Goal: Task Accomplishment & Management: Use online tool/utility

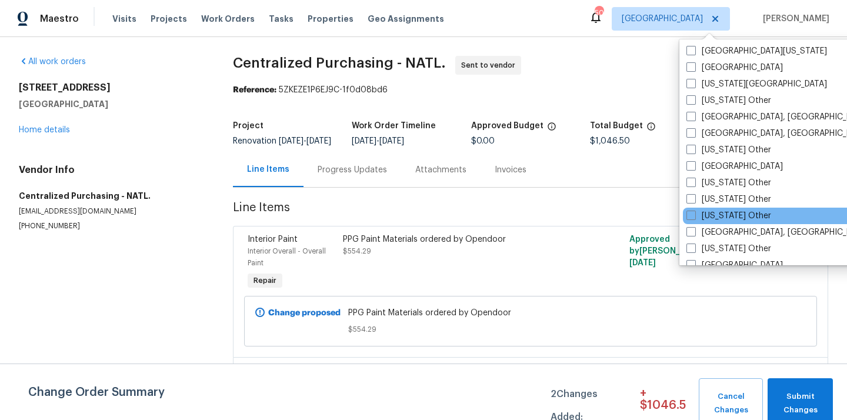
scroll to position [496, 0]
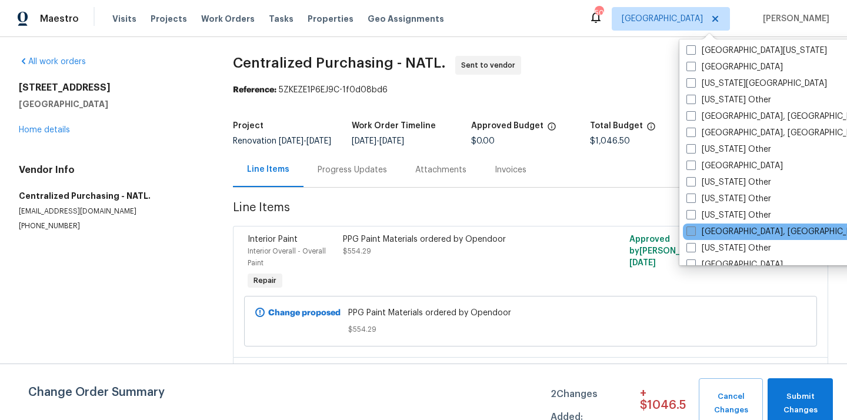
click at [691, 230] on span at bounding box center [690, 230] width 9 height 9
click at [691, 230] on input "[GEOGRAPHIC_DATA], [GEOGRAPHIC_DATA]" at bounding box center [690, 230] width 8 height 8
checkbox input "true"
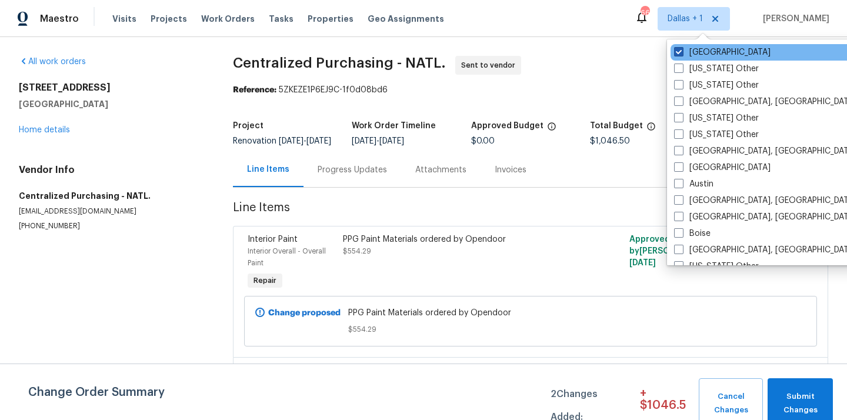
click at [692, 54] on label "[GEOGRAPHIC_DATA]" at bounding box center [722, 52] width 96 height 12
click at [681, 54] on input "[GEOGRAPHIC_DATA]" at bounding box center [678, 50] width 8 height 8
checkbox input "false"
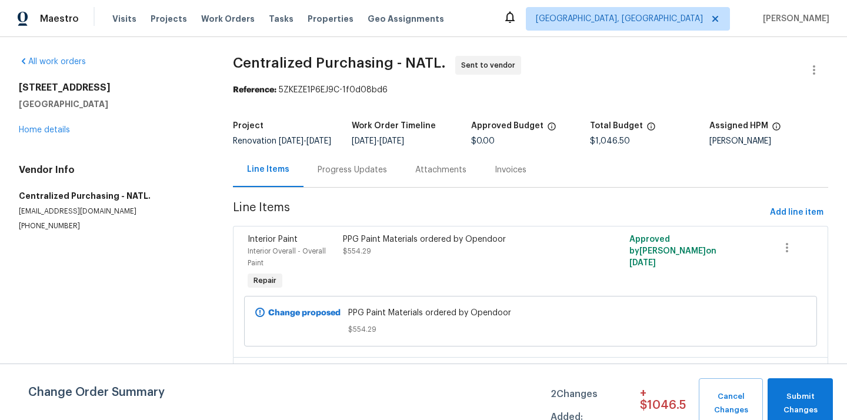
click at [156, 11] on div "Visits Projects Work Orders Tasks Properties Geo Assignments" at bounding box center [285, 19] width 346 height 24
click at [171, 18] on span "Projects" at bounding box center [169, 19] width 36 height 12
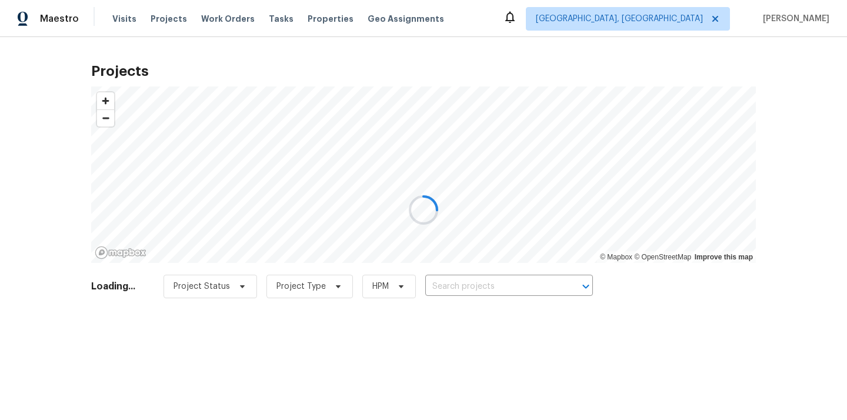
click at [473, 289] on div at bounding box center [423, 210] width 847 height 420
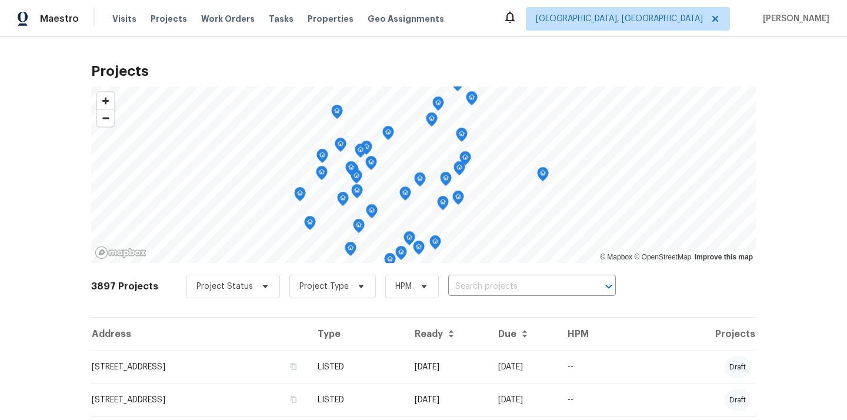
click at [473, 289] on input "text" at bounding box center [515, 287] width 135 height 18
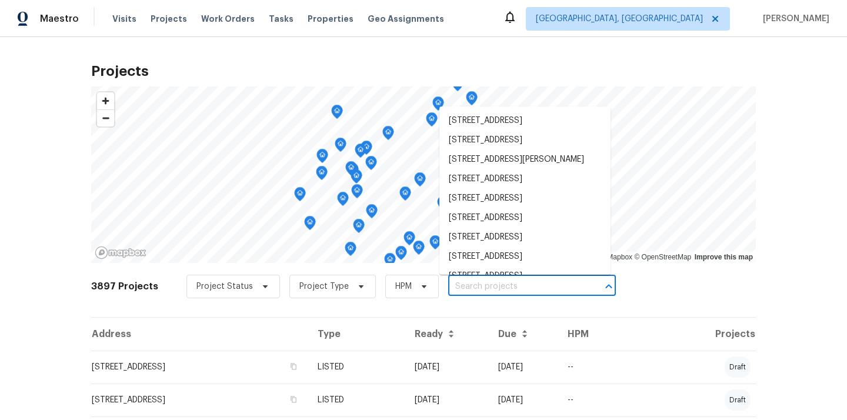
paste input "1654 Carriage"
type input "1654 Carriage"
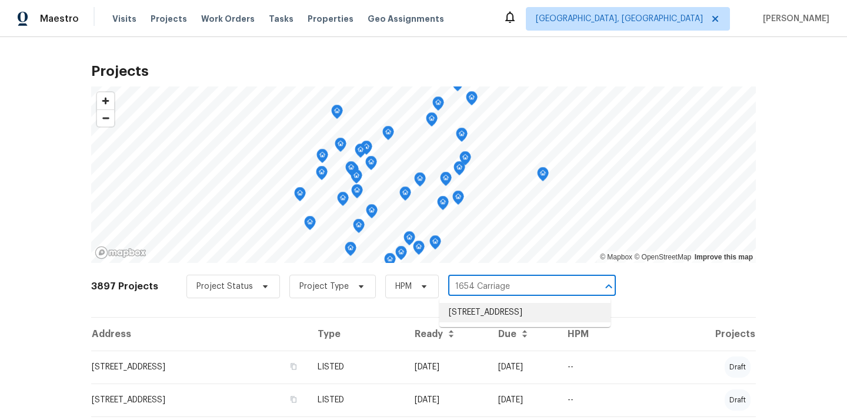
click at [472, 306] on li "1654 Carriage Cir, Shelbyville, IN 46176" at bounding box center [524, 312] width 171 height 19
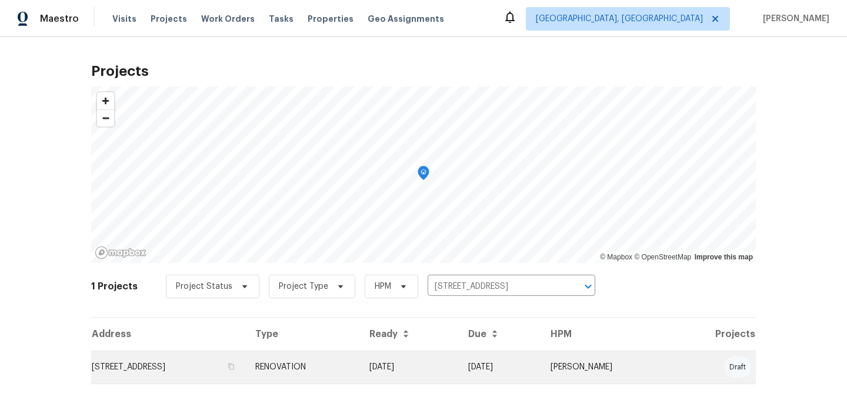
click at [360, 358] on td "RENOVATION" at bounding box center [303, 366] width 114 height 33
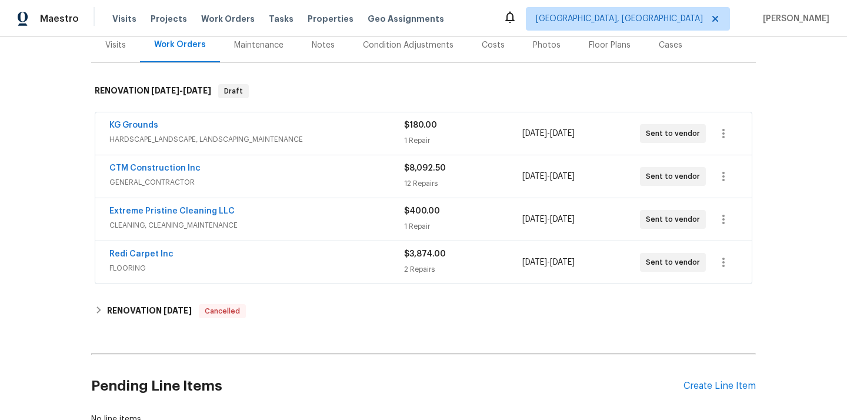
scroll to position [168, 0]
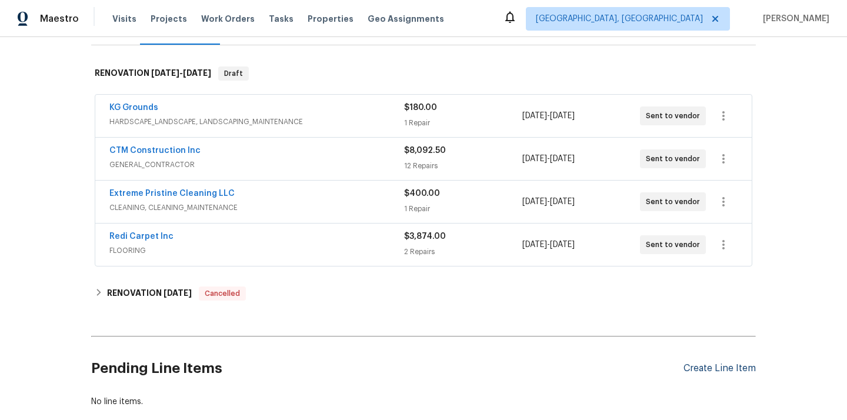
click at [698, 366] on div "Create Line Item" at bounding box center [719, 368] width 72 height 11
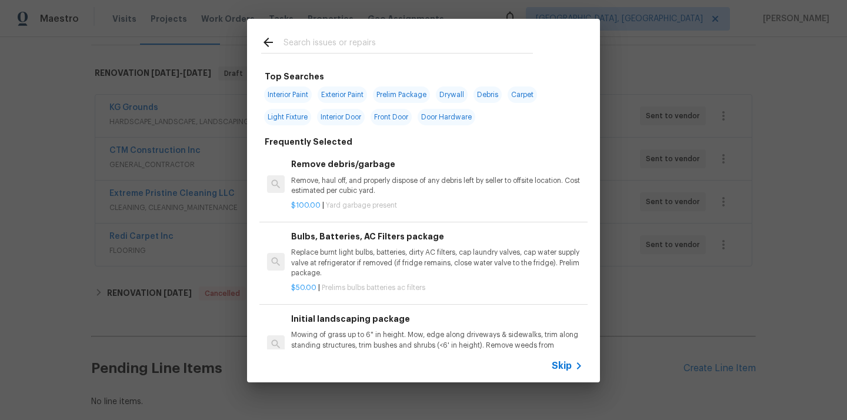
click at [444, 29] on div at bounding box center [397, 42] width 300 height 46
click at [436, 45] on input "text" at bounding box center [407, 44] width 249 height 18
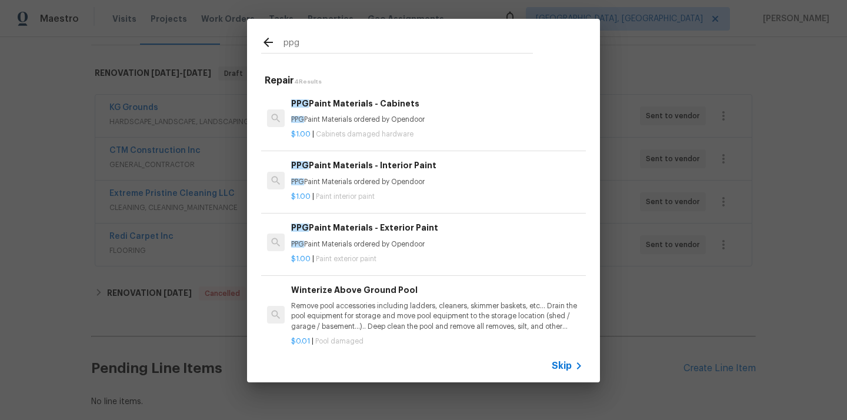
type input "ppg"
click at [385, 108] on h6 "PPG Paint Materials - Cabinets" at bounding box center [437, 103] width 292 height 13
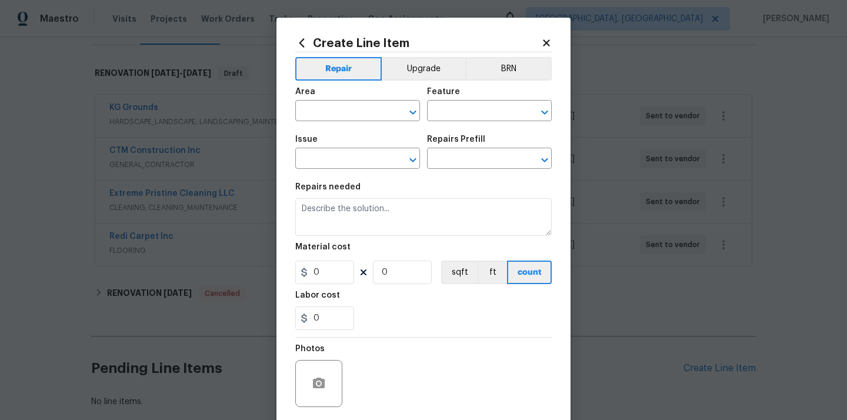
type input "Cabinets"
type input "Cabinet Hardware"
type input "PPG Paint Materials - Cabinets $1.00"
type textarea "PPG Paint Materials ordered by Opendoor"
type input "1"
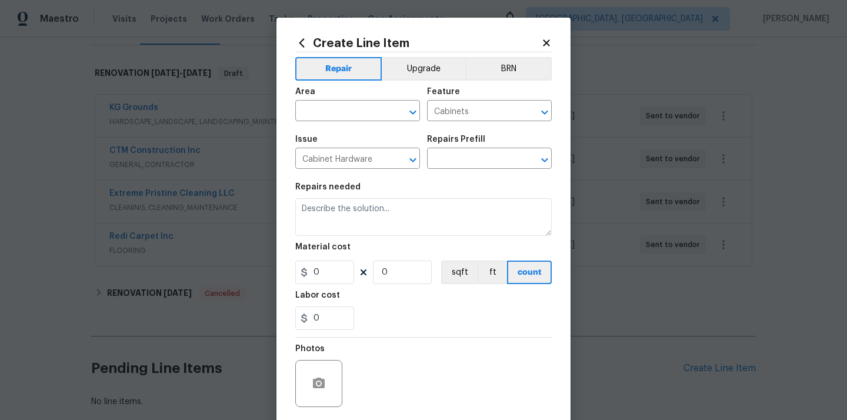
type input "1"
click at [389, 112] on button "Clear" at bounding box center [397, 112] width 16 height 16
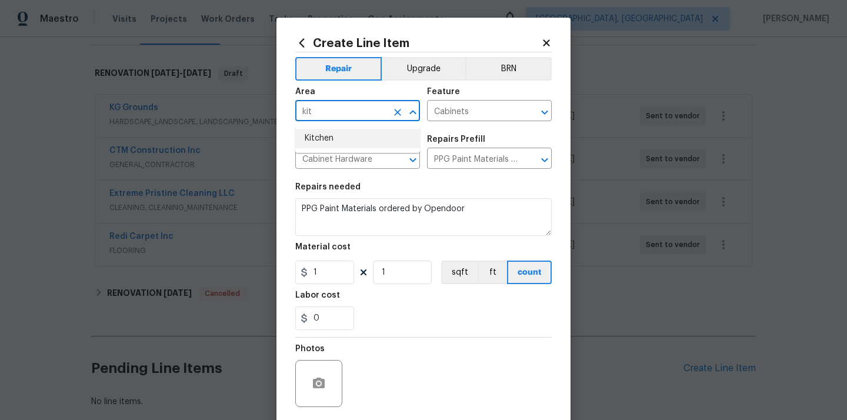
click at [357, 131] on li "Kitchen" at bounding box center [357, 138] width 125 height 19
type input "Kitchen"
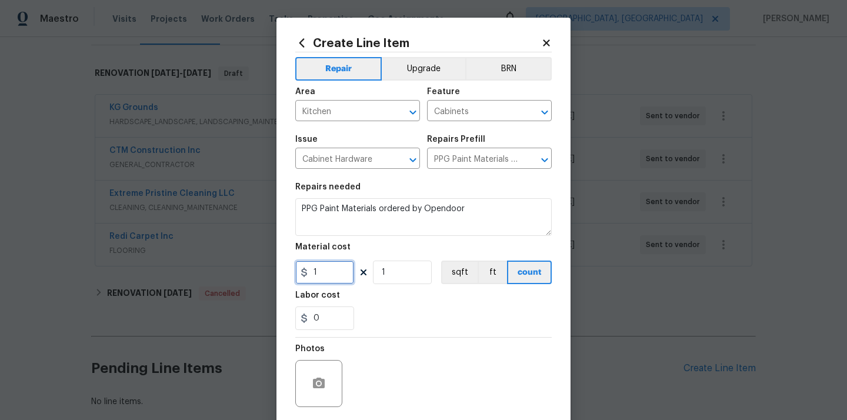
drag, startPoint x: 319, startPoint y: 278, endPoint x: 278, endPoint y: 275, distance: 41.2
click at [278, 275] on div "Create Line Item Repair Upgrade BRN Area Kitchen ​ Feature Cabinets ​ Issue Cab…" at bounding box center [423, 253] width 294 height 471
paste input "45.36"
type input "45.36"
click at [337, 309] on input "0" at bounding box center [324, 318] width 59 height 24
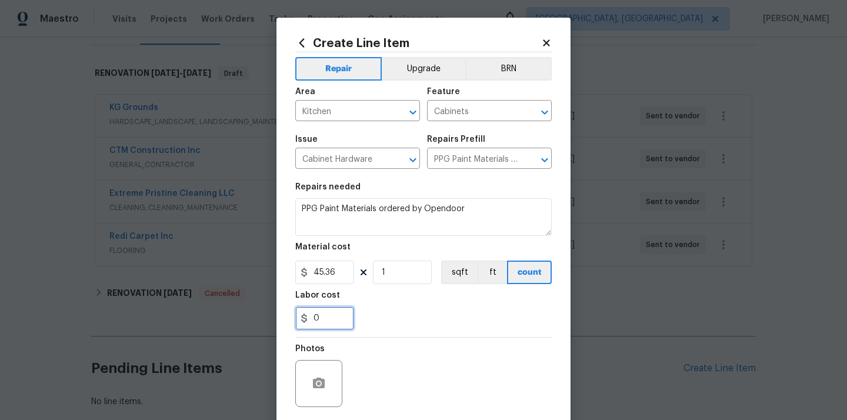
scroll to position [87, 0]
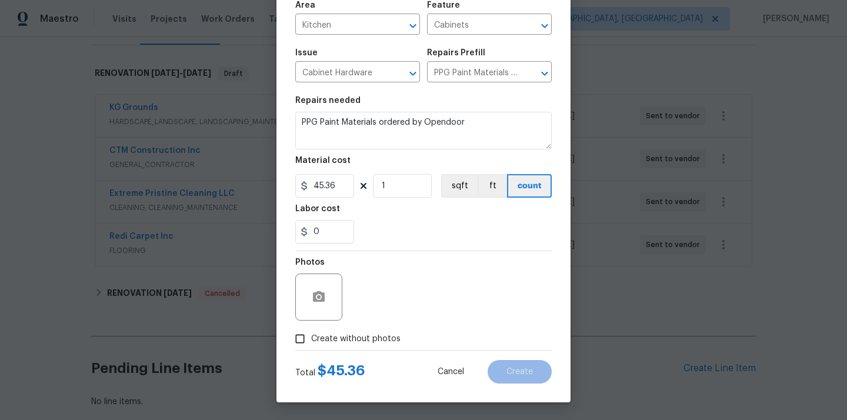
click at [333, 331] on label "Create without photos" at bounding box center [345, 338] width 112 height 22
click at [311, 331] on input "Create without photos" at bounding box center [300, 338] width 22 height 22
checkbox input "true"
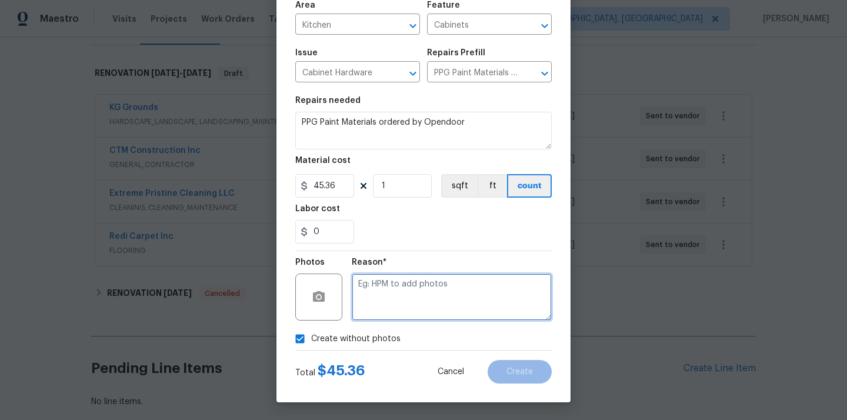
click at [395, 302] on textarea at bounding box center [452, 296] width 200 height 47
type textarea "N/A"
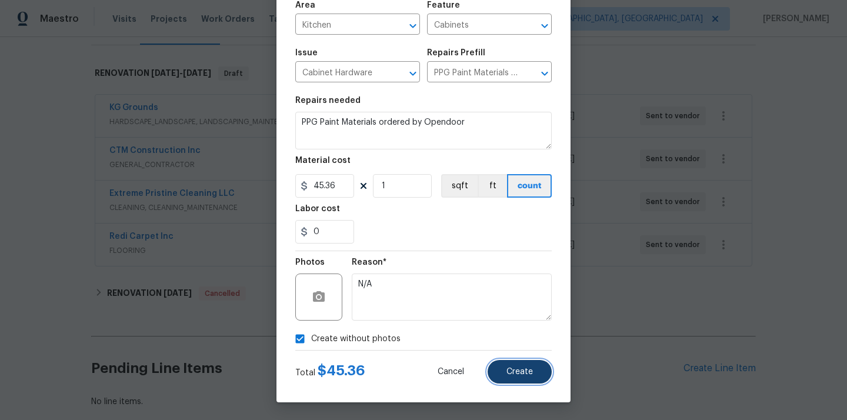
click at [513, 377] on button "Create" at bounding box center [519, 372] width 64 height 24
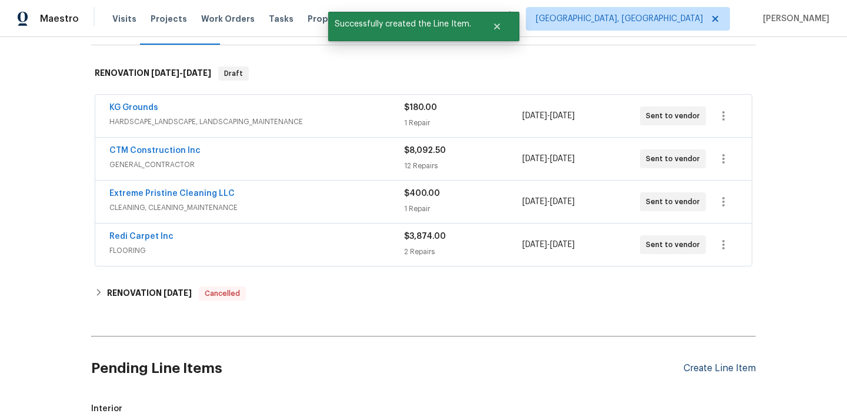
click at [698, 367] on div "Create Line Item" at bounding box center [719, 368] width 72 height 11
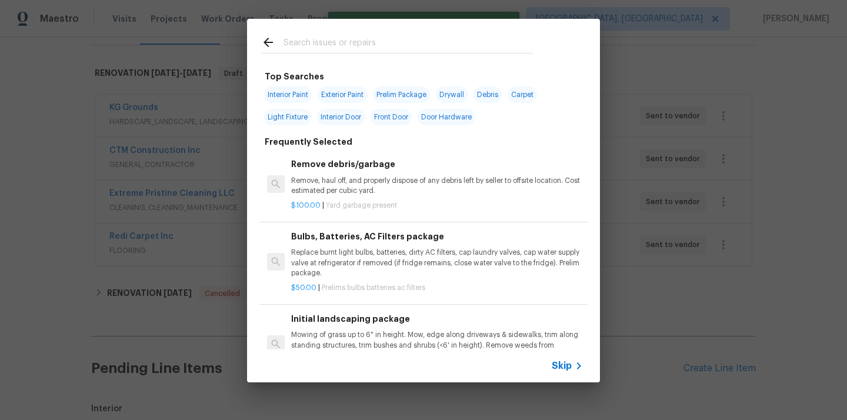
click at [449, 34] on div at bounding box center [397, 42] width 300 height 46
click at [437, 47] on input "text" at bounding box center [407, 44] width 249 height 18
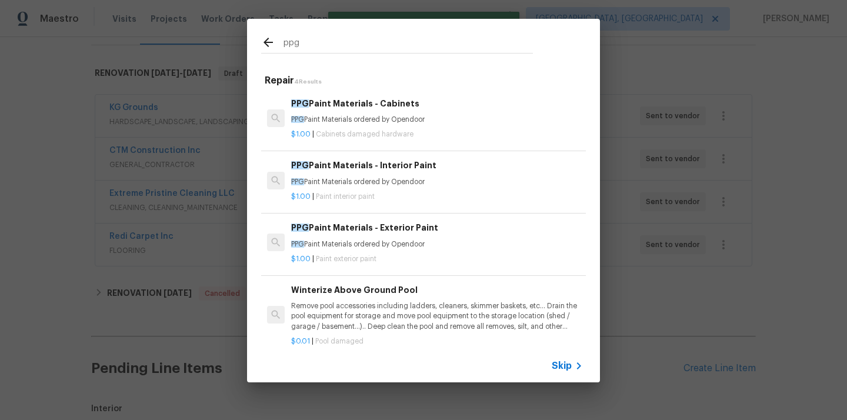
type input "ppg"
click at [396, 198] on p "$1.00 | Paint interior paint" at bounding box center [437, 197] width 292 height 10
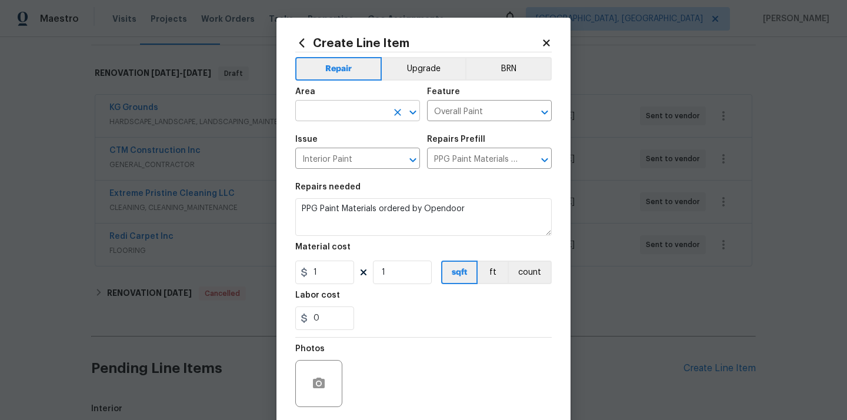
click at [378, 111] on input "text" at bounding box center [341, 112] width 92 height 18
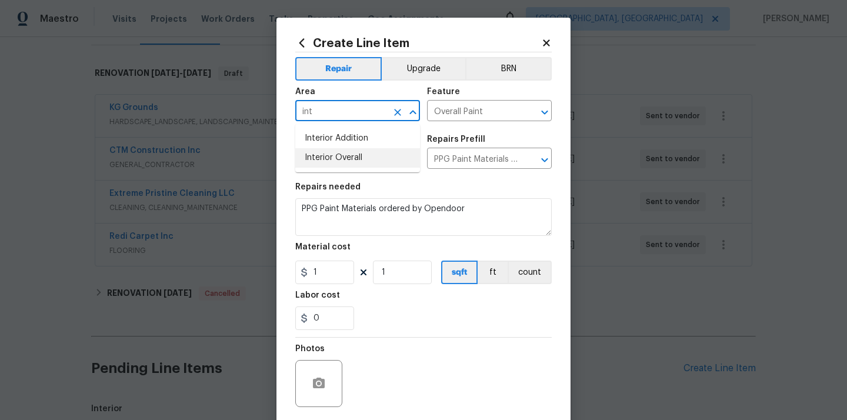
click at [345, 152] on li "Interior Overall" at bounding box center [357, 157] width 125 height 19
type input "Interior Overall"
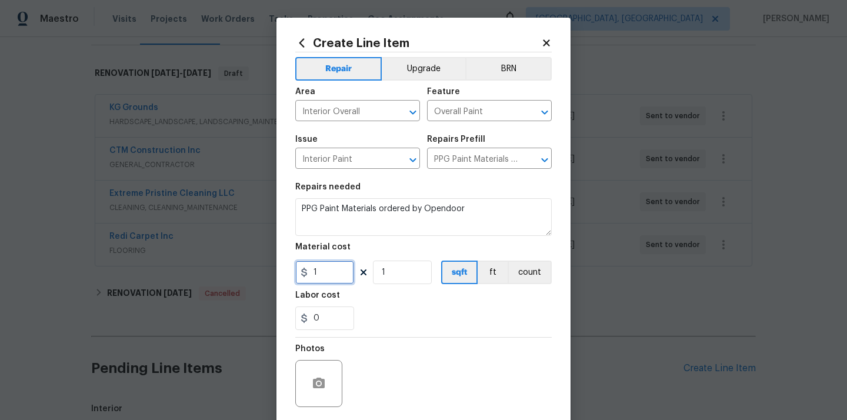
drag, startPoint x: 328, startPoint y: 268, endPoint x: 290, endPoint y: 269, distance: 38.3
click at [290, 269] on div "Create Line Item Repair Upgrade BRN Area Interior Overall ​ Feature Overall Pai…" at bounding box center [423, 253] width 294 height 471
paste input "692.87"
type input "692.87"
click at [382, 315] on div "0" at bounding box center [423, 318] width 256 height 24
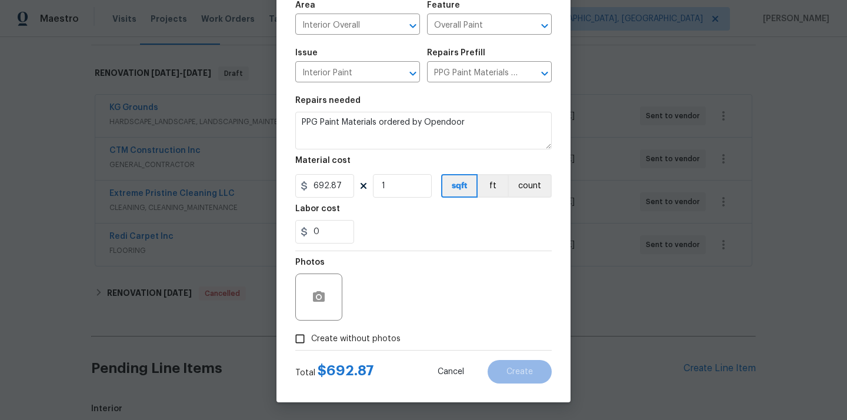
click at [369, 341] on span "Create without photos" at bounding box center [355, 339] width 89 height 12
click at [311, 341] on input "Create without photos" at bounding box center [300, 338] width 22 height 22
checkbox input "true"
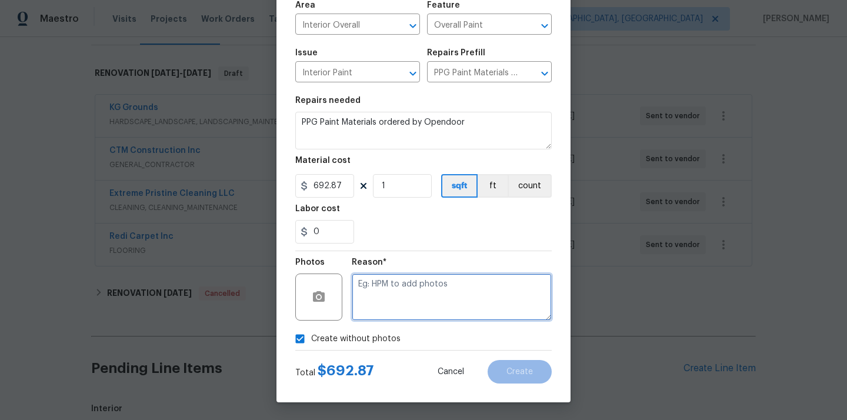
click at [392, 307] on textarea at bounding box center [452, 296] width 200 height 47
type textarea "N/A"
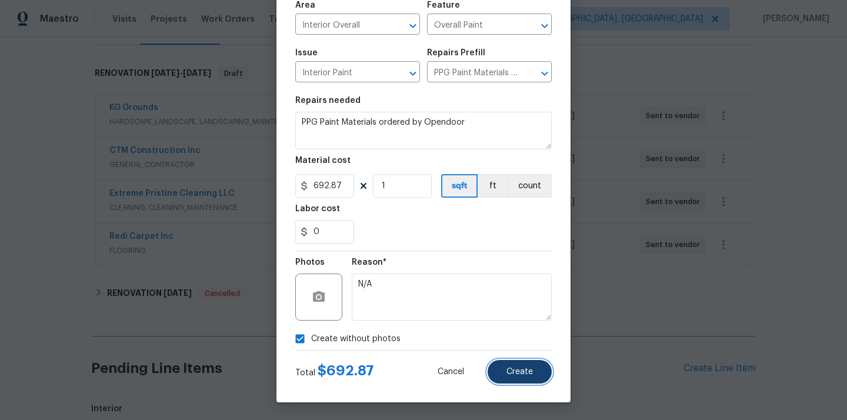
click at [505, 362] on button "Create" at bounding box center [519, 372] width 64 height 24
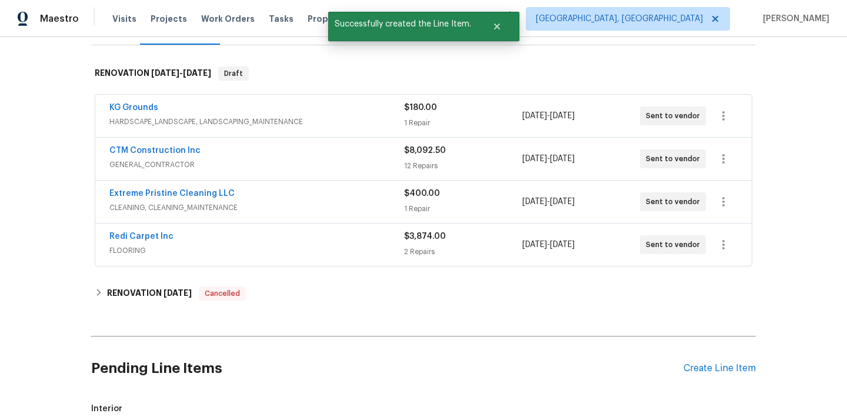
scroll to position [490, 0]
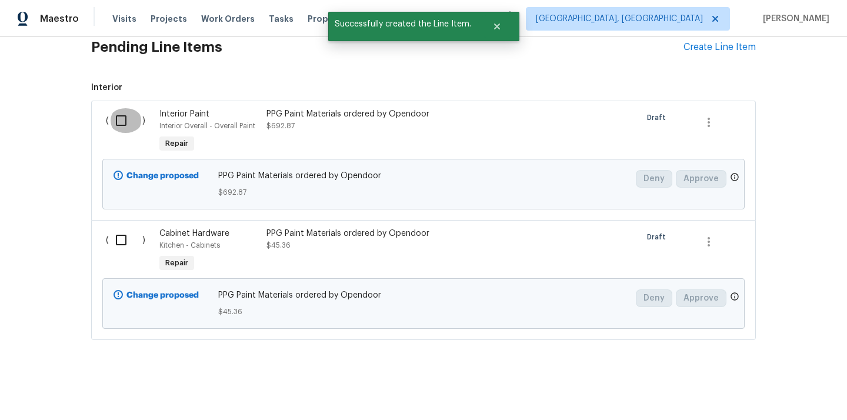
click at [122, 129] on input "checkbox" at bounding box center [126, 120] width 34 height 25
checkbox input "true"
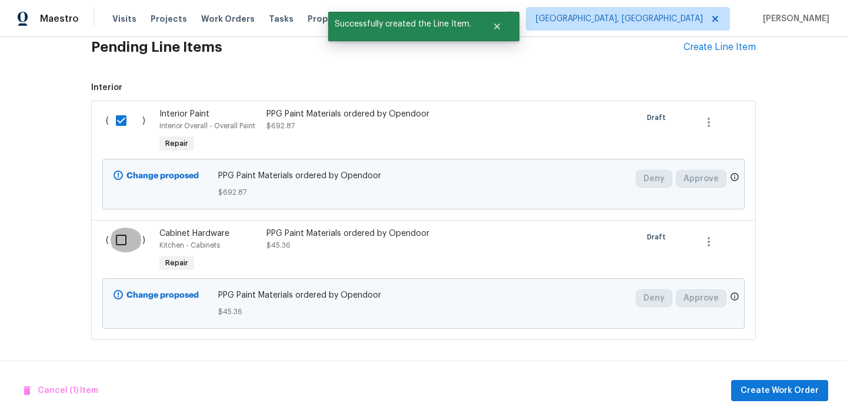
click at [122, 244] on input "checkbox" at bounding box center [126, 240] width 34 height 25
checkbox input "true"
click at [761, 401] on div "Cancel (2) Items Create Work Order" at bounding box center [423, 390] width 847 height 60
click at [757, 383] on span "Create Work Order" at bounding box center [779, 390] width 78 height 15
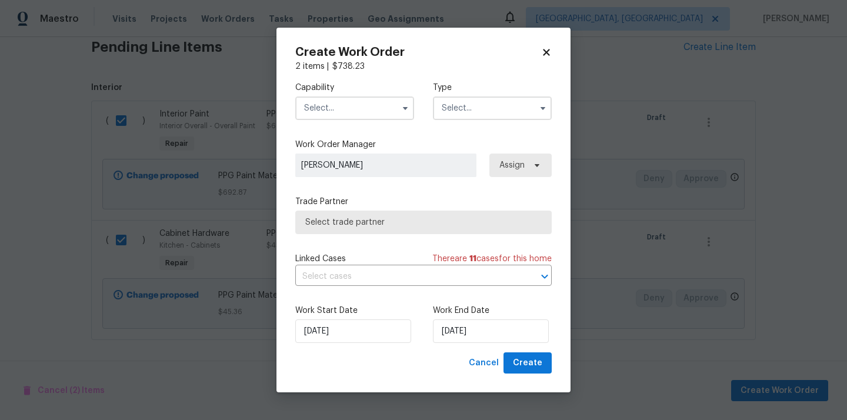
click at [375, 115] on input "text" at bounding box center [354, 108] width 119 height 24
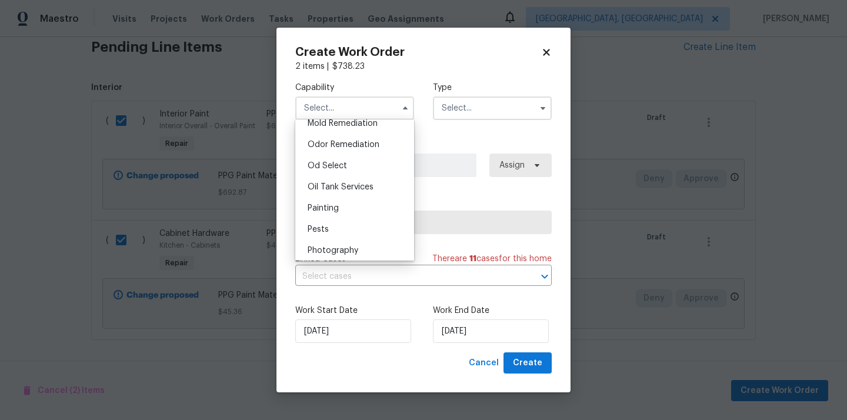
scroll to position [914, 0]
click at [357, 213] on div "Painting" at bounding box center [354, 206] width 113 height 21
type input "Painting"
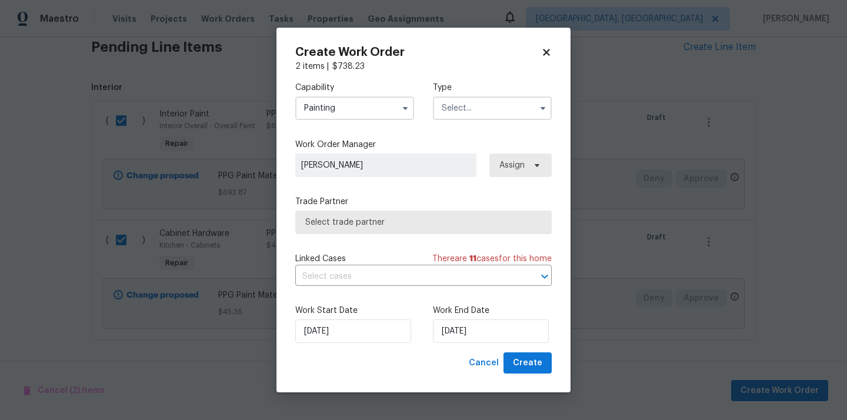
click at [472, 109] on input "text" at bounding box center [492, 108] width 119 height 24
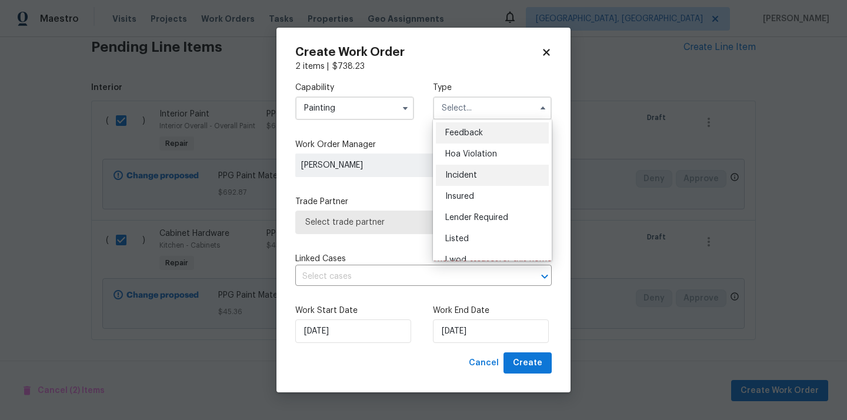
scroll to position [140, 0]
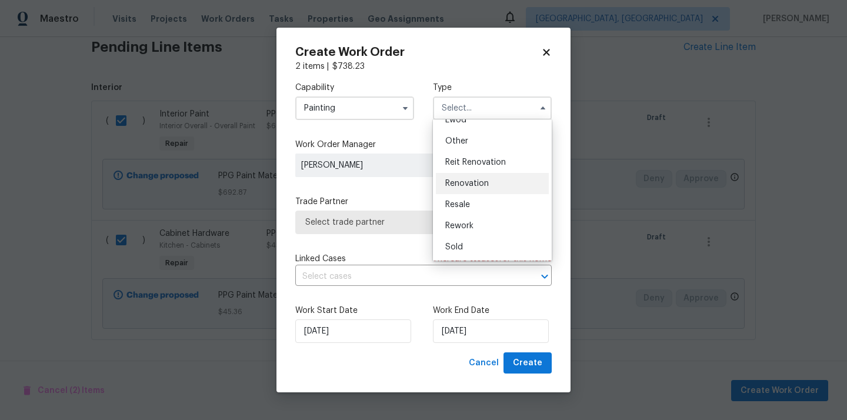
click at [478, 185] on span "Renovation" at bounding box center [467, 183] width 44 height 8
type input "Renovation"
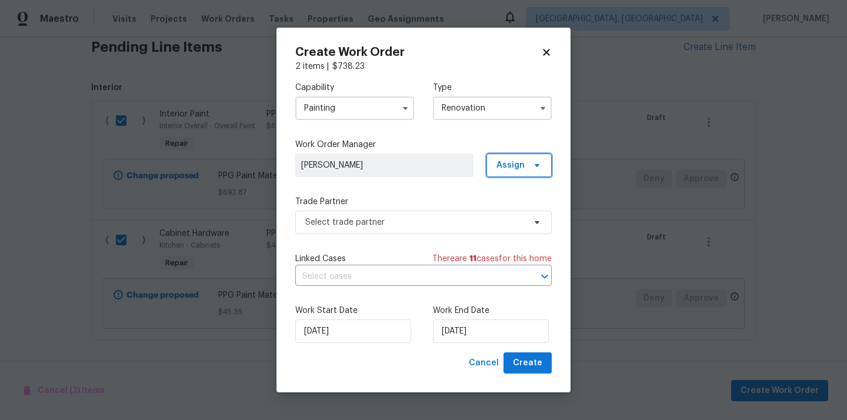
click at [529, 166] on span at bounding box center [535, 165] width 13 height 9
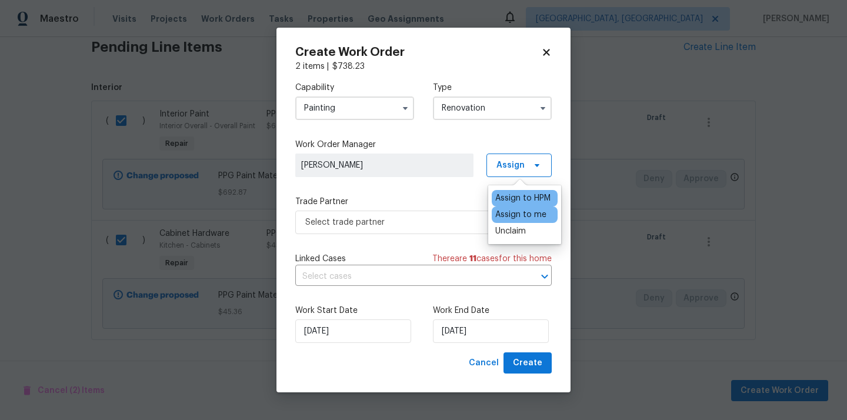
click at [517, 210] on div "Assign to me" at bounding box center [520, 215] width 51 height 12
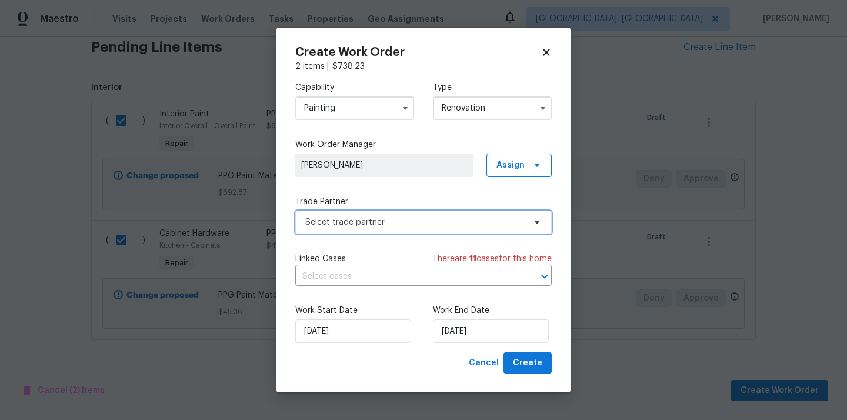
click at [422, 219] on span "Select trade partner" at bounding box center [414, 222] width 219 height 12
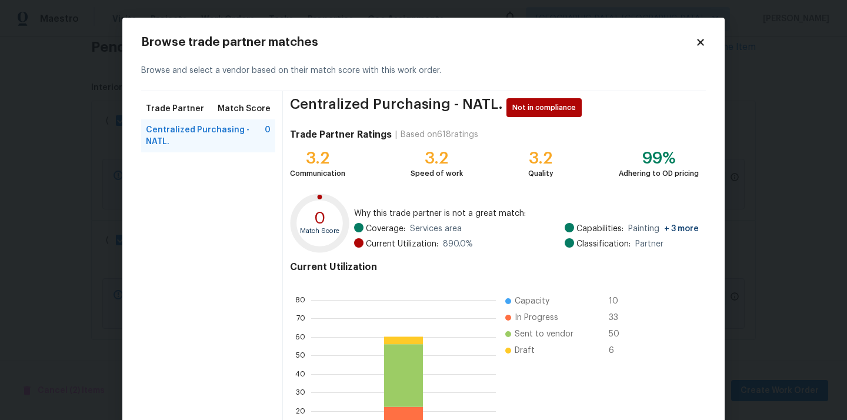
scroll to position [99, 0]
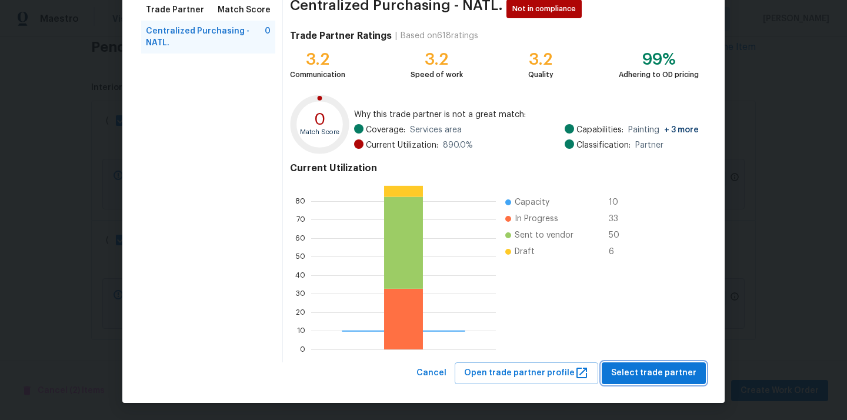
click at [636, 364] on button "Select trade partner" at bounding box center [653, 373] width 104 height 22
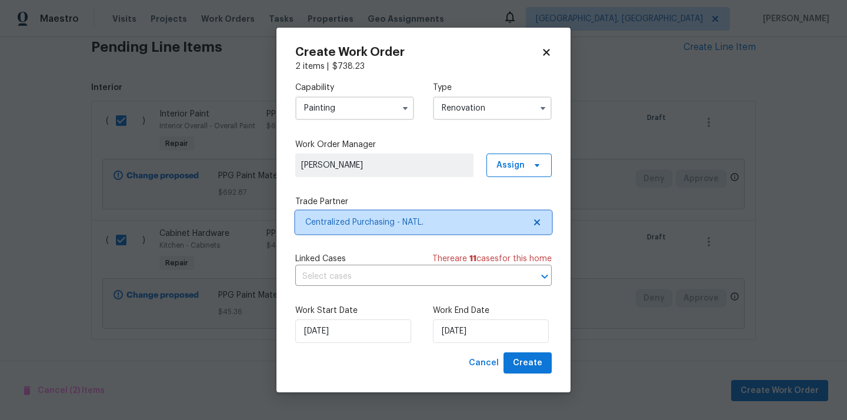
scroll to position [0, 0]
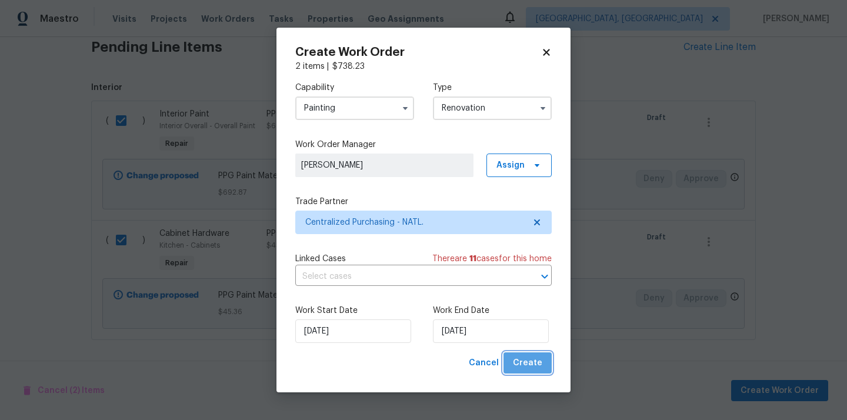
click at [537, 364] on span "Create" at bounding box center [527, 363] width 29 height 15
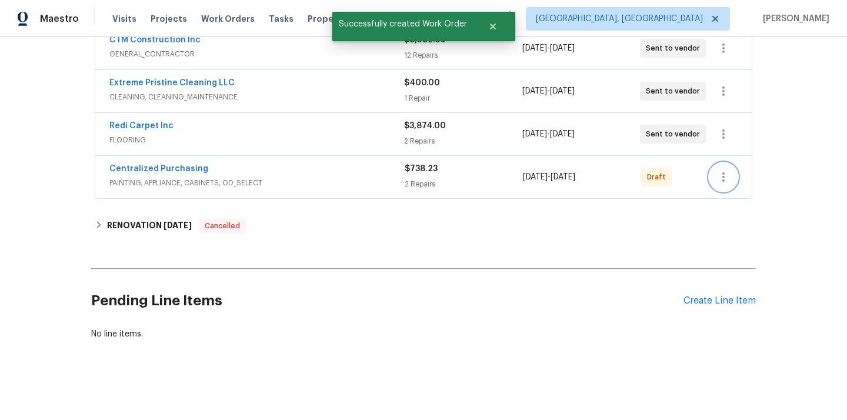
click at [718, 172] on icon "button" at bounding box center [723, 177] width 14 height 14
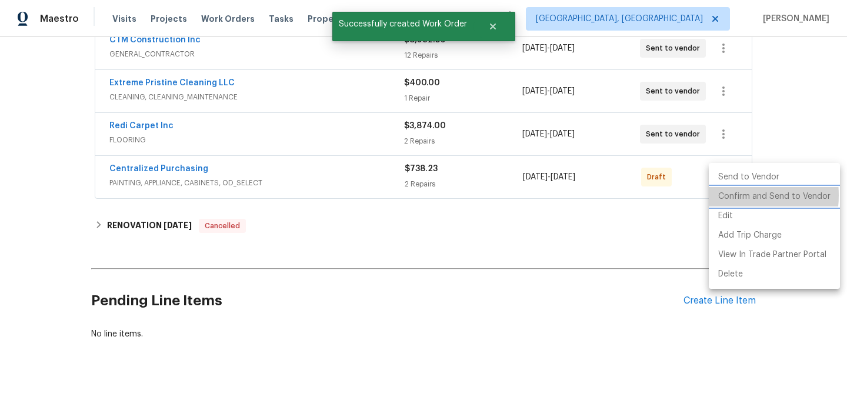
click at [728, 195] on li "Confirm and Send to Vendor" at bounding box center [773, 196] width 131 height 19
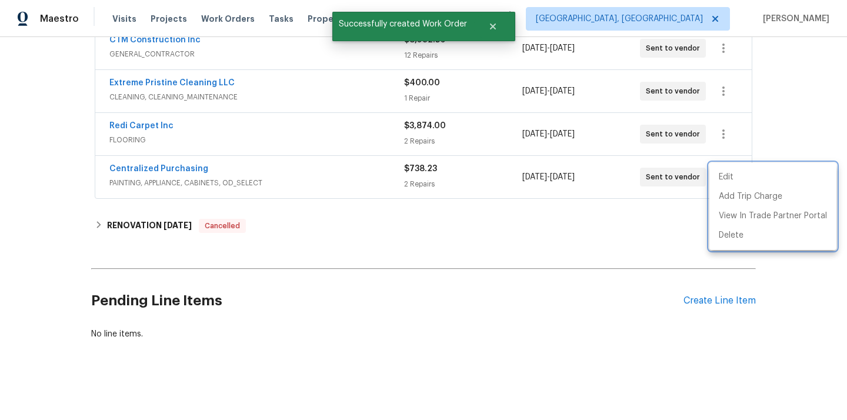
click at [250, 185] on div at bounding box center [423, 210] width 847 height 420
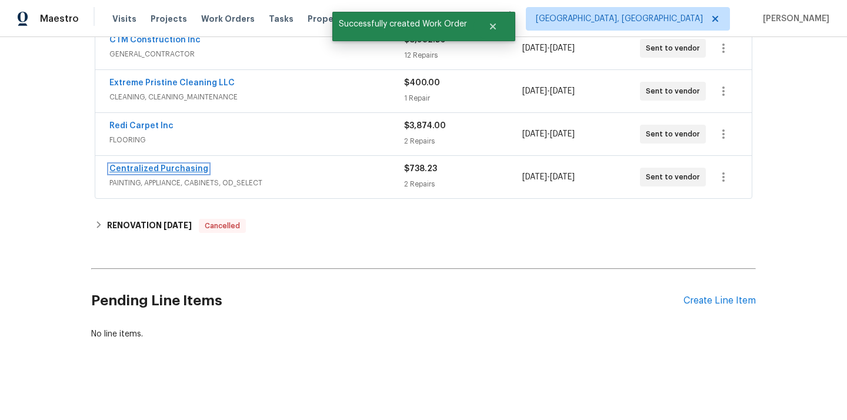
click at [164, 168] on link "Centralized Purchasing" at bounding box center [158, 169] width 99 height 8
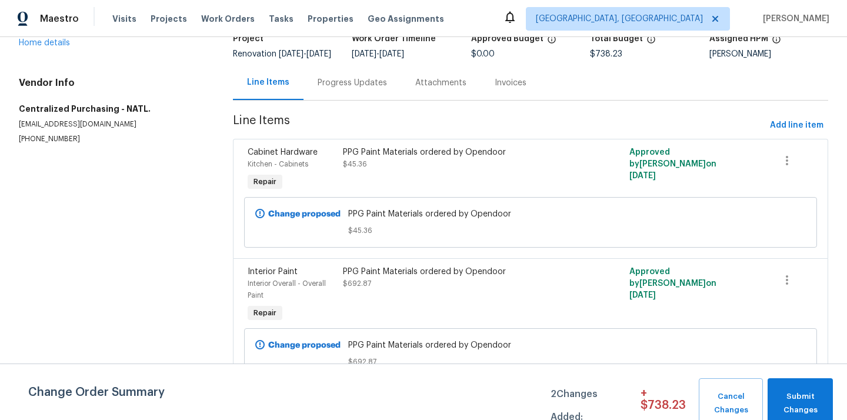
scroll to position [88, 0]
click at [443, 305] on div "PPG Paint Materials ordered by Opendoor $692.87" at bounding box center [458, 295] width 239 height 66
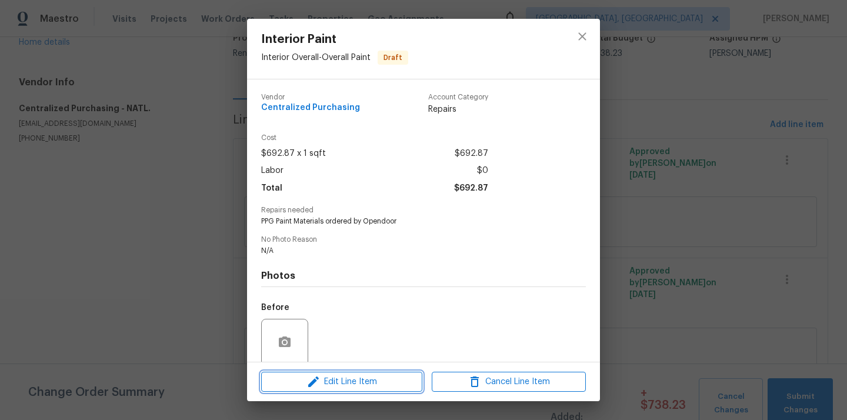
click at [378, 385] on span "Edit Line Item" at bounding box center [342, 382] width 154 height 15
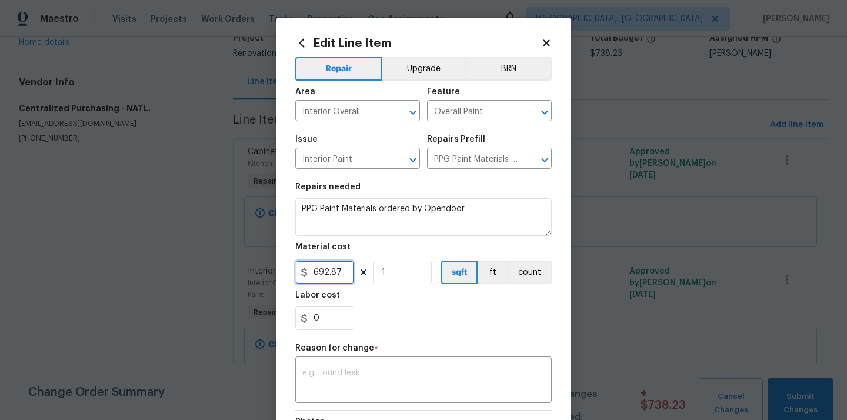
drag, startPoint x: 338, startPoint y: 271, endPoint x: 268, endPoint y: 270, distance: 70.6
click at [268, 271] on div "Edit Line Item Repair Upgrade BRN Area Interior Overall ​ Feature Overall Paint…" at bounding box center [423, 210] width 847 height 420
paste input "47.51"
type input "647.51"
click at [326, 377] on textarea at bounding box center [423, 381] width 242 height 25
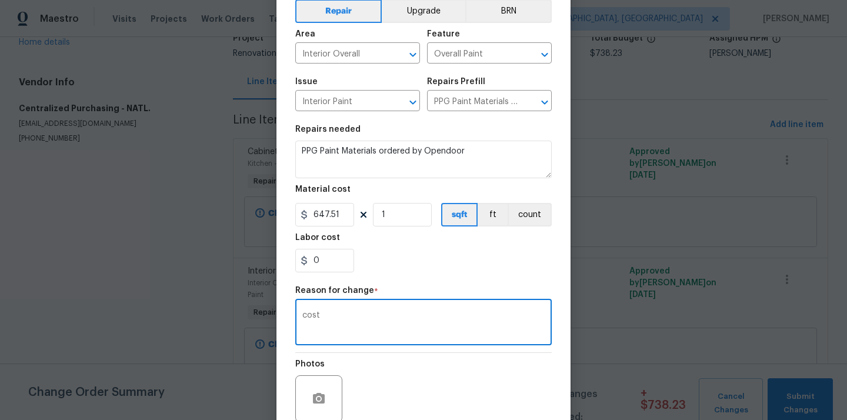
scroll to position [160, 0]
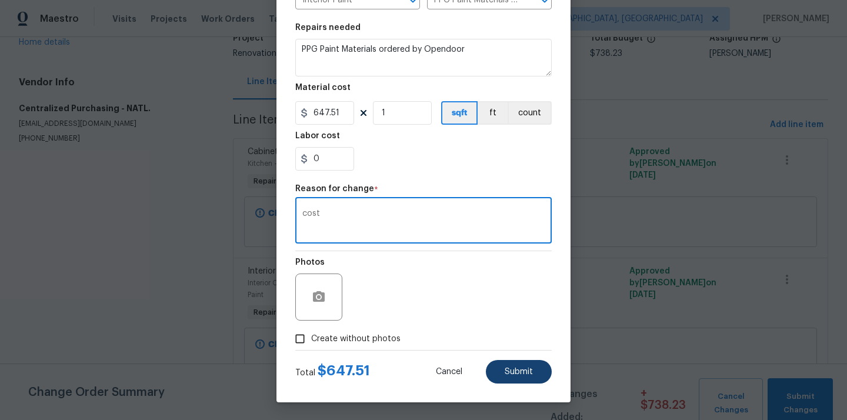
type textarea "cost"
click at [534, 370] on button "Submit" at bounding box center [519, 372] width 66 height 24
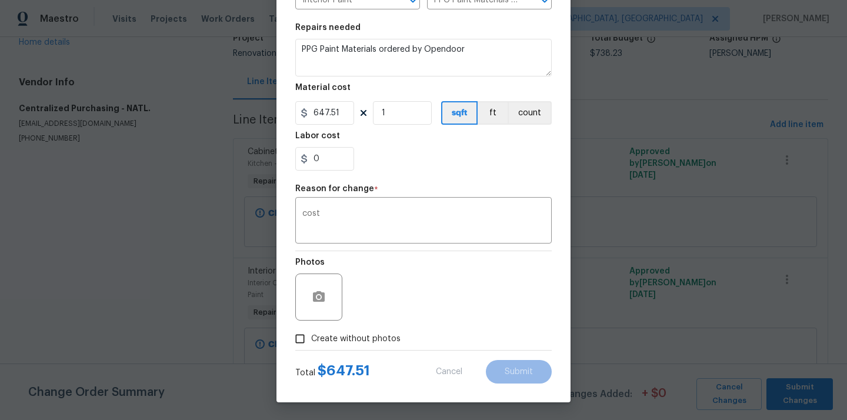
type input "692.87"
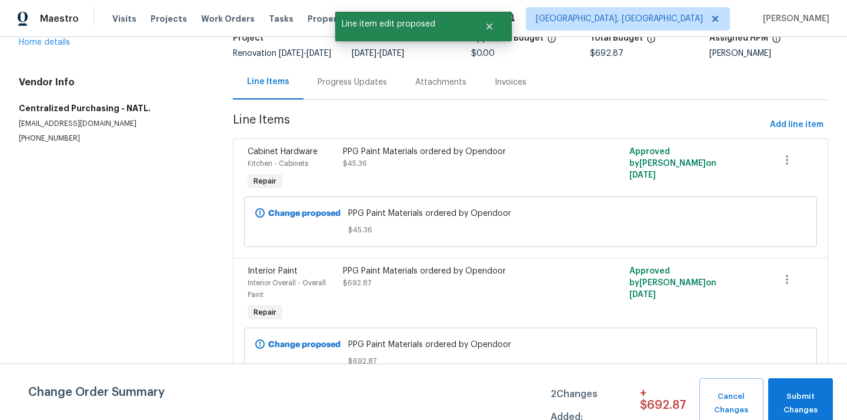
scroll to position [0, 0]
click at [800, 387] on button "Submit Changes" at bounding box center [800, 403] width 65 height 51
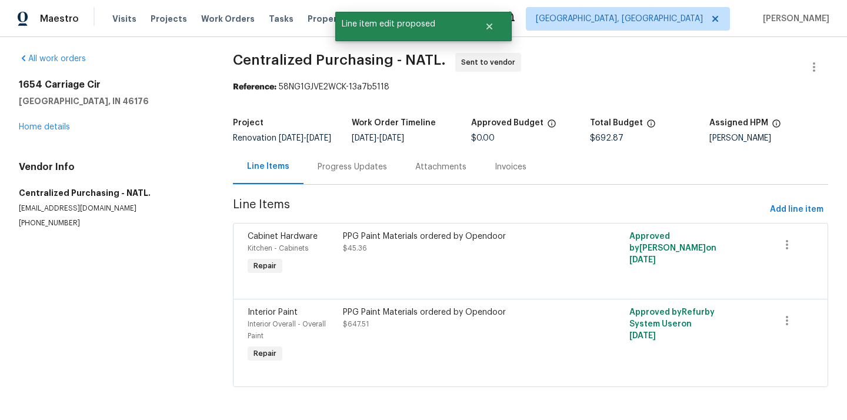
scroll to position [12, 0]
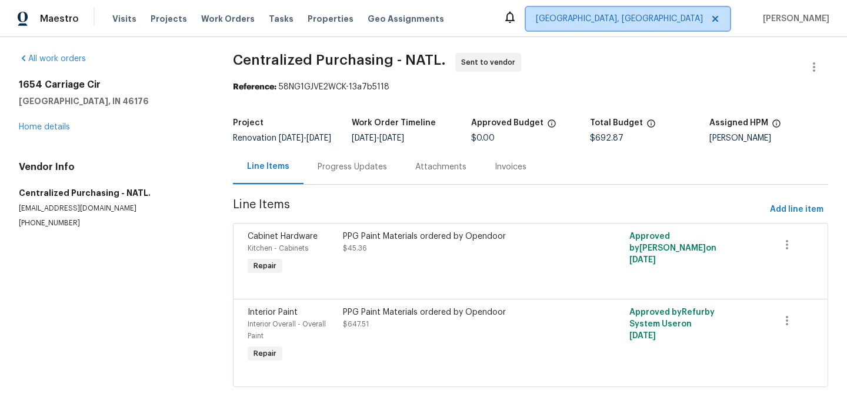
click at [673, 16] on span "[GEOGRAPHIC_DATA], [GEOGRAPHIC_DATA]" at bounding box center [619, 19] width 167 height 12
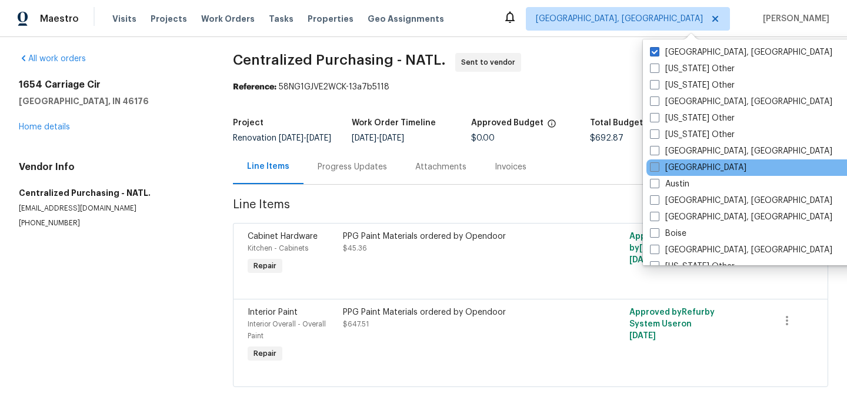
click at [680, 170] on label "[GEOGRAPHIC_DATA]" at bounding box center [698, 168] width 96 height 12
click at [657, 169] on input "[GEOGRAPHIC_DATA]" at bounding box center [654, 166] width 8 height 8
checkbox input "true"
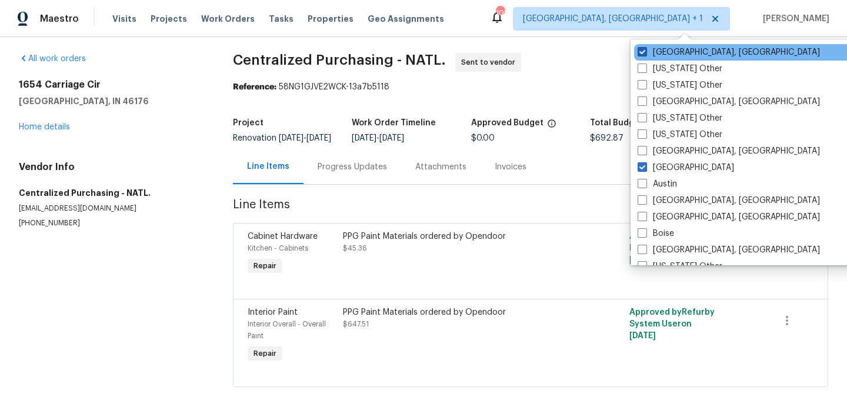
click at [667, 58] on label "[GEOGRAPHIC_DATA], [GEOGRAPHIC_DATA]" at bounding box center [728, 52] width 182 height 12
click at [645, 54] on input "[GEOGRAPHIC_DATA], [GEOGRAPHIC_DATA]" at bounding box center [641, 50] width 8 height 8
checkbox input "false"
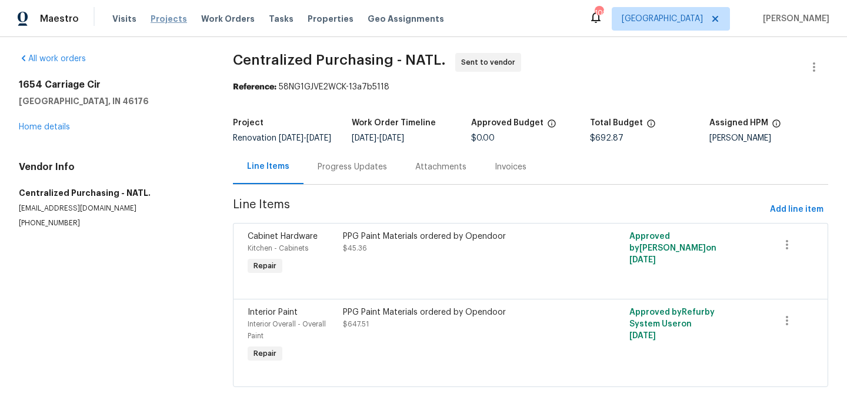
click at [158, 15] on span "Projects" at bounding box center [169, 19] width 36 height 12
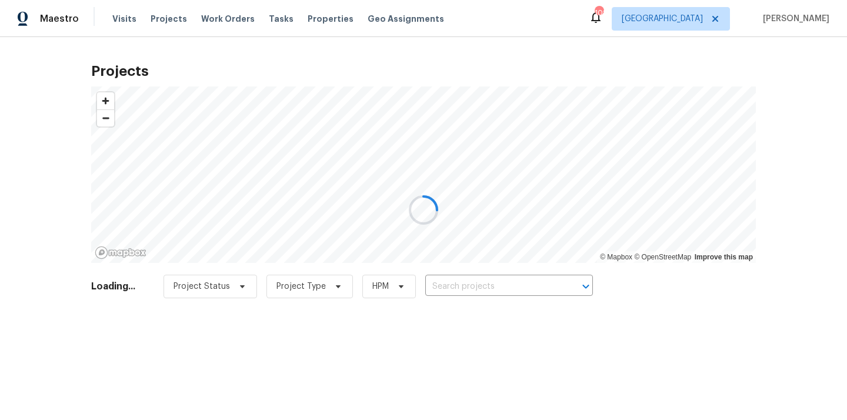
click at [466, 287] on div at bounding box center [423, 210] width 847 height 420
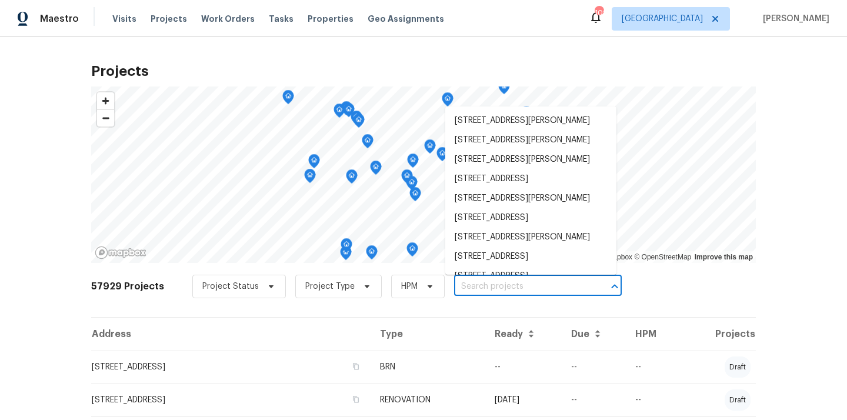
click at [466, 287] on input "text" at bounding box center [521, 287] width 135 height 18
paste input "3140 Franklin St, Austell, GA 30106"
type input "3140 Franklin St, Austell, GA 30106"
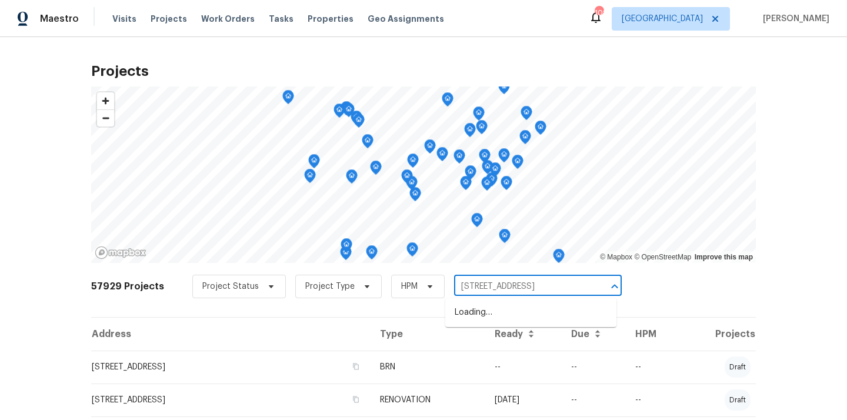
scroll to position [0, 4]
click at [467, 310] on li "3140 Franklin St, Austell, GA 30106" at bounding box center [530, 312] width 171 height 19
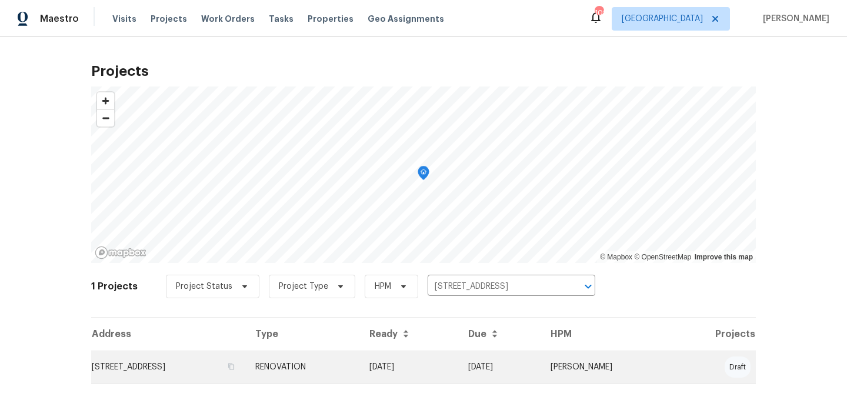
click at [457, 360] on td "[DATE]" at bounding box center [409, 366] width 99 height 33
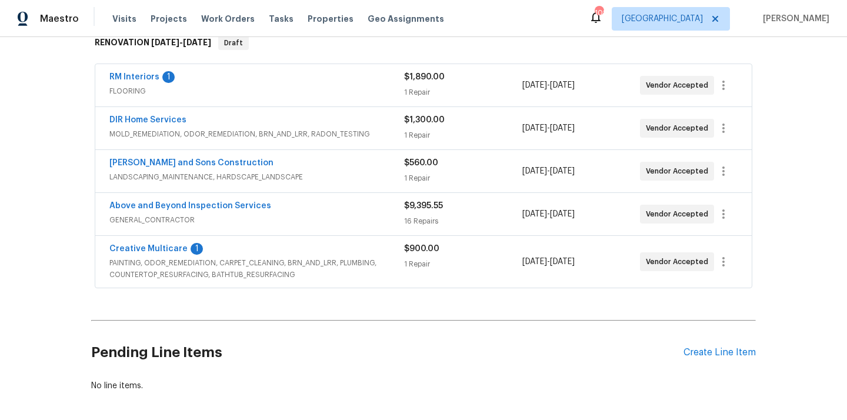
scroll to position [250, 0]
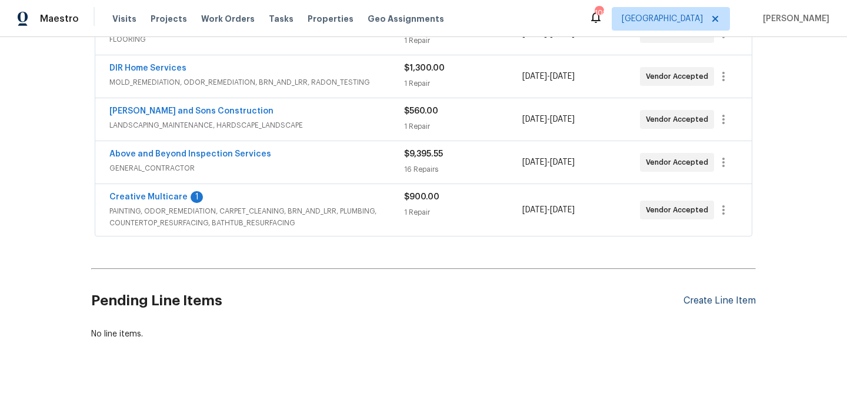
click at [713, 300] on div "Create Line Item" at bounding box center [719, 300] width 72 height 11
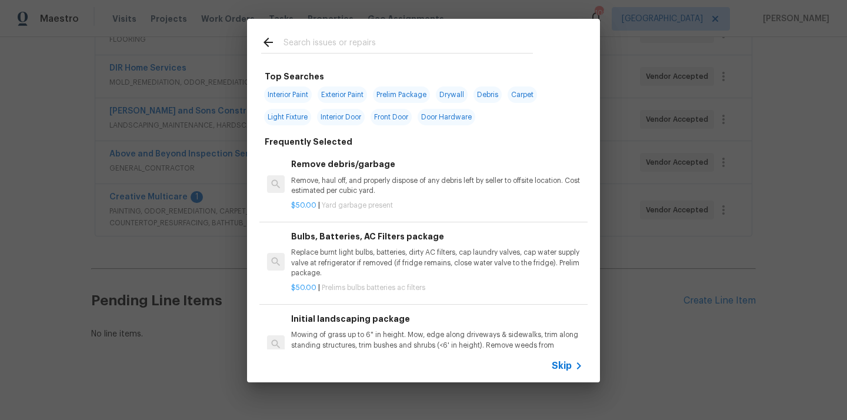
click at [463, 46] on input "text" at bounding box center [407, 44] width 249 height 18
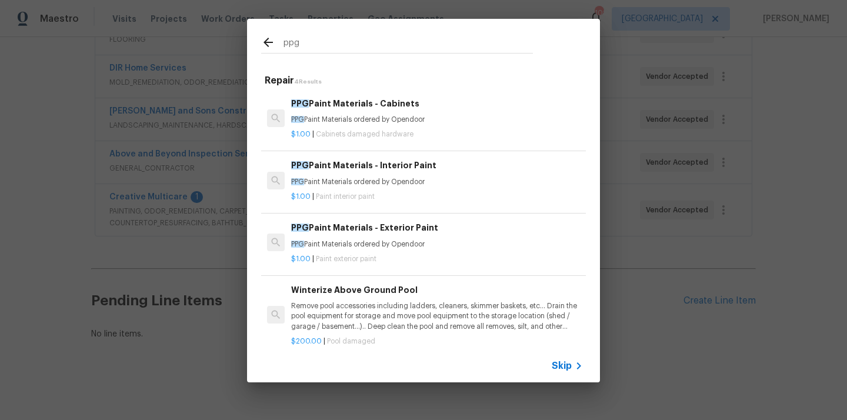
type input "ppg"
click at [420, 177] on p "PPG Paint Materials ordered by Opendoor" at bounding box center [437, 182] width 292 height 10
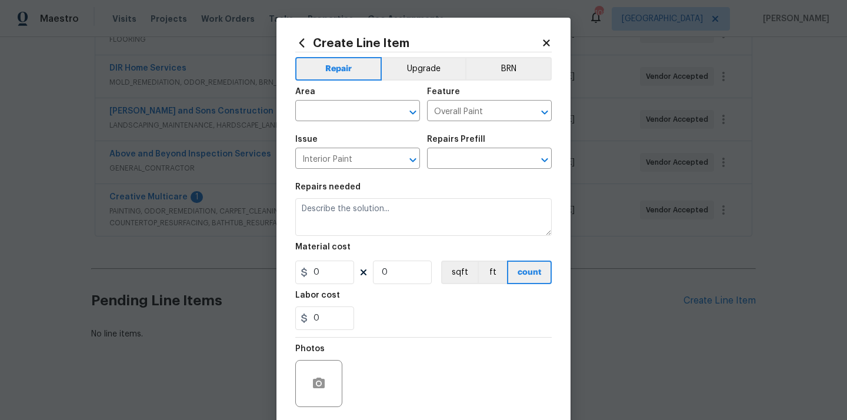
type textarea "PPG Paint Materials ordered by Opendoor"
type input "1"
type input "PPG Paint Materials - Interior Paint $1.00"
type input "1"
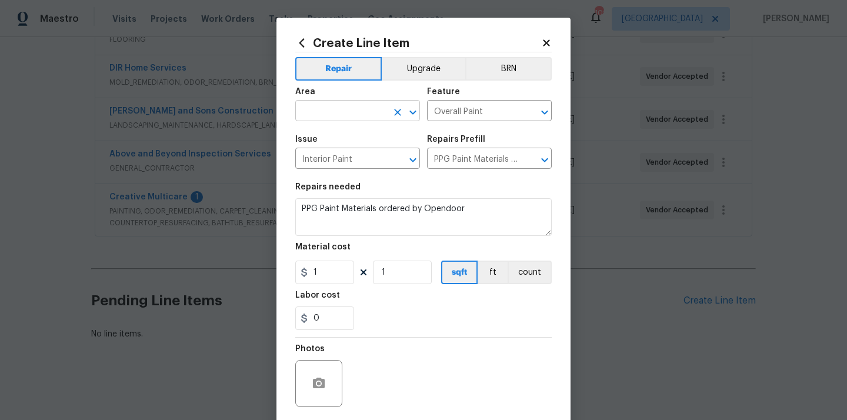
click at [349, 110] on input "text" at bounding box center [341, 112] width 92 height 18
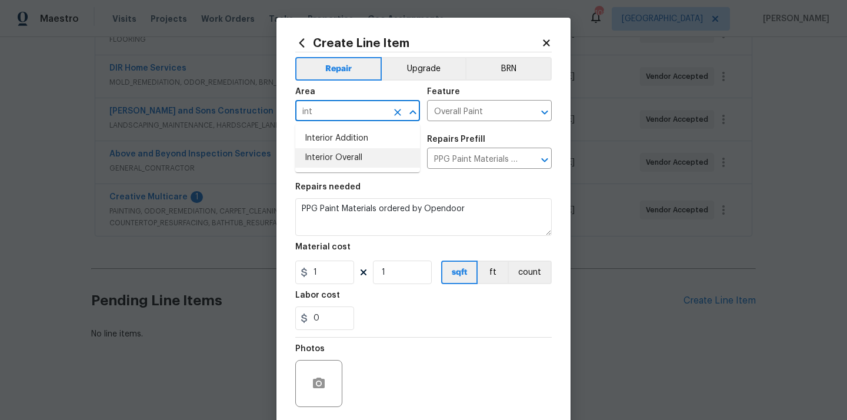
click at [333, 156] on li "Interior Overall" at bounding box center [357, 157] width 125 height 19
type input "Interior Overall"
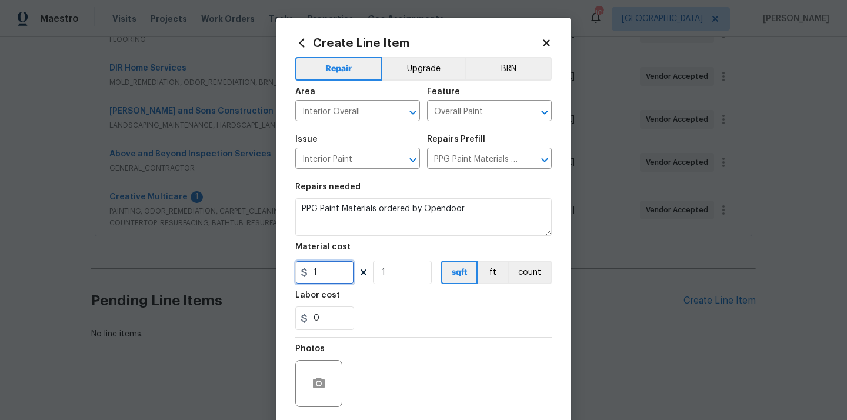
drag, startPoint x: 332, startPoint y: 265, endPoint x: 266, endPoint y: 275, distance: 66.6
click at [267, 275] on div "Create Line Item Repair Upgrade BRN Area Interior Overall ​ Feature Overall Pai…" at bounding box center [423, 210] width 847 height 420
paste input "213.58"
type input "1213.58"
click at [386, 298] on div "Labor cost" at bounding box center [423, 298] width 256 height 15
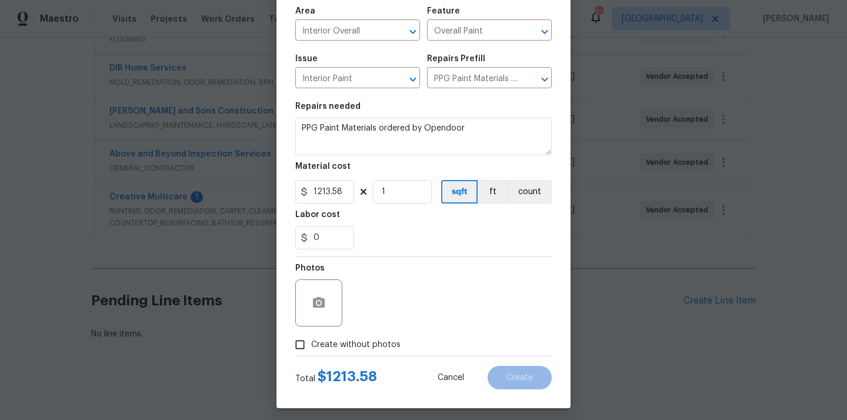
scroll to position [87, 0]
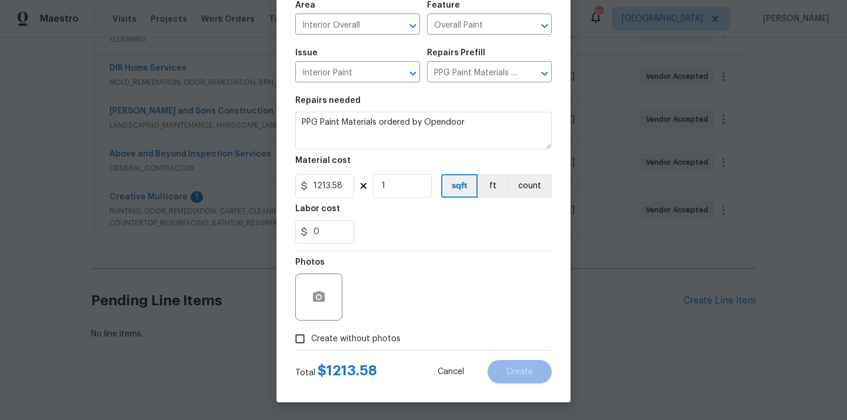
click at [373, 342] on span "Create without photos" at bounding box center [355, 339] width 89 height 12
click at [311, 342] on input "Create without photos" at bounding box center [300, 338] width 22 height 22
checkbox input "true"
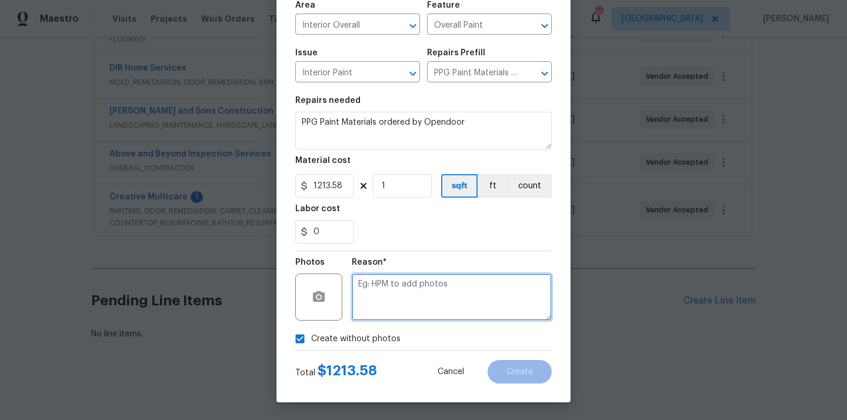
click at [394, 311] on textarea at bounding box center [452, 296] width 200 height 47
type textarea "N/A"
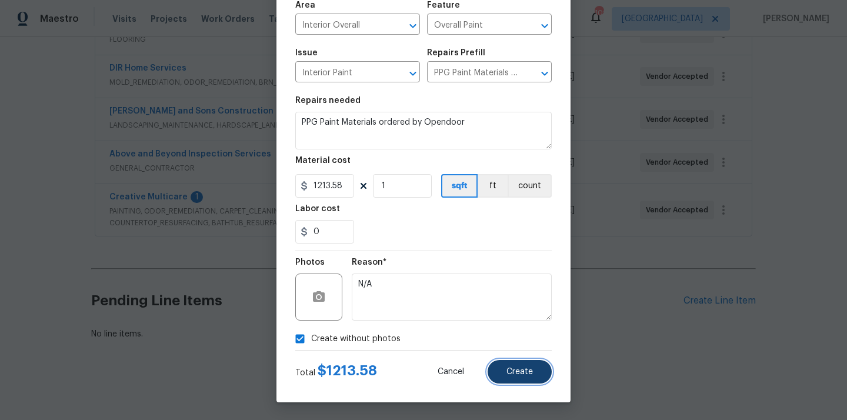
click at [532, 379] on button "Create" at bounding box center [519, 372] width 64 height 24
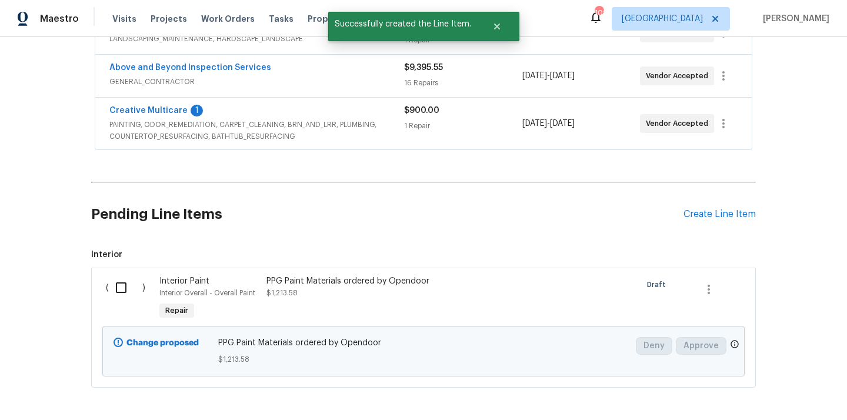
scroll to position [350, 0]
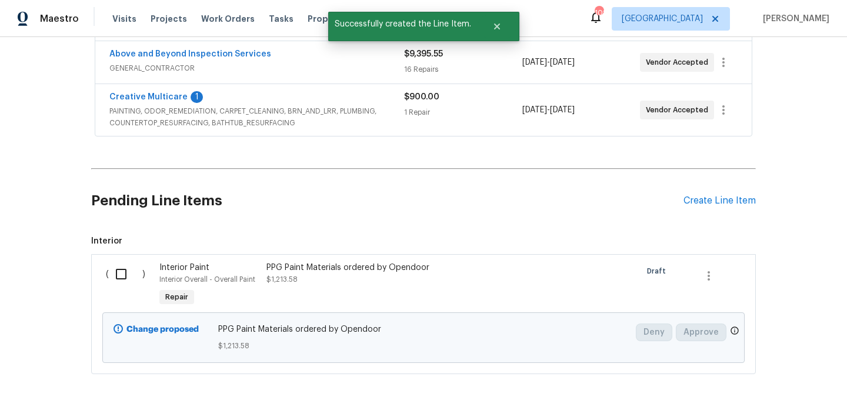
click at [121, 273] on input "checkbox" at bounding box center [126, 274] width 34 height 25
checkbox input "true"
click at [762, 388] on span "Create Work Order" at bounding box center [779, 390] width 78 height 15
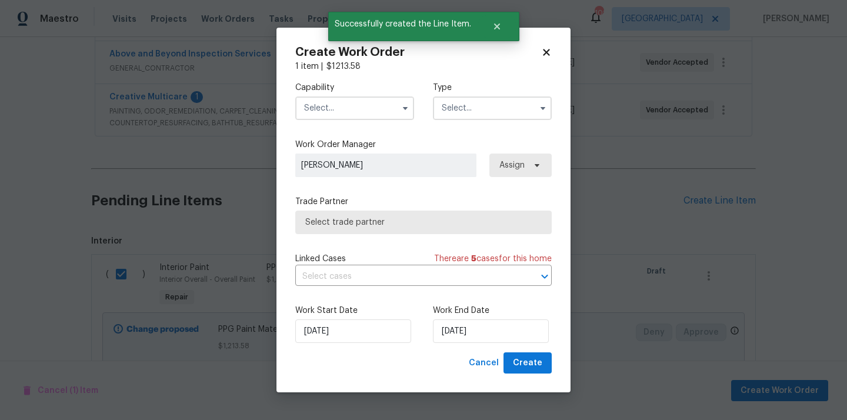
click at [371, 111] on input "text" at bounding box center [354, 108] width 119 height 24
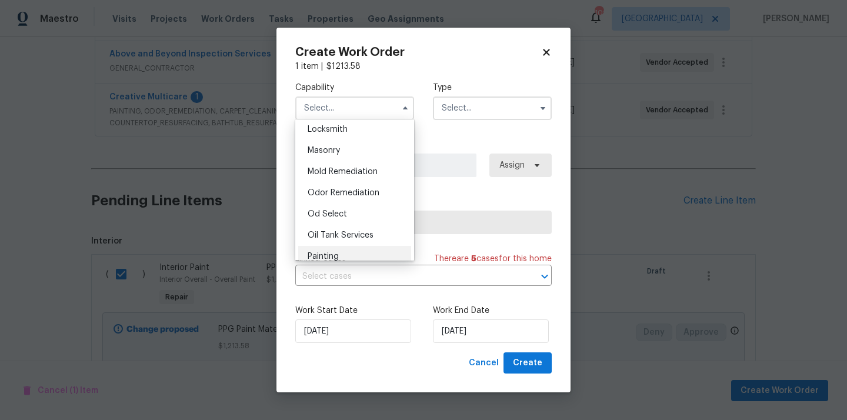
click at [346, 252] on div "Painting" at bounding box center [354, 256] width 113 height 21
type input "Painting"
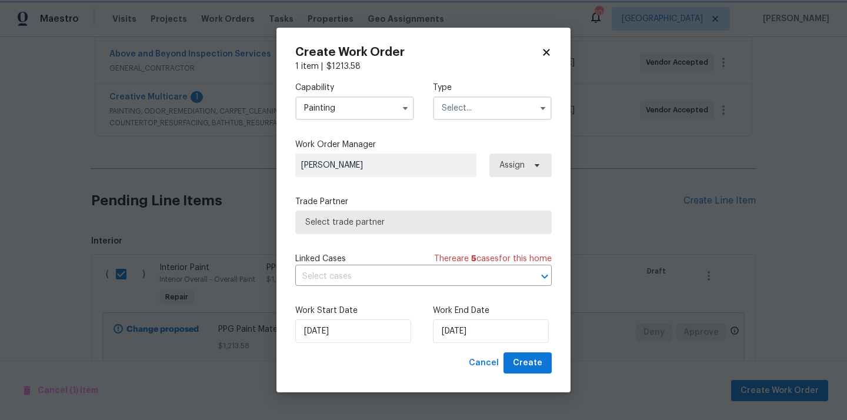
scroll to position [895, 0]
click at [486, 96] on input "text" at bounding box center [492, 108] width 119 height 24
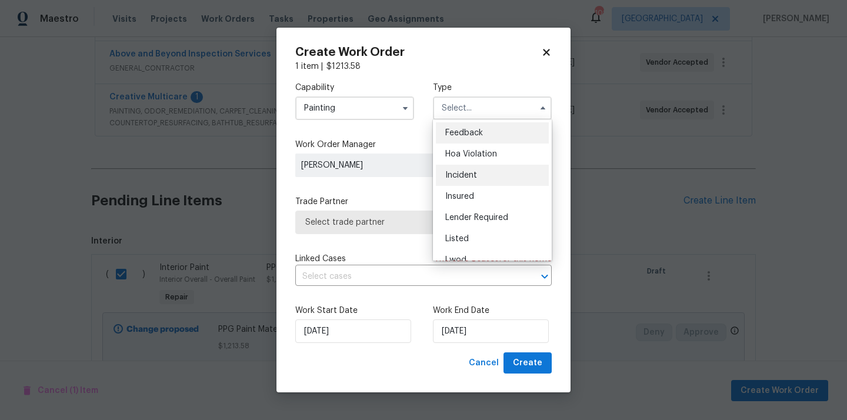
scroll to position [140, 0]
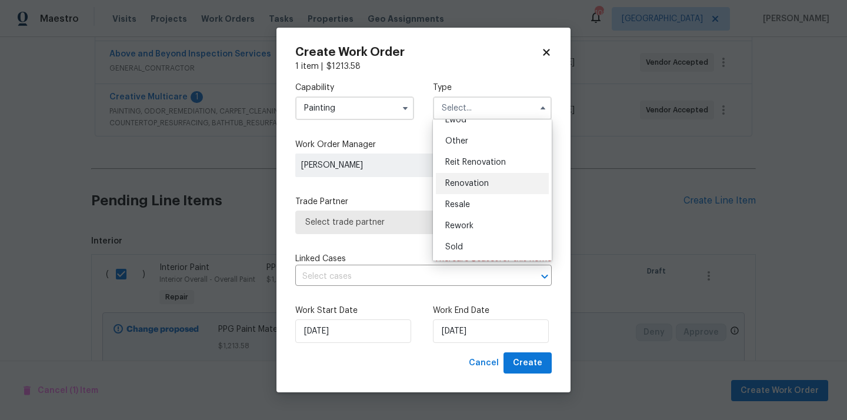
click at [482, 188] on div "Renovation" at bounding box center [492, 183] width 113 height 21
type input "Renovation"
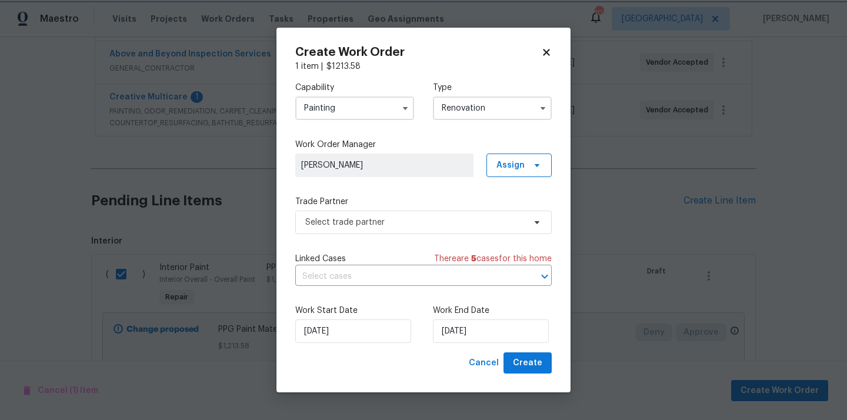
scroll to position [0, 0]
click at [502, 167] on span "Assign" at bounding box center [510, 165] width 28 height 12
click at [523, 212] on div "Assign to me" at bounding box center [520, 215] width 51 height 12
click at [387, 230] on span "Select trade partner" at bounding box center [423, 222] width 256 height 24
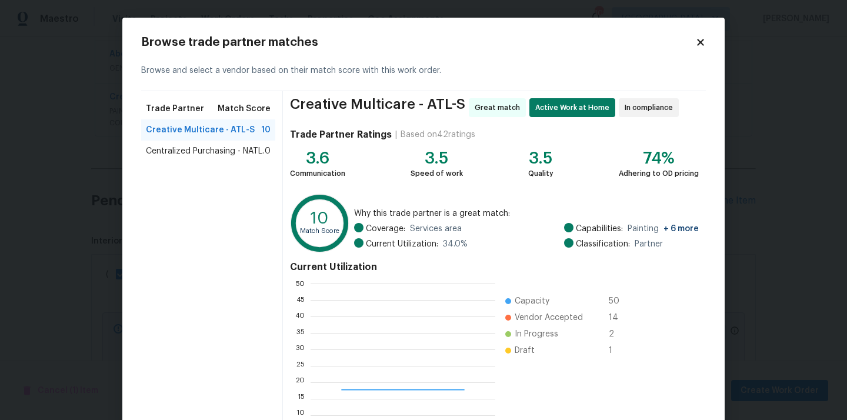
scroll to position [165, 185]
click at [240, 142] on div "Centralized Purchasing - NATL. 0" at bounding box center [208, 151] width 134 height 21
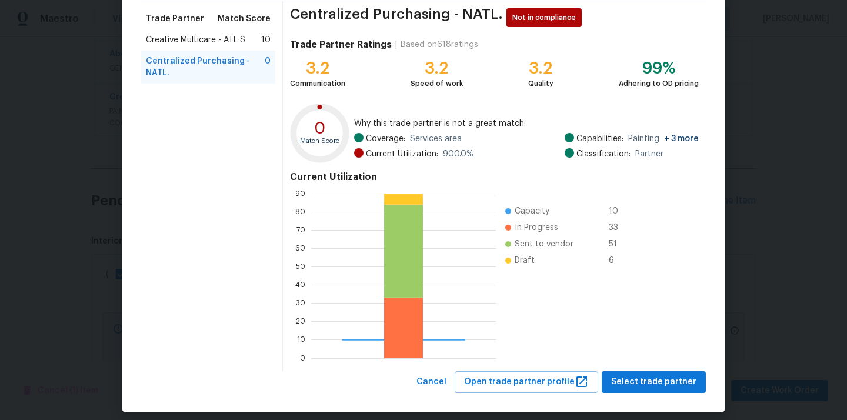
scroll to position [99, 0]
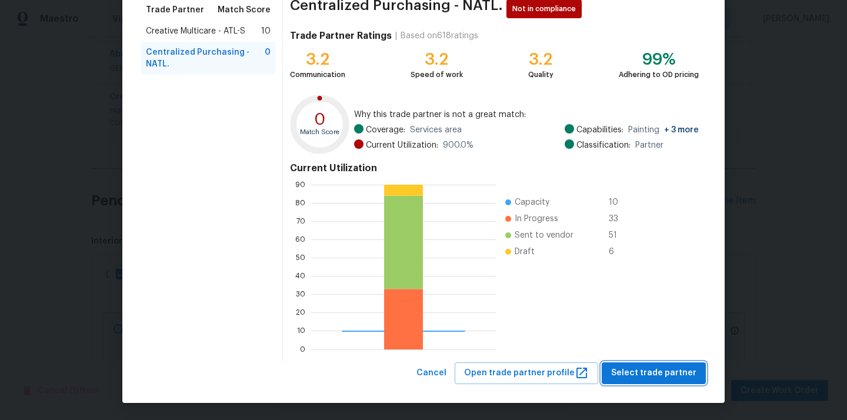
click at [636, 382] on button "Select trade partner" at bounding box center [653, 373] width 104 height 22
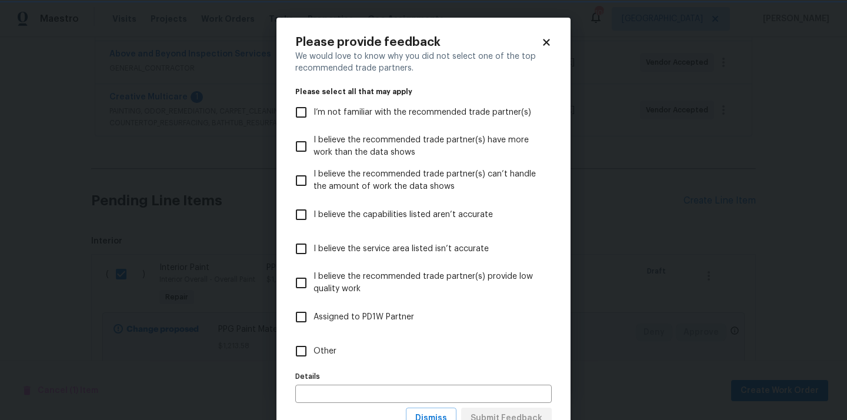
scroll to position [0, 0]
click at [470, 345] on label "Other" at bounding box center [415, 351] width 253 height 34
click at [313, 345] on input "Other" at bounding box center [301, 351] width 25 height 25
checkbox input "true"
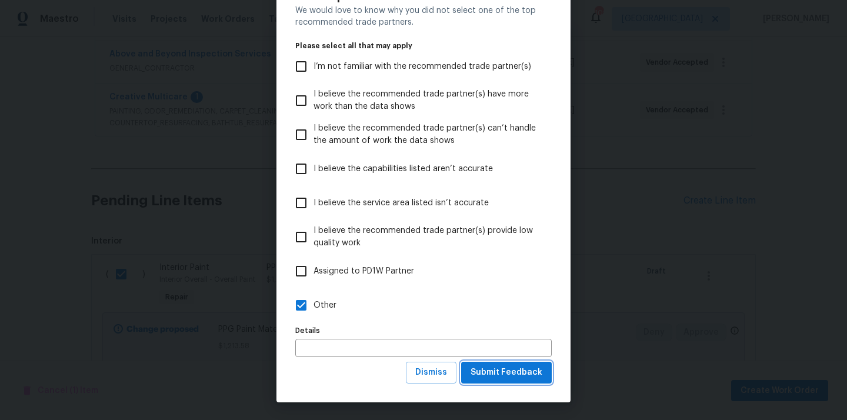
click at [508, 382] on button "Submit Feedback" at bounding box center [506, 373] width 91 height 22
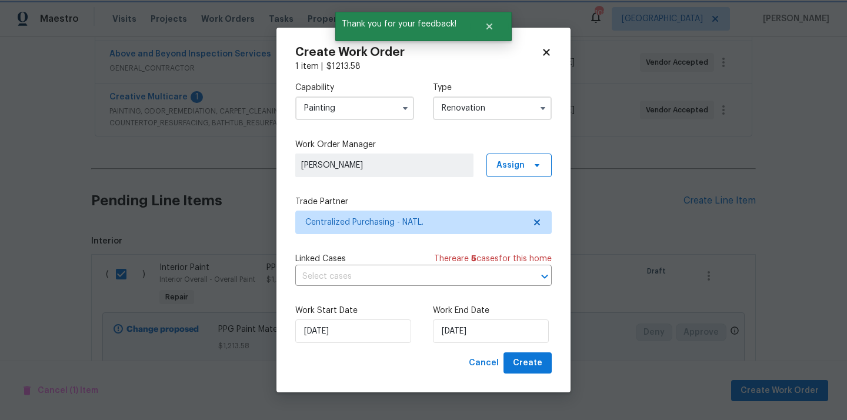
scroll to position [0, 0]
click at [526, 370] on button "Create" at bounding box center [527, 363] width 48 height 22
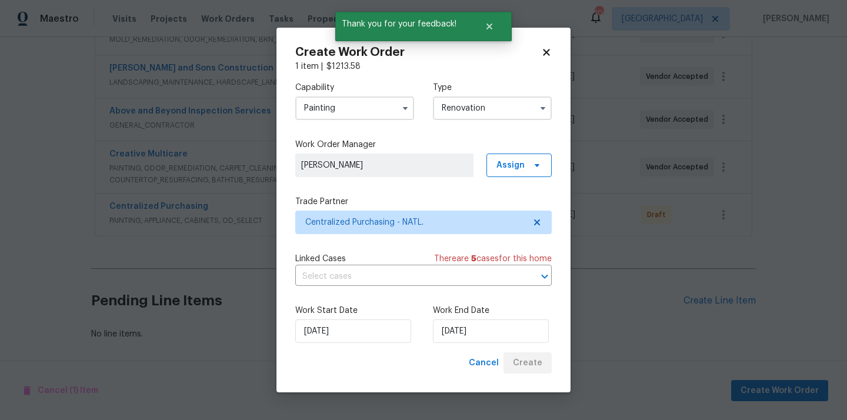
scroll to position [293, 0]
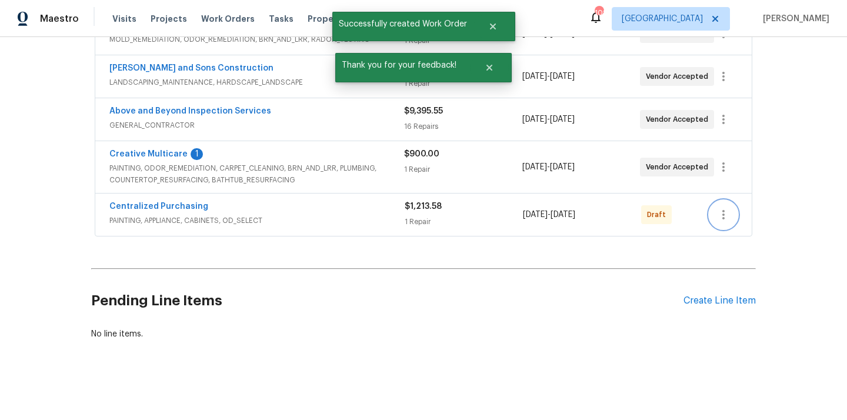
click at [727, 211] on icon "button" at bounding box center [723, 215] width 14 height 14
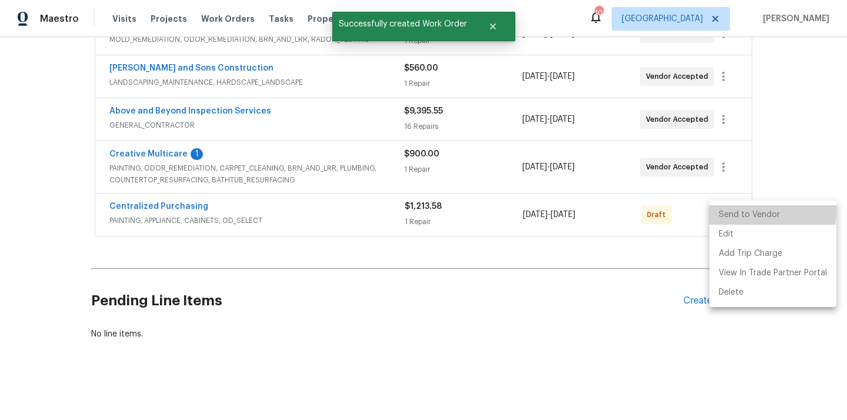
click at [723, 210] on li "Send to Vendor" at bounding box center [772, 214] width 127 height 19
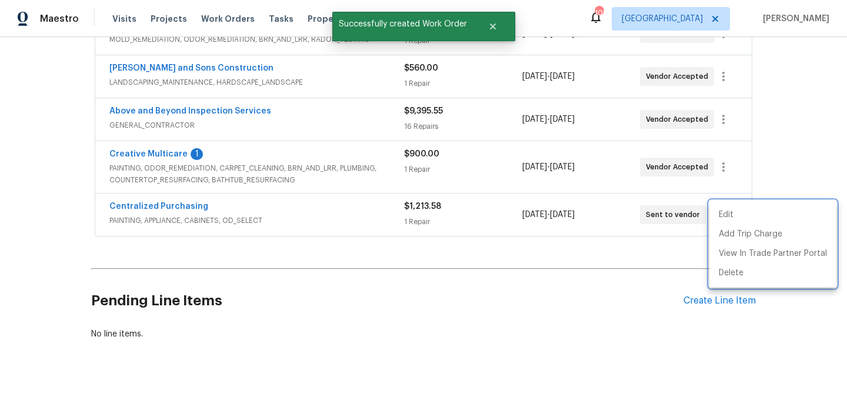
click at [142, 205] on div at bounding box center [423, 210] width 847 height 420
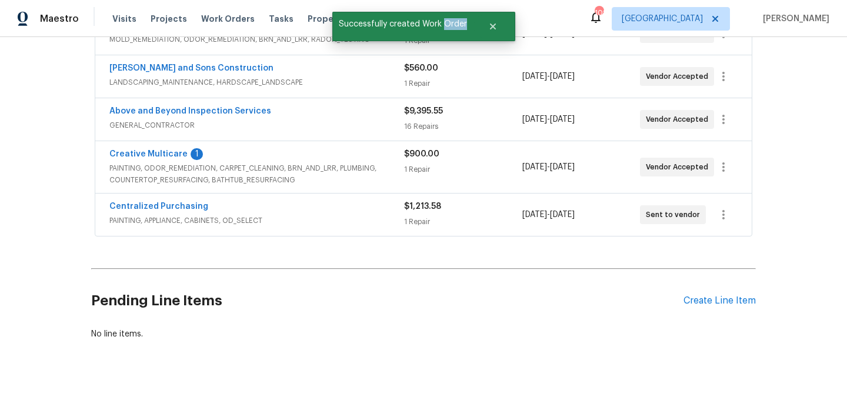
click at [142, 205] on div "Edit Add Trip Charge View In Trade Partner Portal Delete" at bounding box center [423, 210] width 847 height 420
click at [142, 205] on link "Centralized Purchasing" at bounding box center [158, 206] width 99 height 8
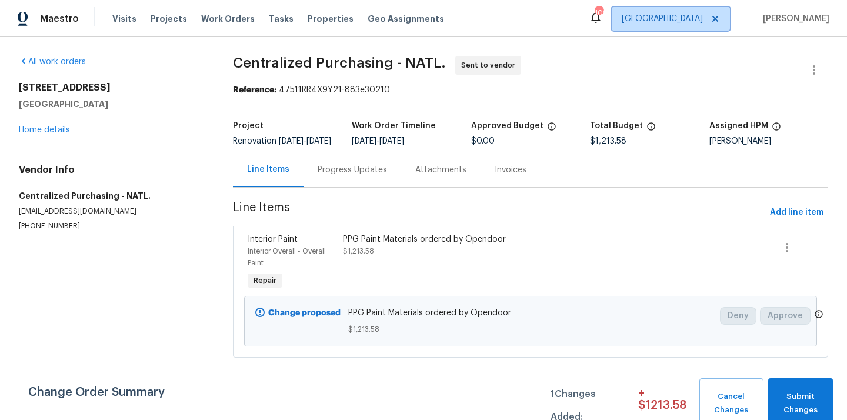
click at [703, 18] on span "[GEOGRAPHIC_DATA]" at bounding box center [661, 19] width 81 height 12
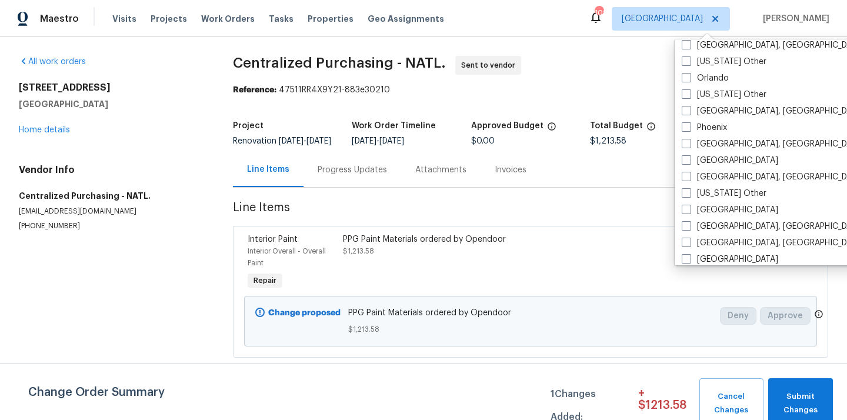
scroll to position [1332, 0]
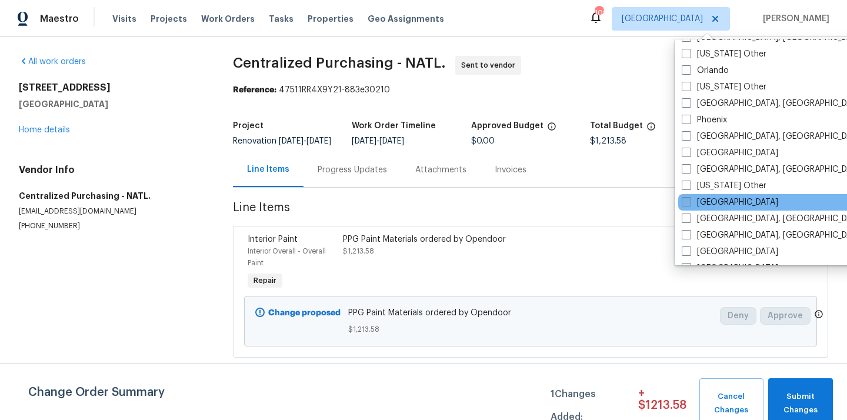
click at [706, 202] on label "[GEOGRAPHIC_DATA]" at bounding box center [729, 202] width 96 height 12
click at [689, 202] on input "[GEOGRAPHIC_DATA]" at bounding box center [685, 200] width 8 height 8
checkbox input "true"
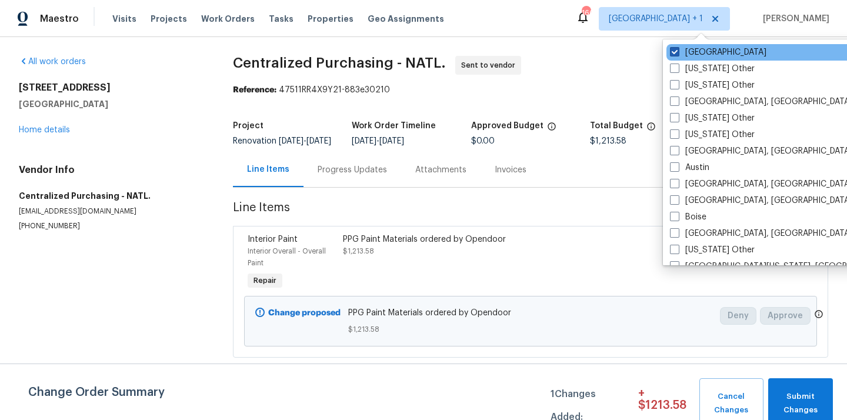
click at [694, 54] on label "[GEOGRAPHIC_DATA]" at bounding box center [718, 52] width 96 height 12
click at [677, 54] on input "[GEOGRAPHIC_DATA]" at bounding box center [674, 50] width 8 height 8
checkbox input "false"
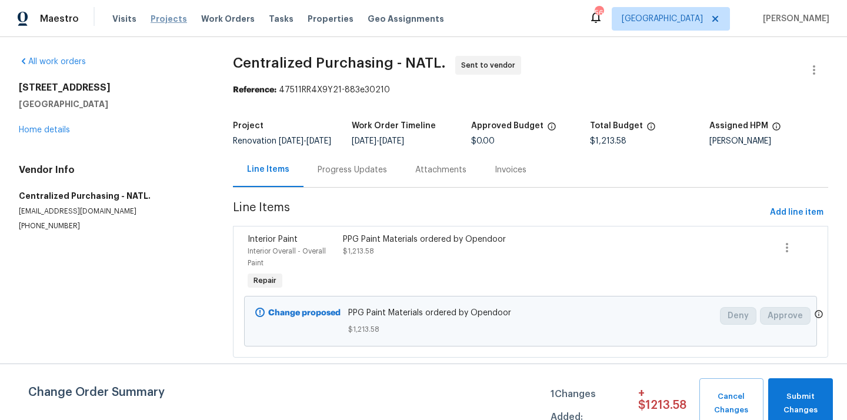
click at [162, 15] on span "Projects" at bounding box center [169, 19] width 36 height 12
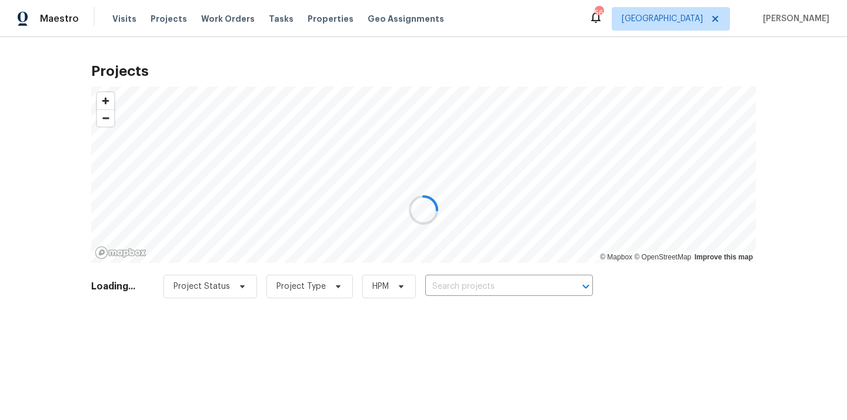
click at [501, 283] on div at bounding box center [423, 210] width 847 height 420
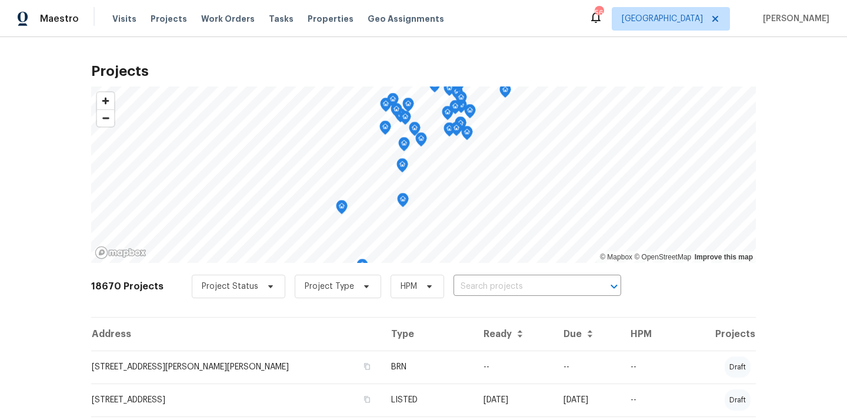
click at [501, 283] on input "text" at bounding box center [520, 287] width 135 height 18
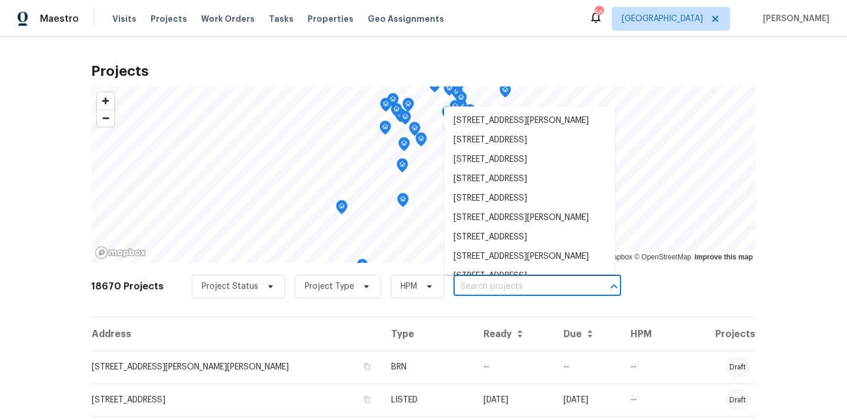
paste input "[STREET_ADDRESS]"
type input "[STREET_ADDRESS]"
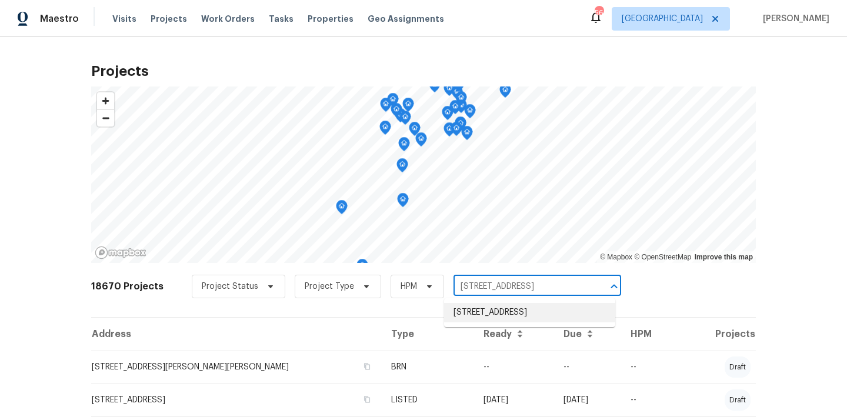
click at [498, 315] on li "[STREET_ADDRESS]" at bounding box center [529, 312] width 171 height 19
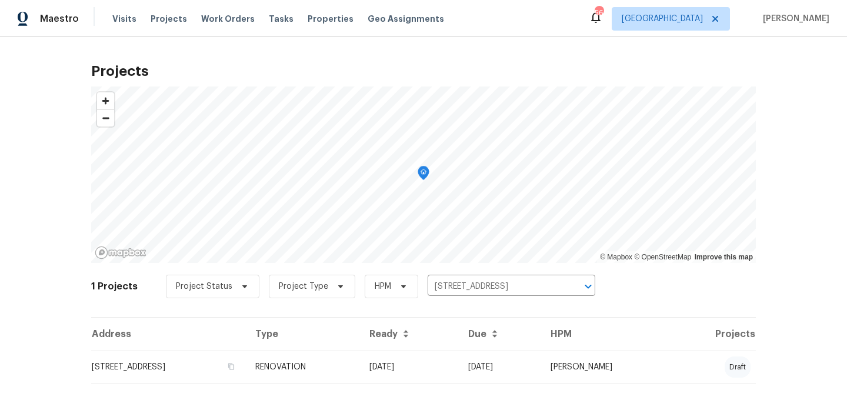
click at [446, 346] on th "Ready" at bounding box center [409, 333] width 99 height 33
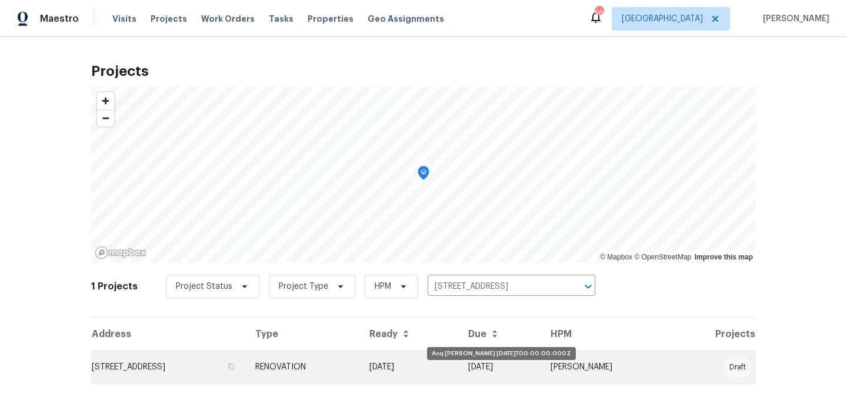
click at [435, 360] on td "[DATE]" at bounding box center [409, 366] width 99 height 33
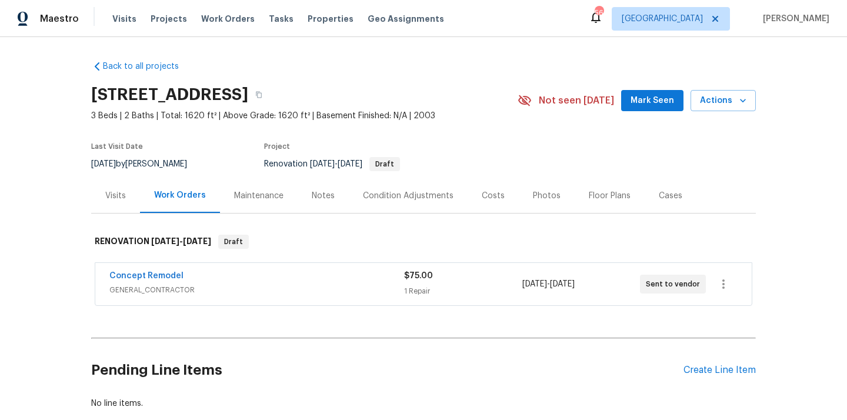
scroll to position [69, 0]
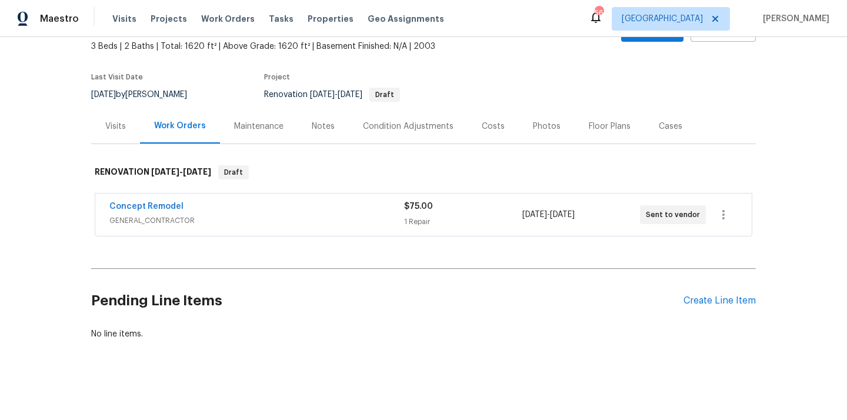
click at [713, 294] on div "Pending Line Items Create Line Item" at bounding box center [423, 300] width 664 height 55
click at [709, 303] on div "Create Line Item" at bounding box center [719, 300] width 72 height 11
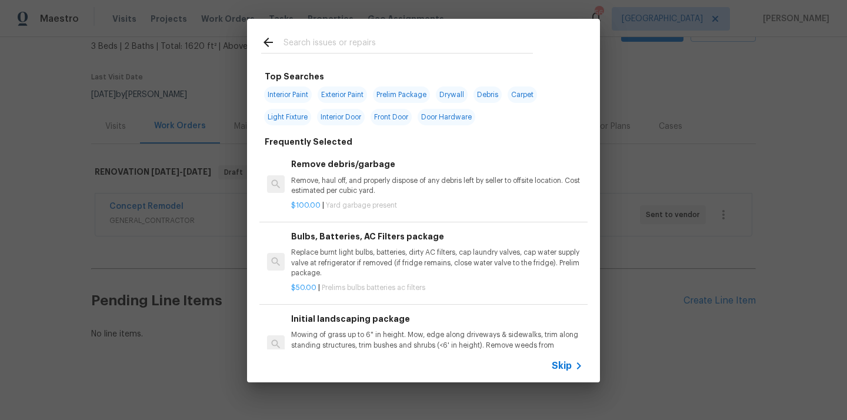
click at [476, 48] on input "text" at bounding box center [407, 44] width 249 height 18
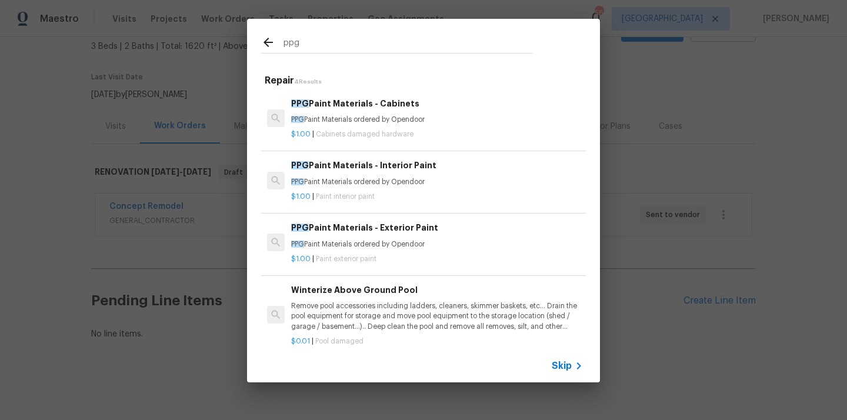
type input "ppg"
click at [420, 204] on div "PPG Paint Materials - Interior Paint PPG Paint Materials ordered by Opendoor $1…" at bounding box center [423, 181] width 328 height 66
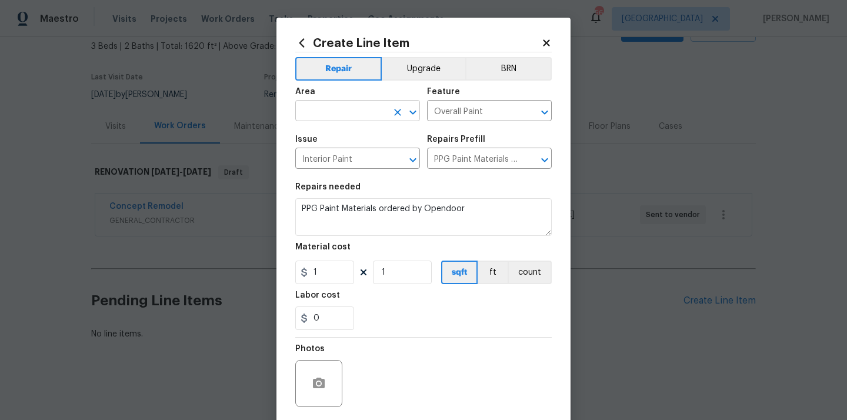
click at [366, 109] on input "text" at bounding box center [341, 112] width 92 height 18
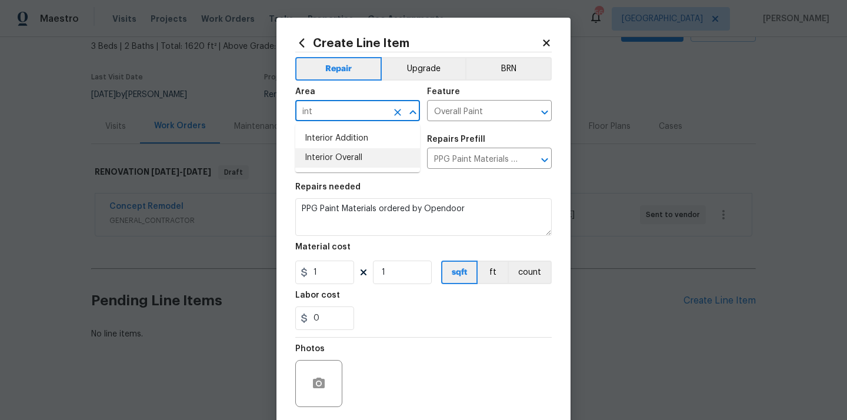
click at [342, 161] on li "Interior Overall" at bounding box center [357, 157] width 125 height 19
type input "Interior Overall"
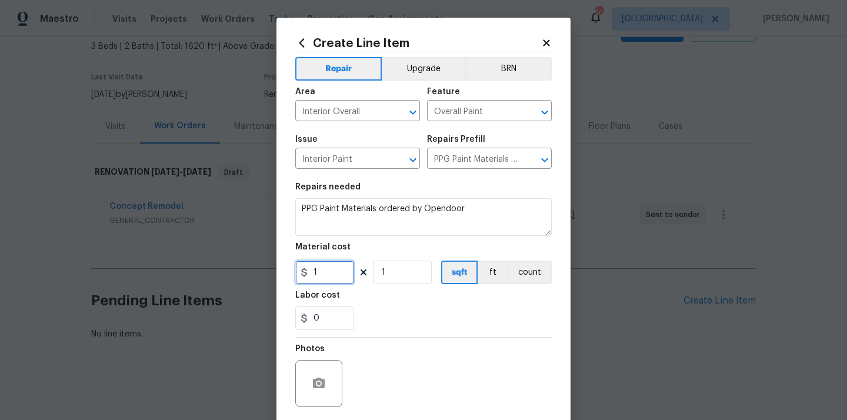
drag, startPoint x: 326, startPoint y: 275, endPoint x: 282, endPoint y: 273, distance: 44.1
click at [282, 273] on div "Create Line Item Repair Upgrade BRN Area Interior Overall ​ Feature Overall Pai…" at bounding box center [423, 253] width 294 height 471
paste input "582.19"
type input "582.19"
click at [409, 323] on div "0" at bounding box center [423, 318] width 256 height 24
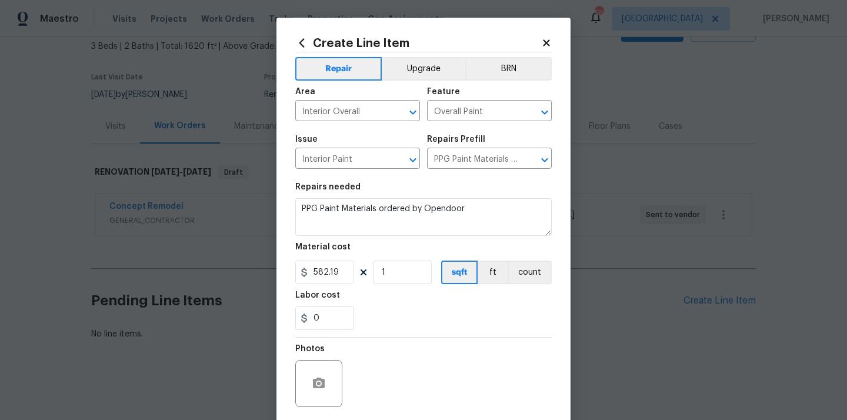
scroll to position [87, 0]
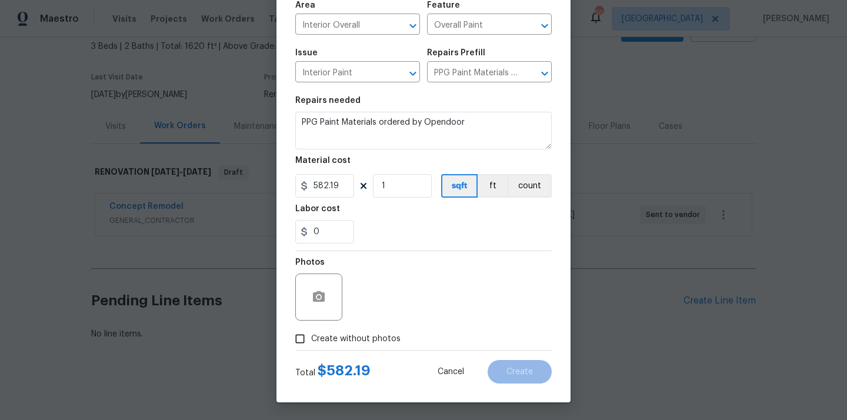
click at [370, 328] on label "Create without photos" at bounding box center [345, 338] width 112 height 22
click at [311, 328] on input "Create without photos" at bounding box center [300, 338] width 22 height 22
checkbox input "true"
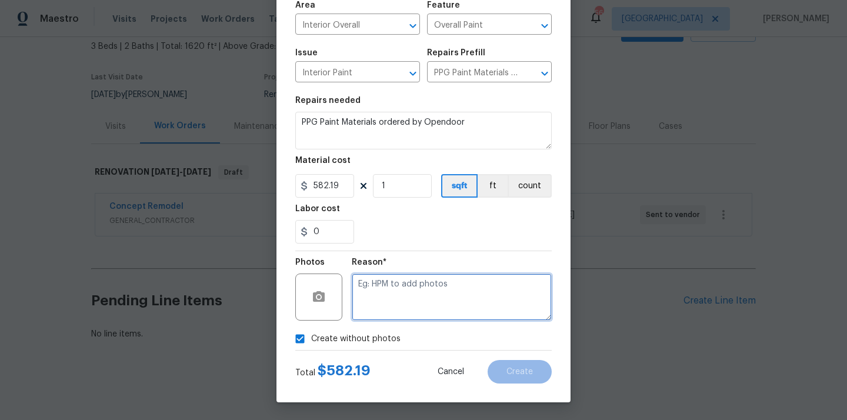
drag, startPoint x: 387, startPoint y: 300, endPoint x: 389, endPoint y: 278, distance: 22.4
click at [387, 300] on textarea at bounding box center [452, 296] width 200 height 47
type textarea "N/A"
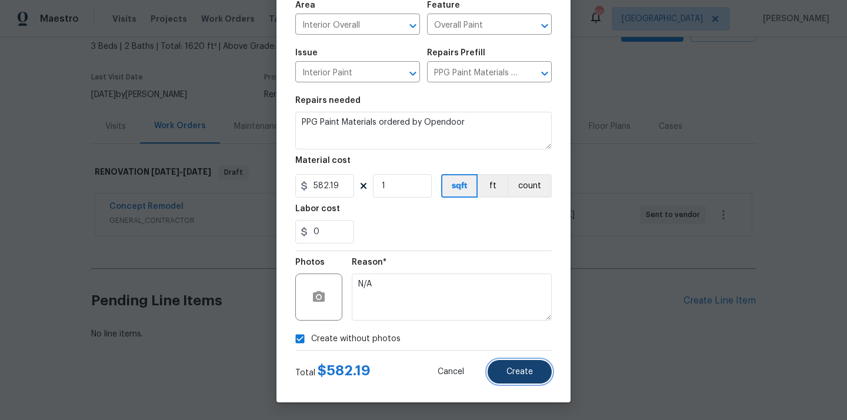
click at [523, 369] on span "Create" at bounding box center [519, 371] width 26 height 9
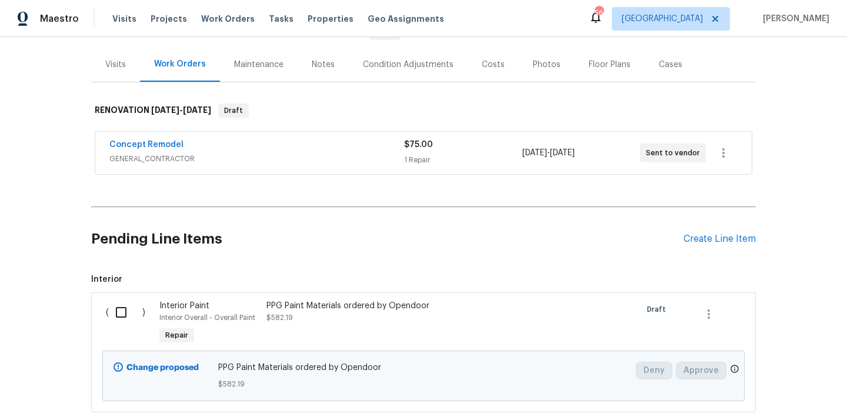
scroll to position [203, 0]
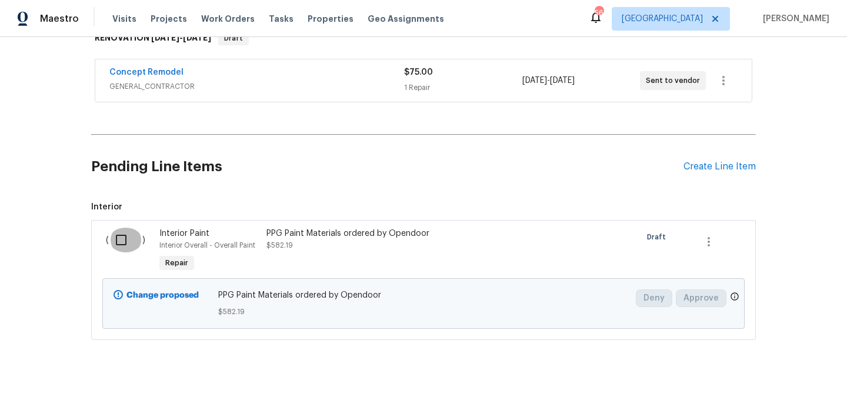
click at [125, 237] on input "checkbox" at bounding box center [126, 240] width 34 height 25
checkbox input "true"
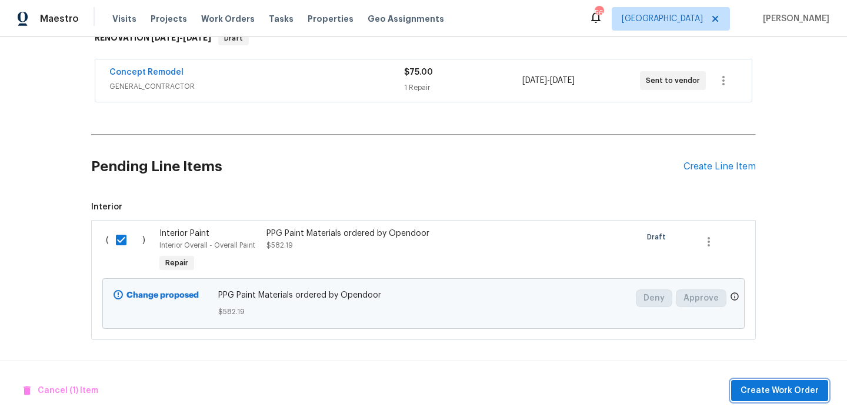
click at [777, 396] on span "Create Work Order" at bounding box center [779, 390] width 78 height 15
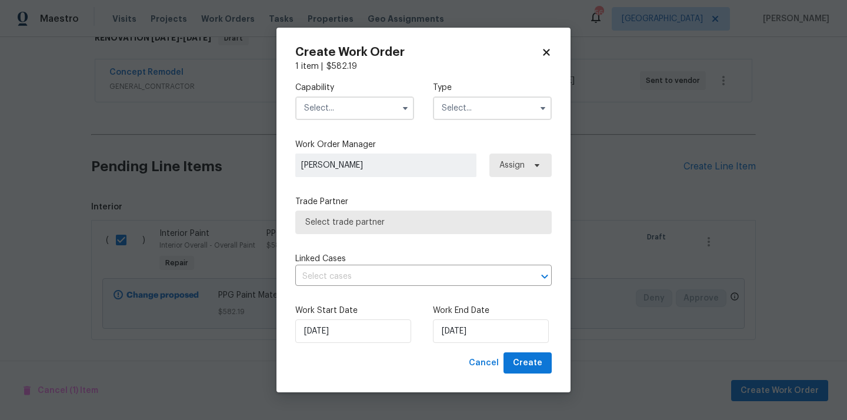
click at [374, 116] on input "text" at bounding box center [354, 108] width 119 height 24
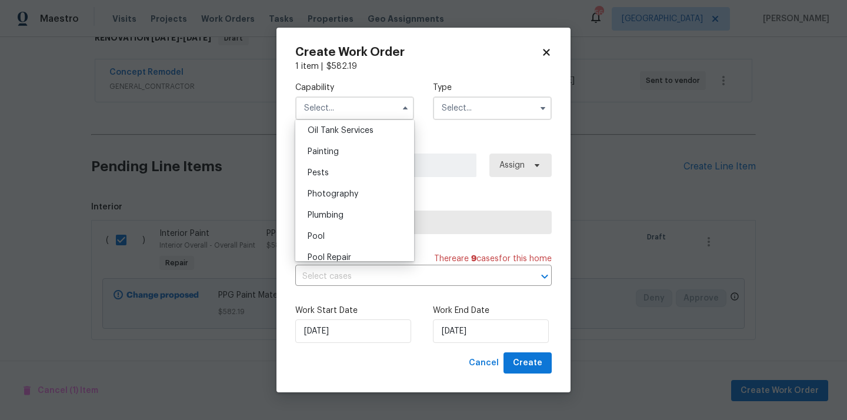
scroll to position [954, 0]
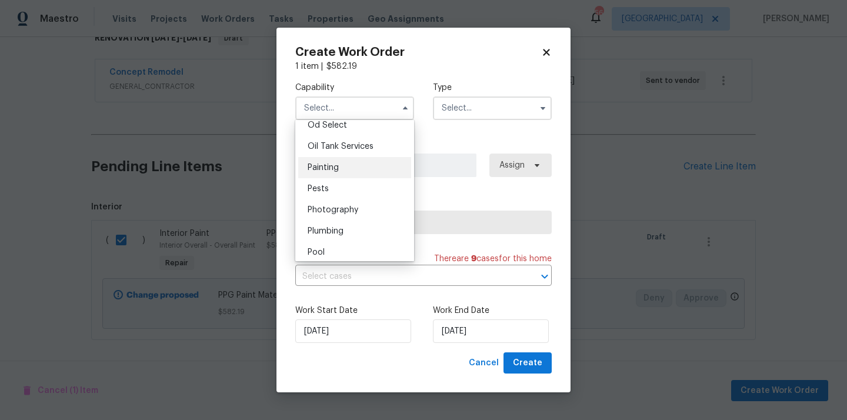
click at [368, 162] on div "Painting" at bounding box center [354, 167] width 113 height 21
type input "Painting"
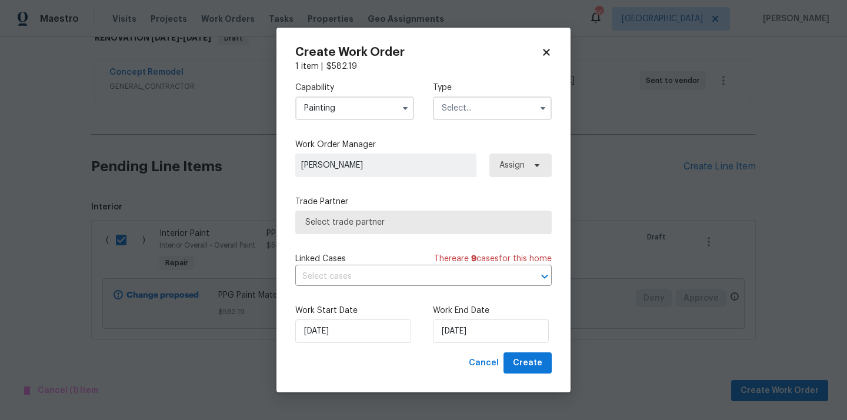
click at [512, 98] on input "text" at bounding box center [492, 108] width 119 height 24
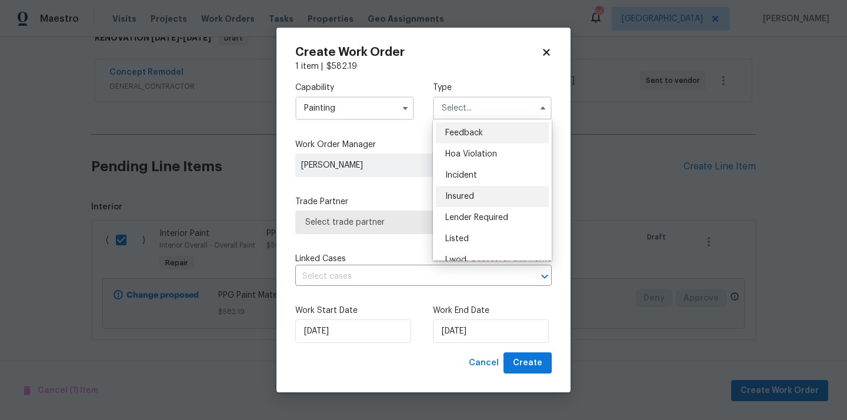
scroll to position [140, 0]
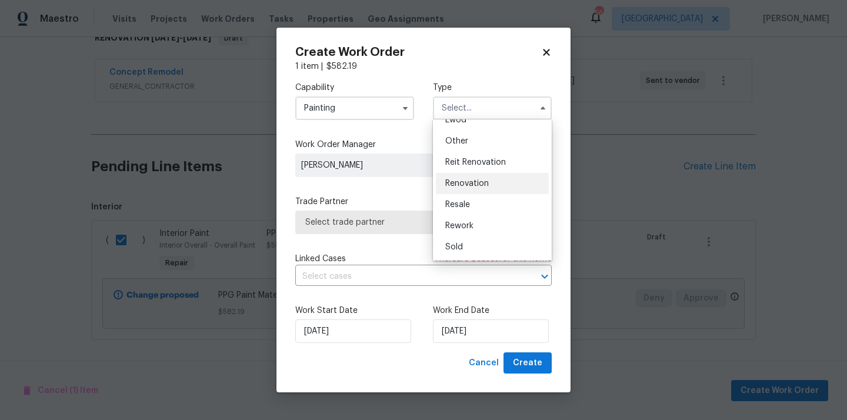
click at [483, 179] on span "Renovation" at bounding box center [467, 183] width 44 height 8
type input "Renovation"
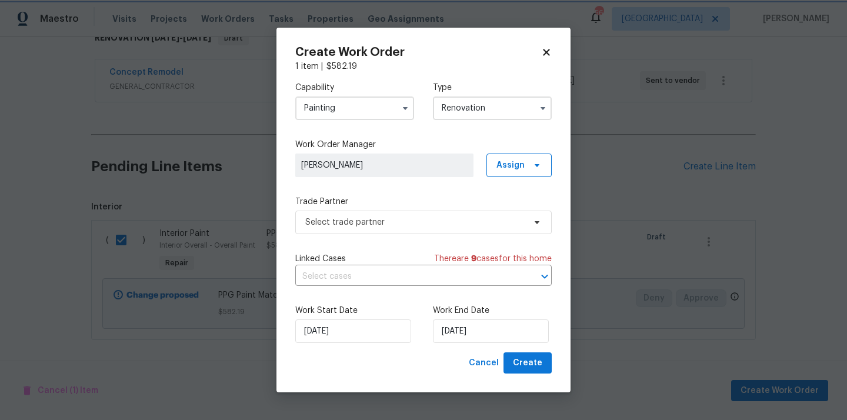
scroll to position [0, 0]
click at [513, 173] on span "Assign" at bounding box center [518, 165] width 65 height 24
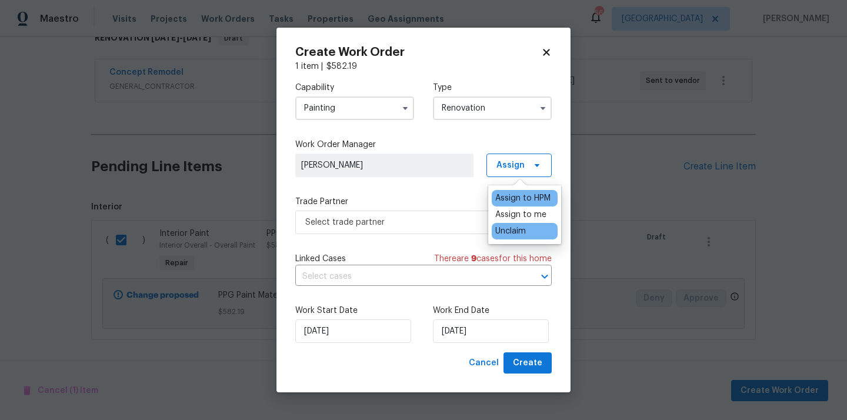
click at [513, 225] on div "Unclaim" at bounding box center [510, 231] width 31 height 12
click at [519, 210] on div "Assign to me" at bounding box center [520, 215] width 51 height 12
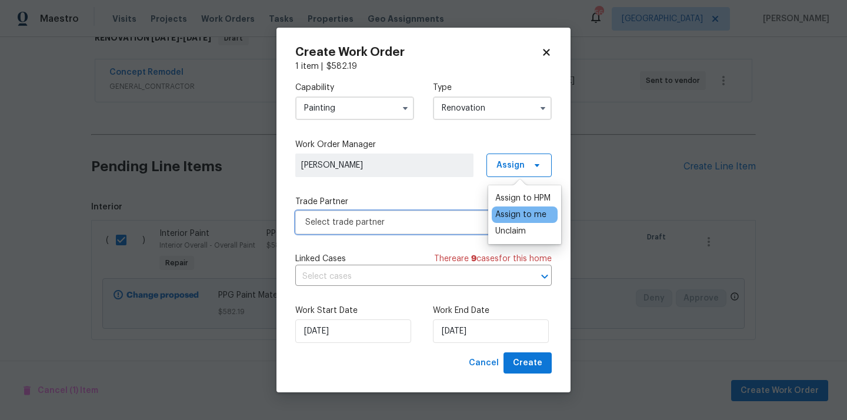
click at [430, 212] on span "Select trade partner" at bounding box center [423, 222] width 256 height 24
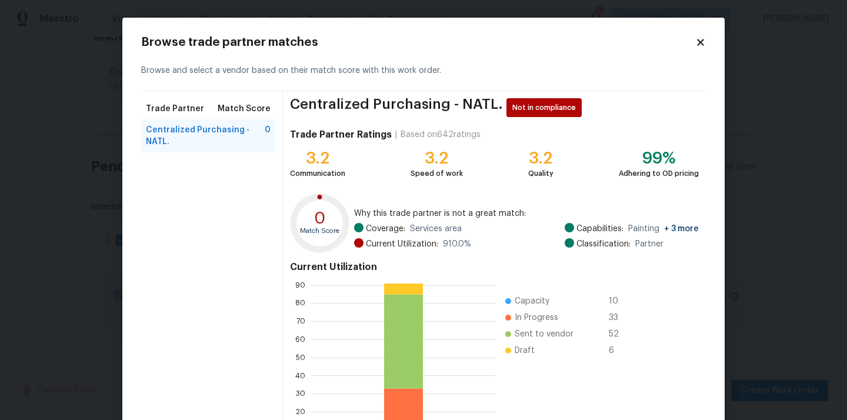
scroll to position [99, 0]
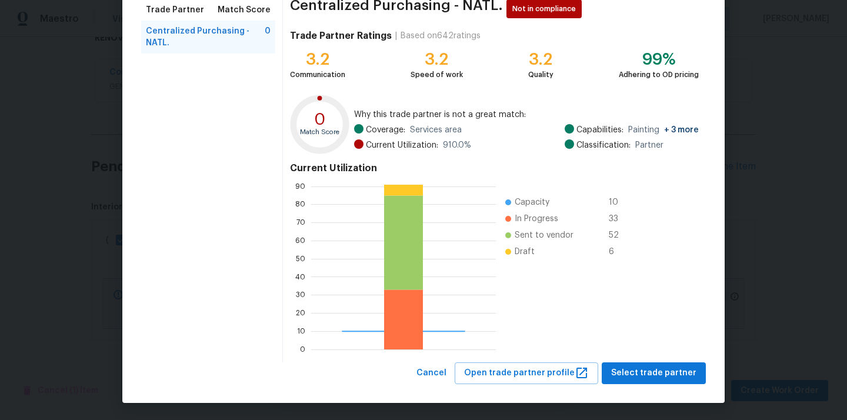
click at [636, 360] on div "Centralized Purchasing - NATL. Not in compliance Trade Partner Ratings | Based …" at bounding box center [494, 177] width 423 height 370
click at [636, 365] on button "Select trade partner" at bounding box center [653, 373] width 104 height 22
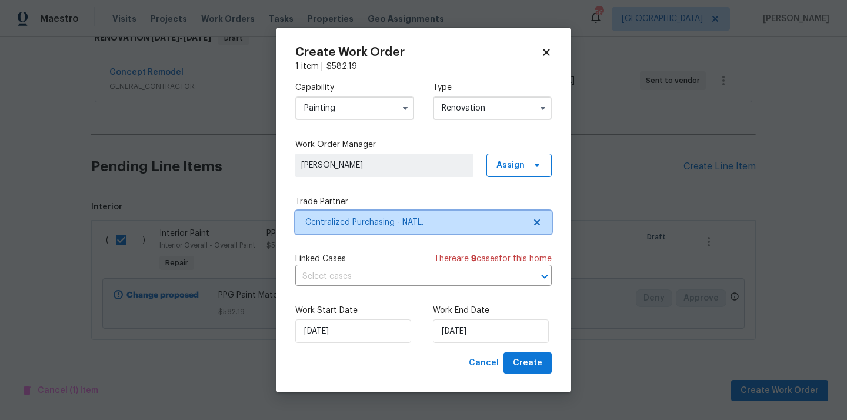
scroll to position [0, 0]
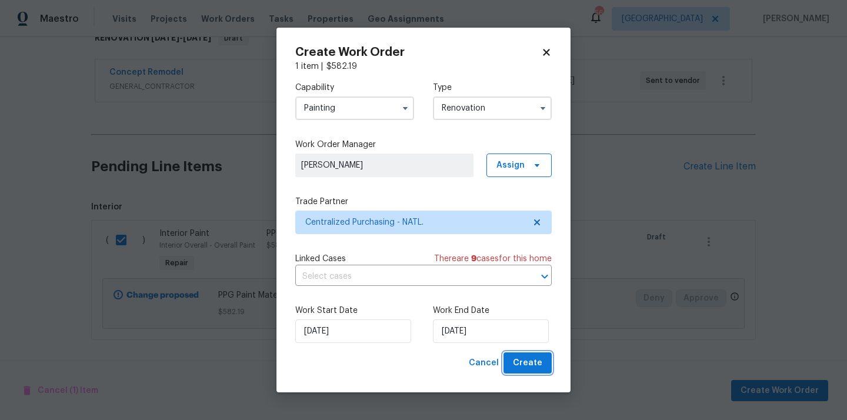
click at [548, 366] on button "Create" at bounding box center [527, 363] width 48 height 22
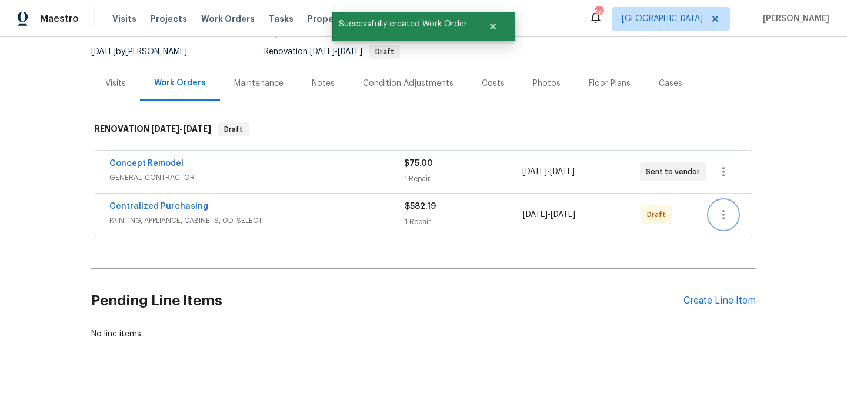
click at [715, 211] on button "button" at bounding box center [723, 214] width 28 height 28
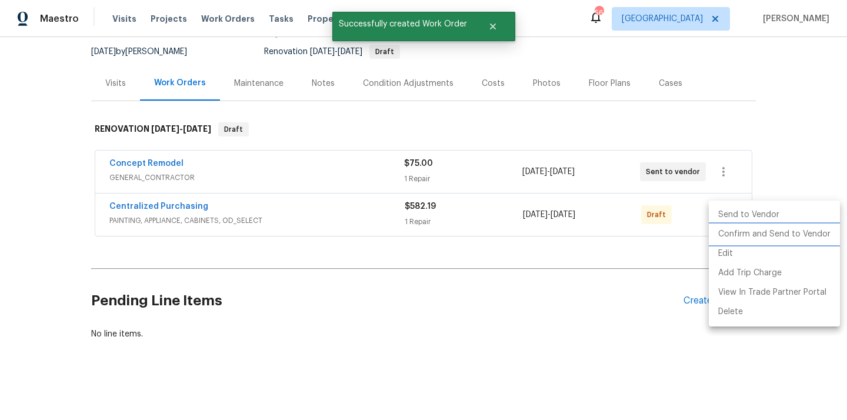
click at [726, 235] on li "Confirm and Send to Vendor" at bounding box center [773, 234] width 131 height 19
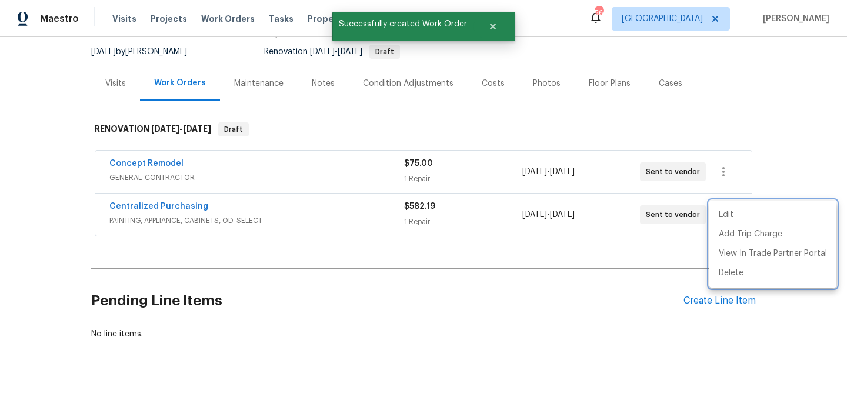
click at [215, 208] on div at bounding box center [423, 210] width 847 height 420
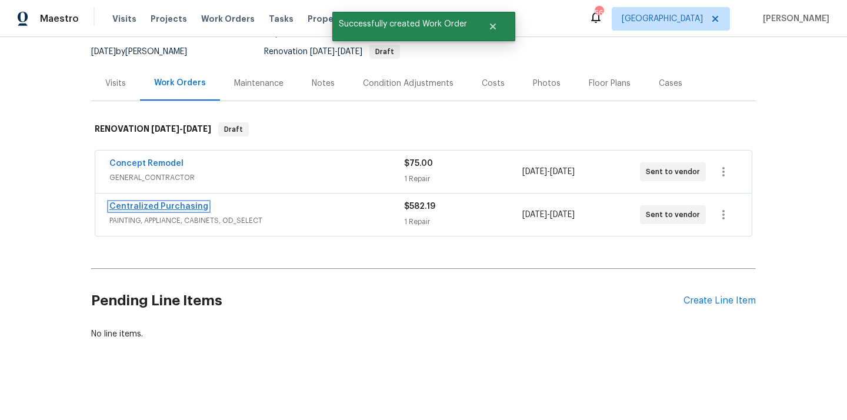
click at [175, 208] on link "Centralized Purchasing" at bounding box center [158, 206] width 99 height 8
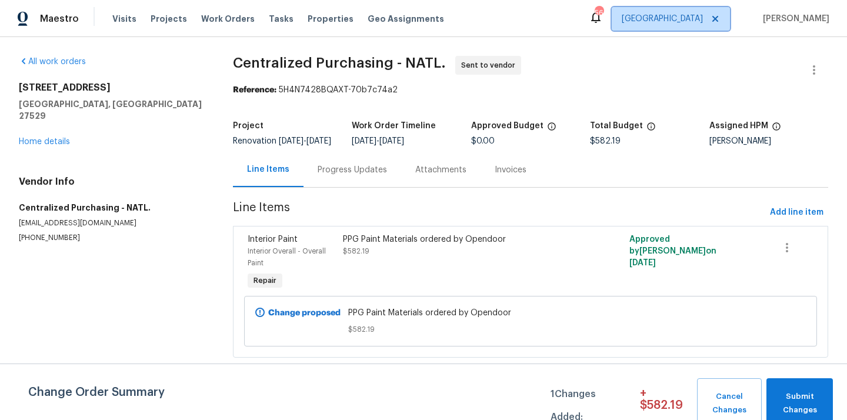
click at [703, 22] on span "[GEOGRAPHIC_DATA]" at bounding box center [661, 19] width 81 height 12
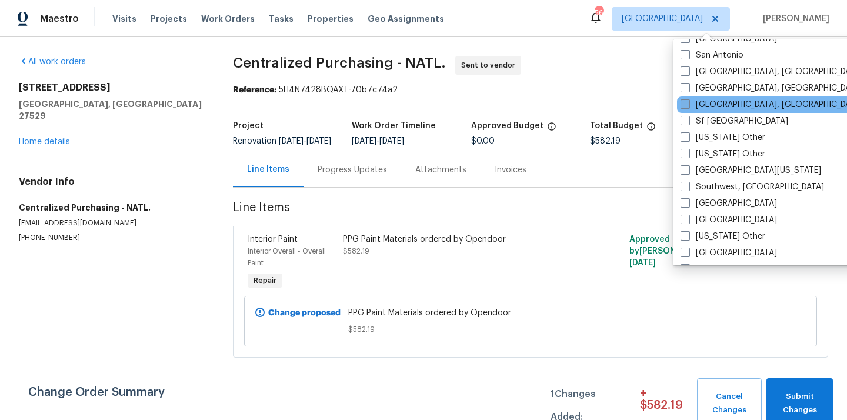
scroll to position [1575, 0]
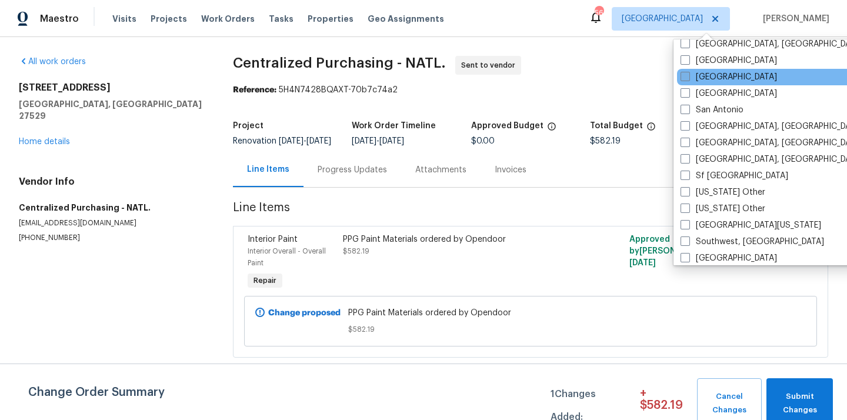
click at [713, 74] on label "[GEOGRAPHIC_DATA]" at bounding box center [728, 77] width 96 height 12
click at [688, 74] on input "[GEOGRAPHIC_DATA]" at bounding box center [684, 75] width 8 height 8
checkbox input "true"
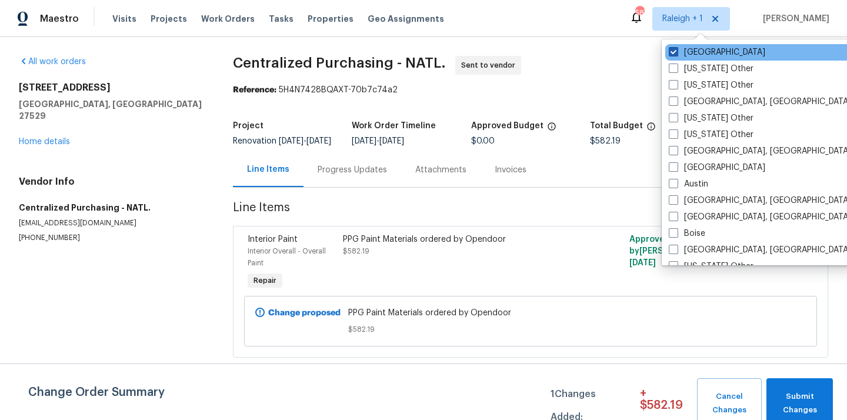
click at [700, 54] on label "[GEOGRAPHIC_DATA]" at bounding box center [716, 52] width 96 height 12
click at [676, 54] on input "[GEOGRAPHIC_DATA]" at bounding box center [672, 50] width 8 height 8
checkbox input "false"
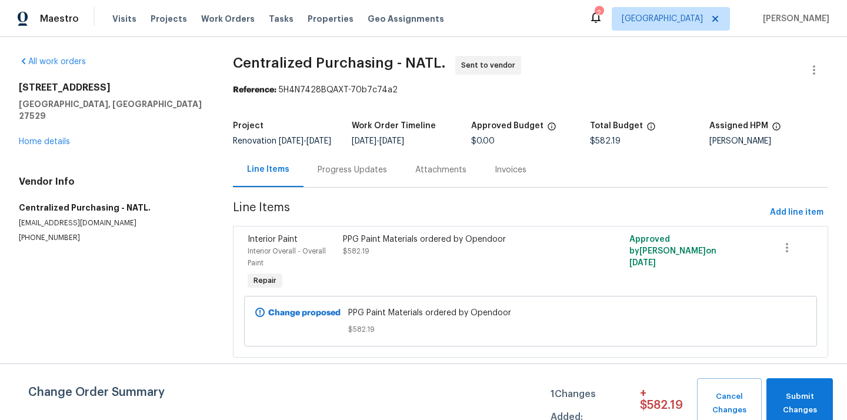
click at [147, 29] on div "Visits Projects Work Orders Tasks Properties Geo Assignments" at bounding box center [285, 19] width 346 height 24
click at [153, 19] on span "Projects" at bounding box center [169, 19] width 36 height 12
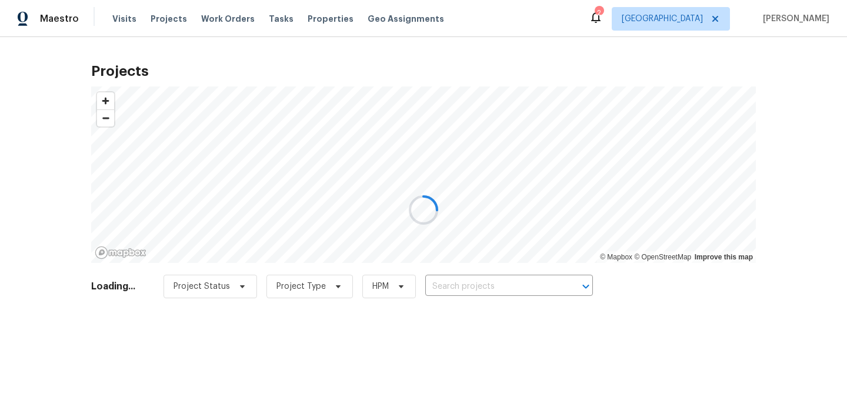
click at [559, 292] on div at bounding box center [423, 210] width 847 height 420
click at [556, 285] on div at bounding box center [423, 210] width 847 height 420
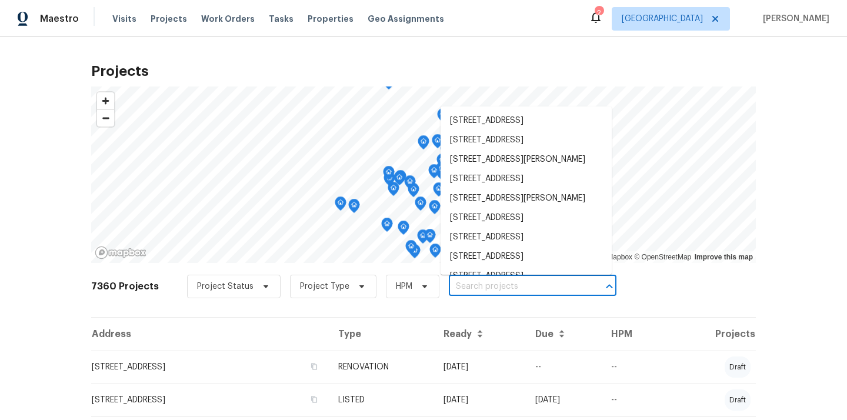
click at [556, 285] on input "text" at bounding box center [516, 287] width 135 height 18
paste input "[STREET_ADDRESS][PERSON_NAME]"
type input "[STREET_ADDRESS][PERSON_NAME]"
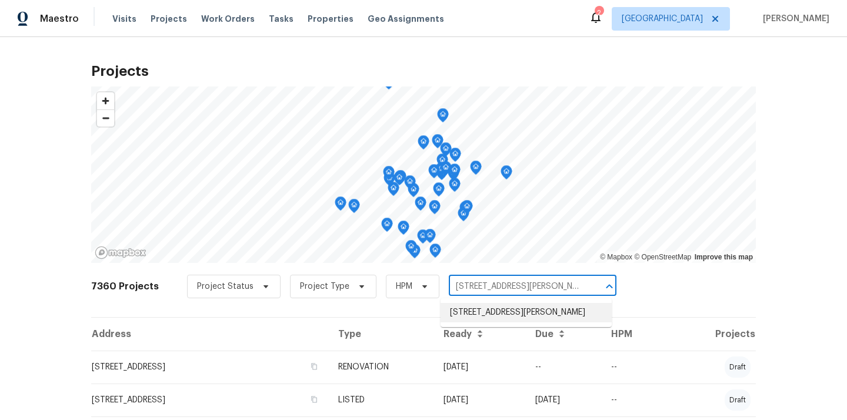
click at [522, 315] on li "[STREET_ADDRESS][PERSON_NAME]" at bounding box center [525, 312] width 171 height 19
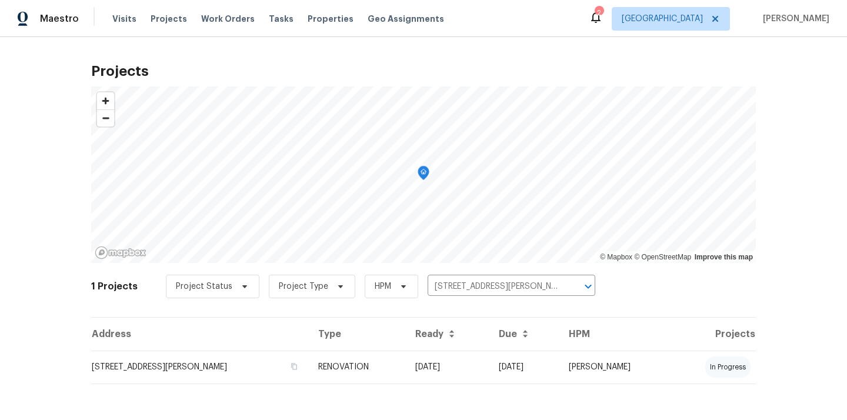
click at [281, 375] on td "[STREET_ADDRESS][PERSON_NAME]" at bounding box center [200, 366] width 218 height 33
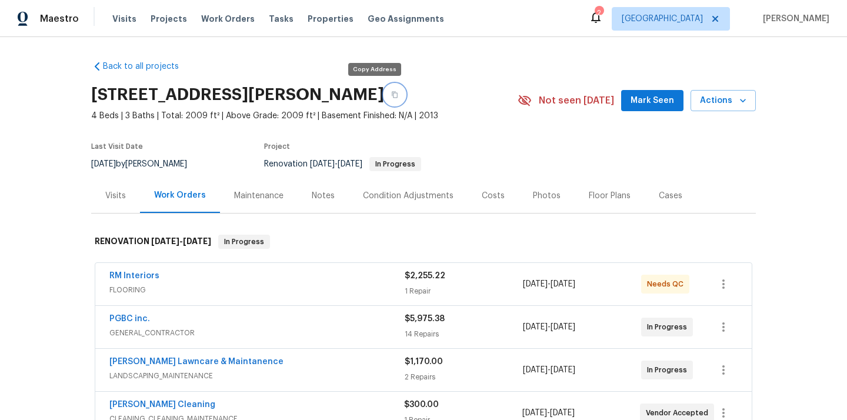
click at [384, 90] on button "button" at bounding box center [394, 94] width 21 height 21
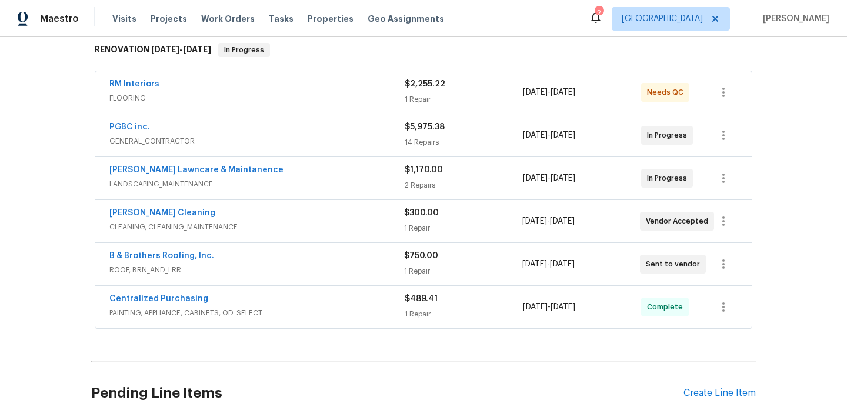
scroll to position [192, 0]
click at [692, 390] on div "Create Line Item" at bounding box center [719, 392] width 72 height 11
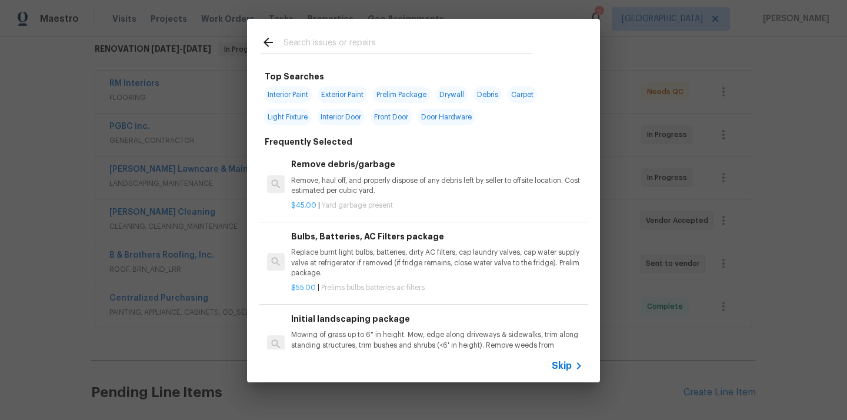
click at [430, 46] on input "text" at bounding box center [407, 44] width 249 height 18
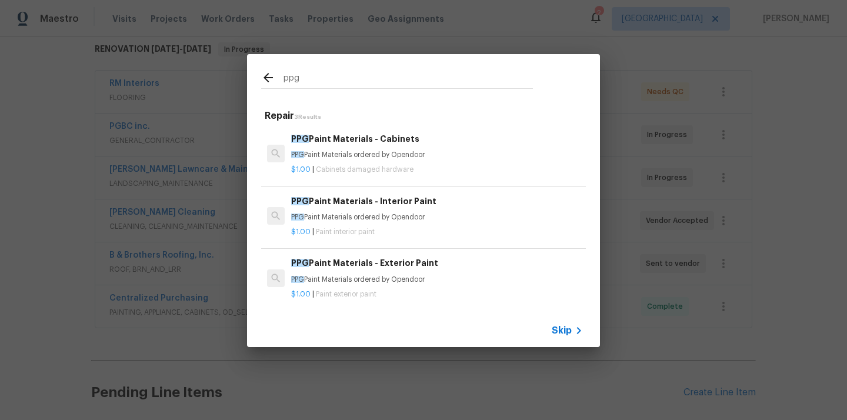
type input "ppg"
click at [390, 163] on div "$1.00 | Cabinets damaged hardware" at bounding box center [437, 167] width 292 height 15
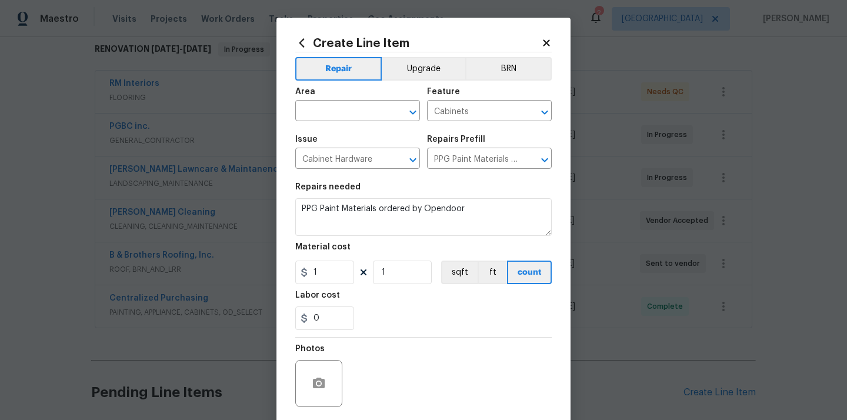
drag, startPoint x: 377, startPoint y: 103, endPoint x: 379, endPoint y: 91, distance: 12.0
click at [377, 103] on input "text" at bounding box center [341, 112] width 92 height 18
click at [337, 138] on li "Kitchen" at bounding box center [357, 138] width 125 height 19
type input "Kitchen"
drag, startPoint x: 321, startPoint y: 279, endPoint x: 283, endPoint y: 270, distance: 38.6
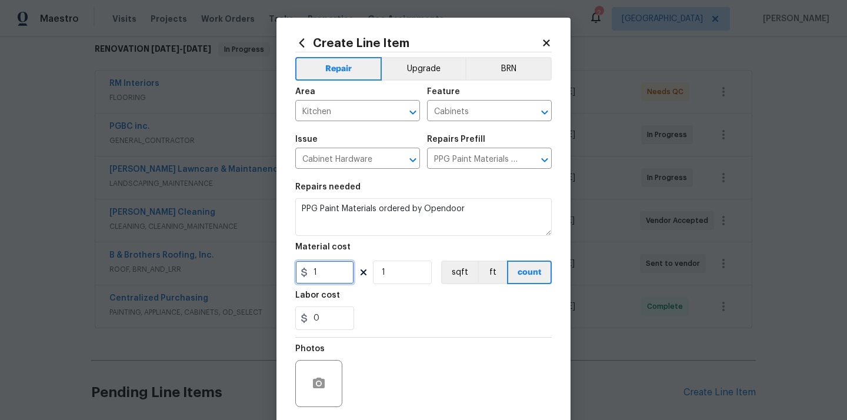
click at [286, 270] on div "Create Line Item Repair Upgrade BRN Area Kitchen ​ Feature Cabinets ​ Issue Cab…" at bounding box center [423, 253] width 294 height 471
paste input "917.15"
type input "917.15"
click at [408, 303] on div "Labor cost" at bounding box center [423, 298] width 256 height 15
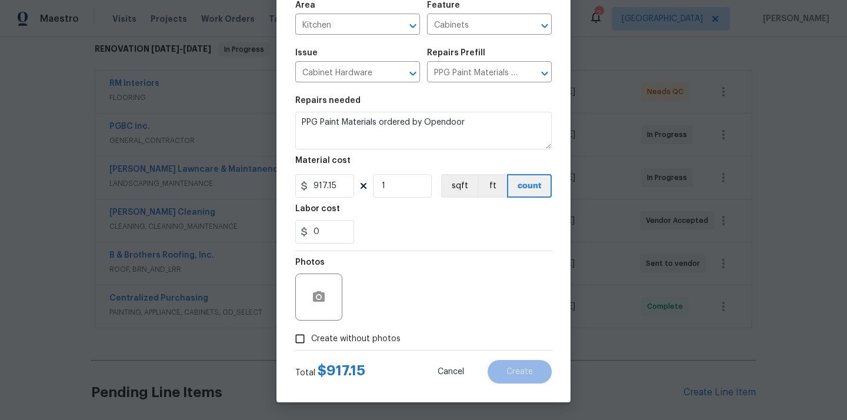
click at [375, 338] on span "Create without photos" at bounding box center [355, 339] width 89 height 12
click at [311, 338] on input "Create without photos" at bounding box center [300, 338] width 22 height 22
checkbox input "true"
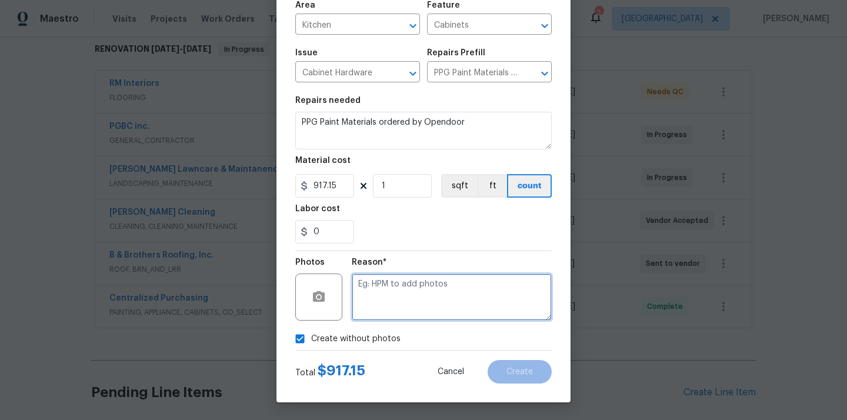
click at [406, 293] on textarea at bounding box center [452, 296] width 200 height 47
type textarea "N/A"
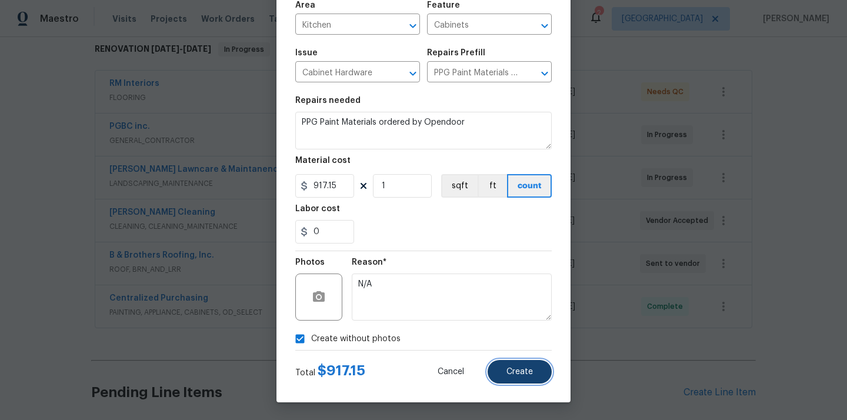
click at [504, 360] on button "Create" at bounding box center [519, 372] width 64 height 24
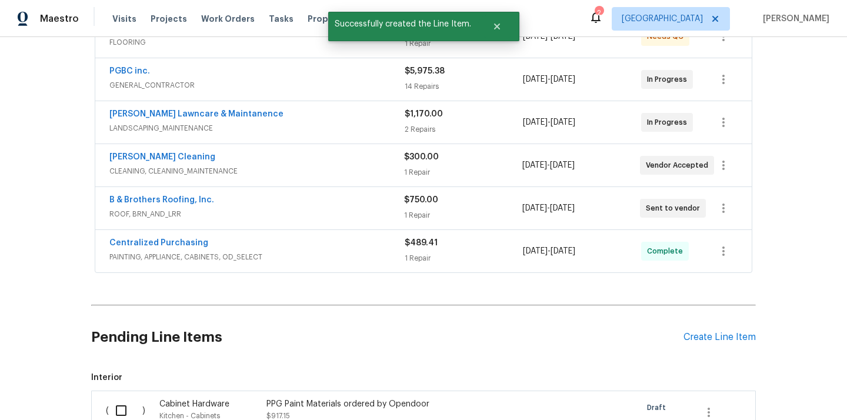
scroll to position [323, 0]
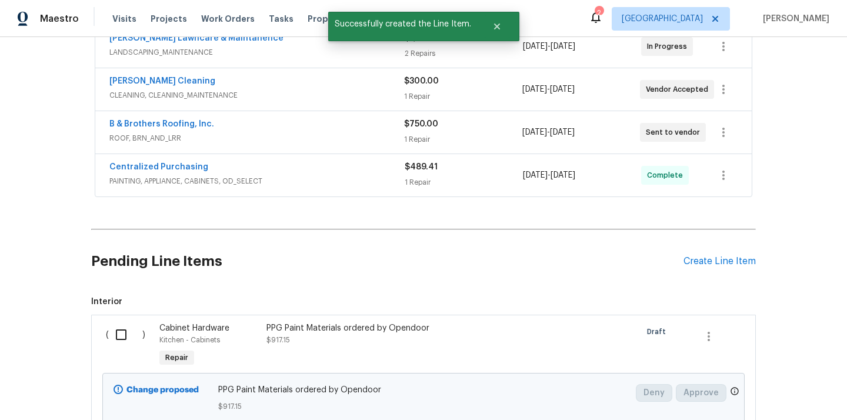
click at [129, 330] on input "checkbox" at bounding box center [126, 334] width 34 height 25
checkbox input "true"
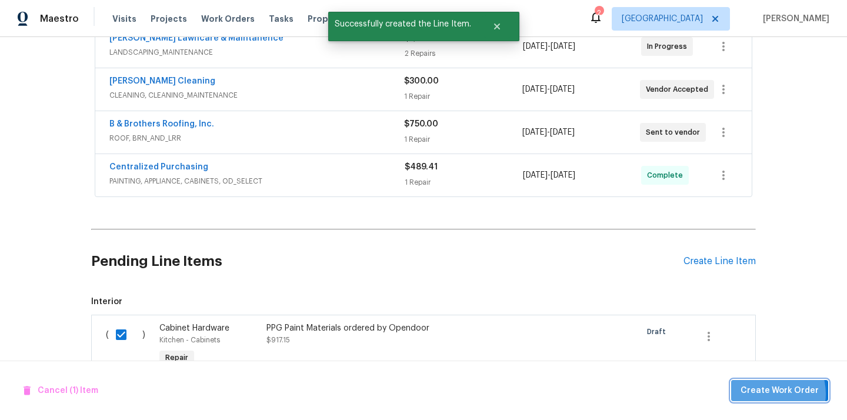
click at [768, 393] on span "Create Work Order" at bounding box center [779, 390] width 78 height 15
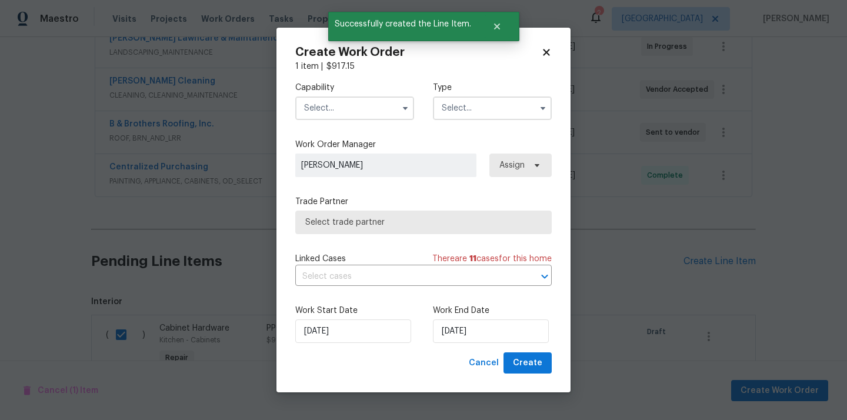
click at [380, 102] on input "text" at bounding box center [354, 108] width 119 height 24
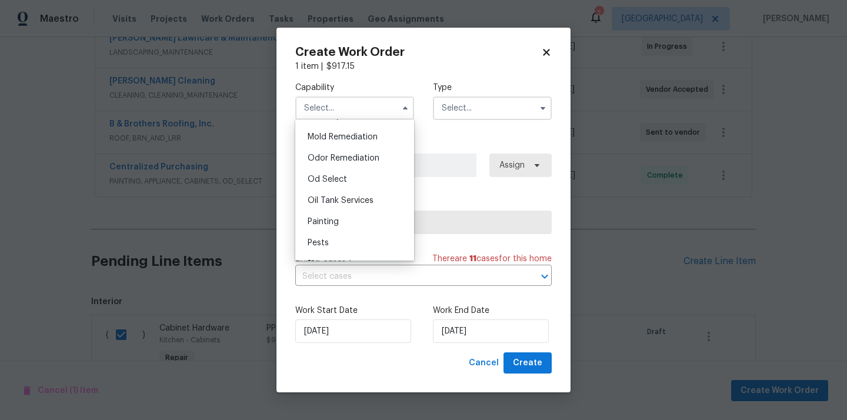
scroll to position [902, 0]
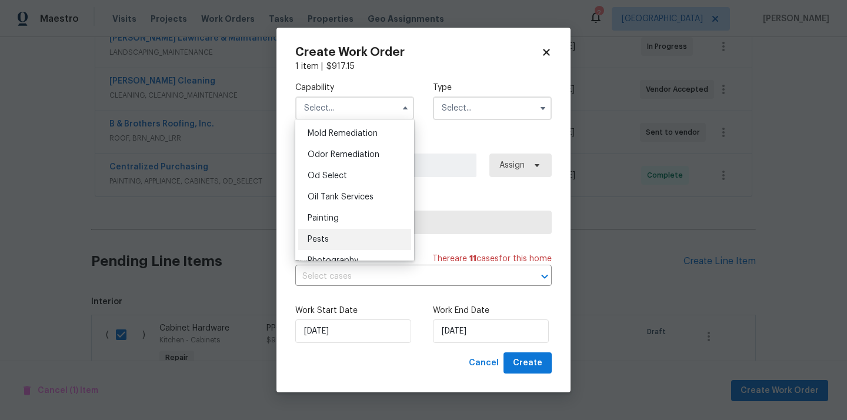
click at [345, 232] on div "Pests" at bounding box center [354, 239] width 113 height 21
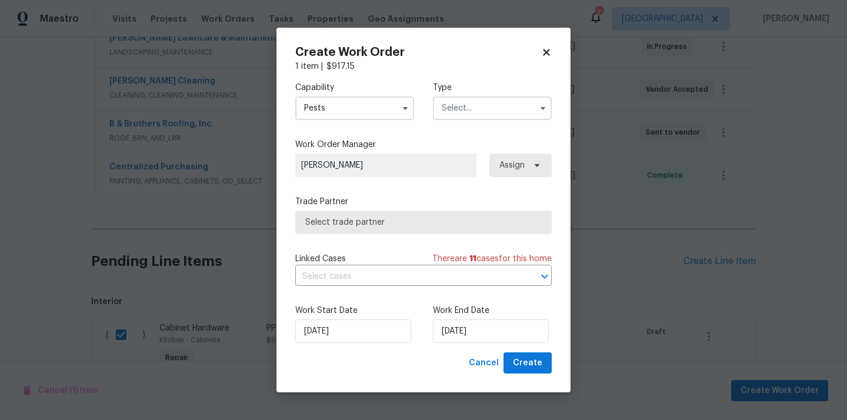
click at [362, 98] on input "Pests" at bounding box center [354, 108] width 119 height 24
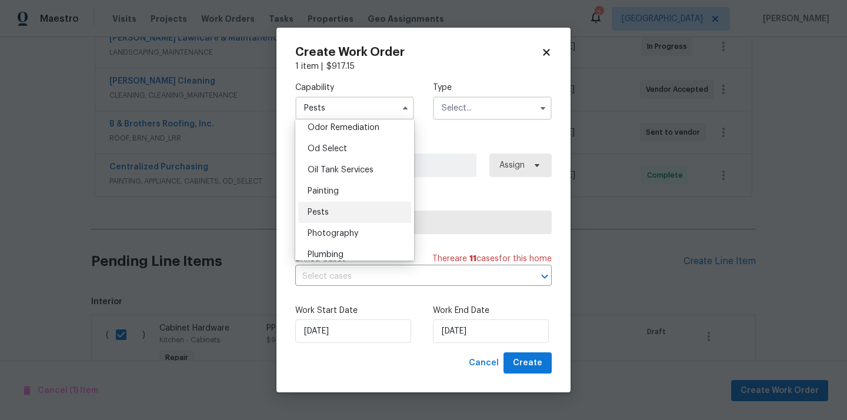
scroll to position [928, 0]
click at [353, 191] on div "Painting" at bounding box center [354, 192] width 113 height 21
type input "Painting"
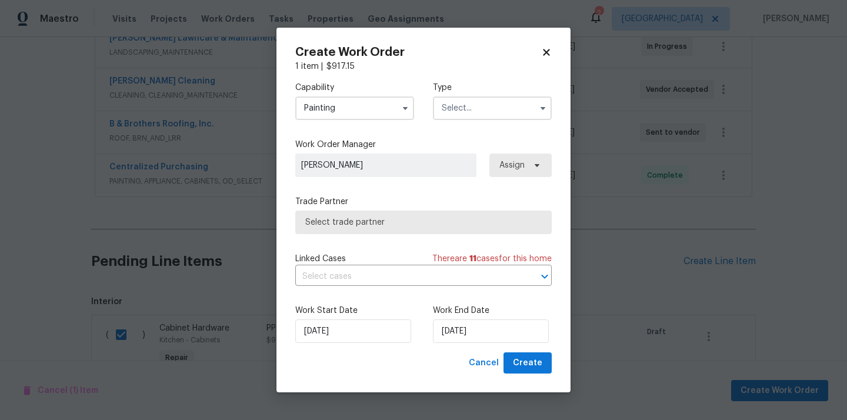
click at [493, 92] on label "Type" at bounding box center [492, 88] width 119 height 12
click at [488, 101] on input "text" at bounding box center [492, 108] width 119 height 24
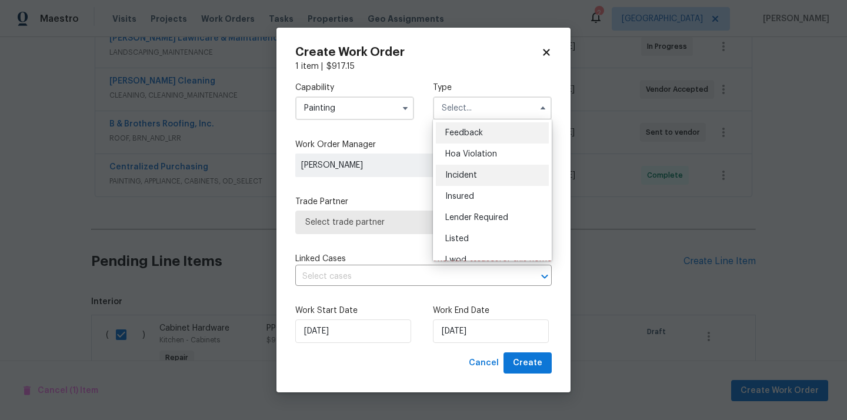
scroll to position [140, 0]
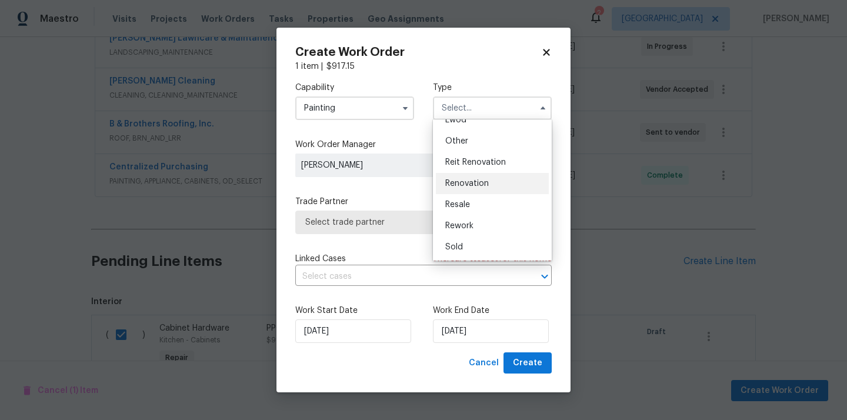
click at [489, 179] on div "Renovation" at bounding box center [492, 183] width 113 height 21
type input "Renovation"
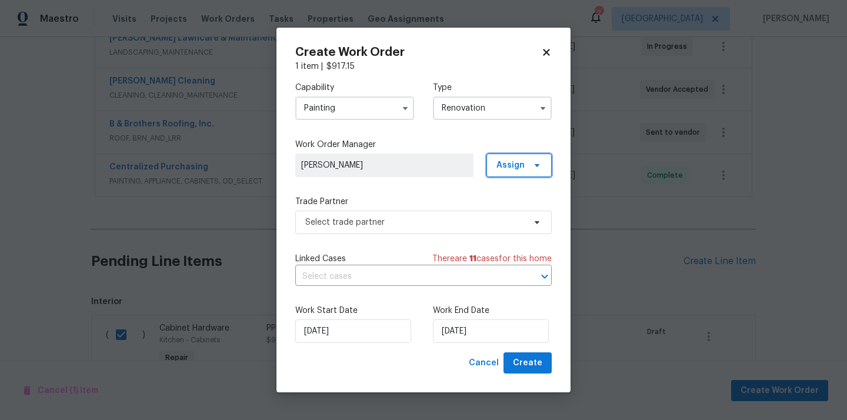
click at [530, 165] on span at bounding box center [535, 165] width 13 height 9
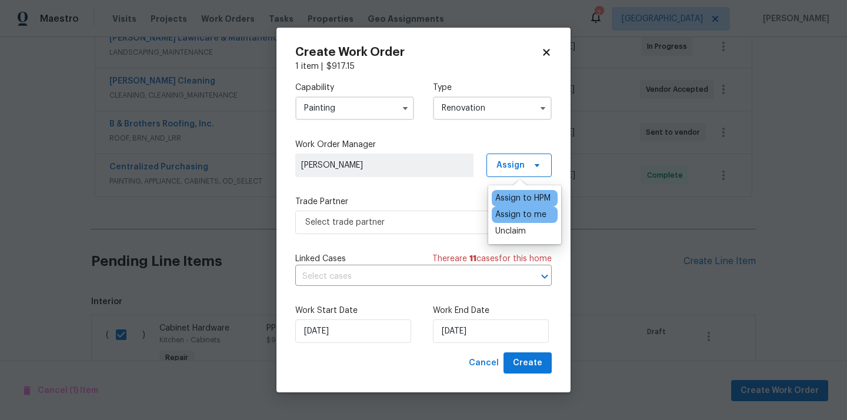
click at [512, 213] on div "Assign to me" at bounding box center [520, 215] width 51 height 12
click at [446, 216] on span "Select trade partner" at bounding box center [414, 222] width 219 height 12
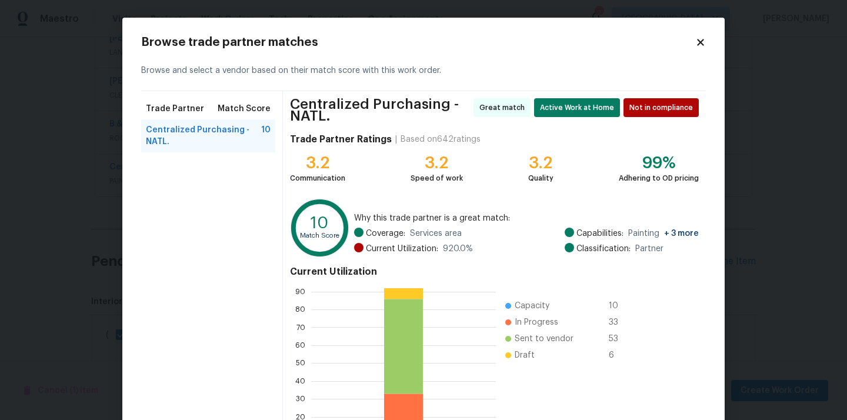
scroll to position [103, 0]
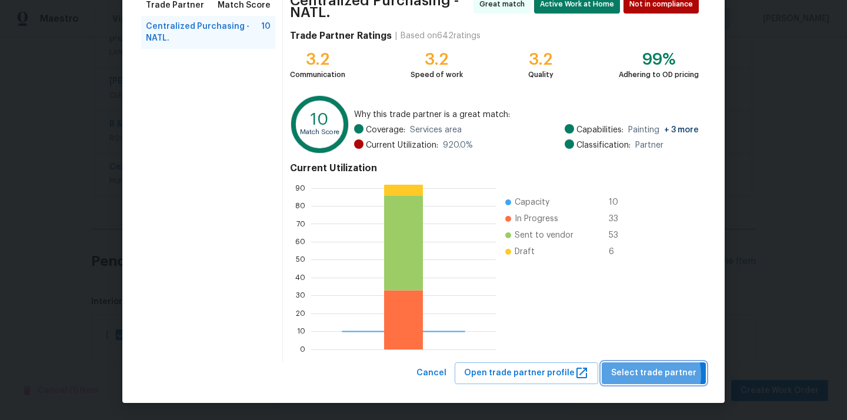
click at [650, 375] on span "Select trade partner" at bounding box center [653, 373] width 85 height 15
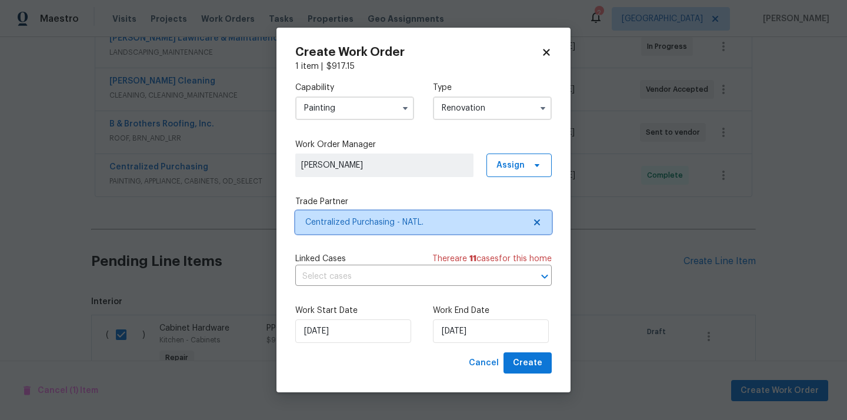
scroll to position [0, 0]
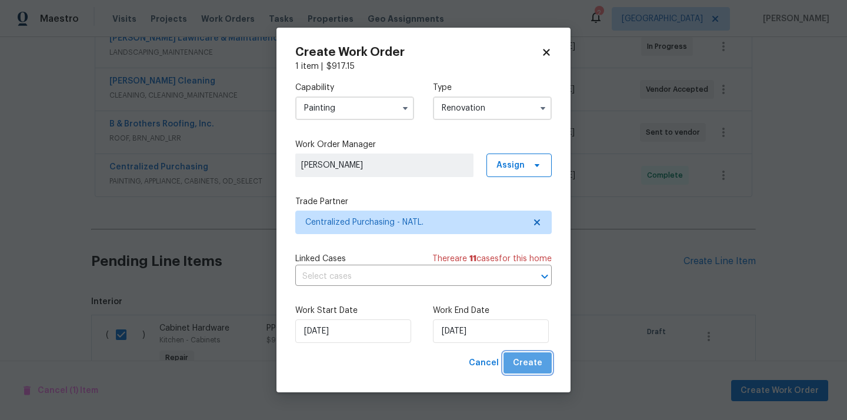
click at [539, 363] on span "Create" at bounding box center [527, 363] width 29 height 15
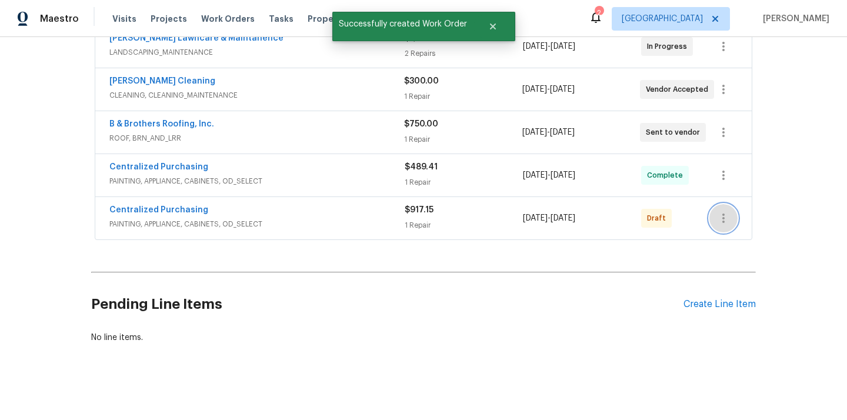
click at [720, 222] on icon "button" at bounding box center [723, 218] width 14 height 14
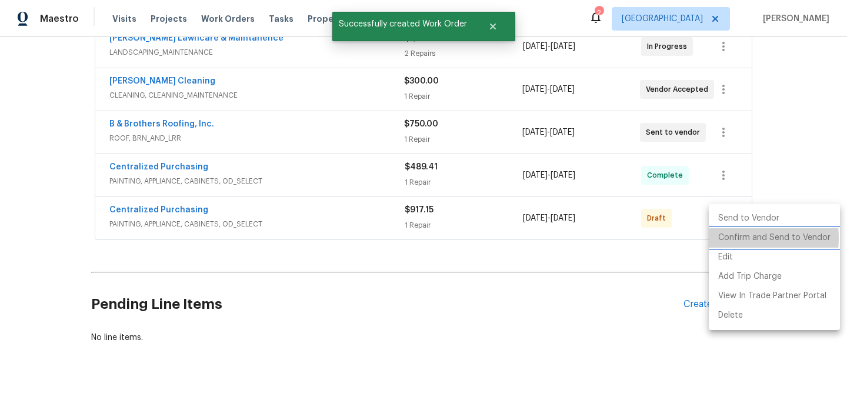
click at [726, 238] on li "Confirm and Send to Vendor" at bounding box center [773, 237] width 131 height 19
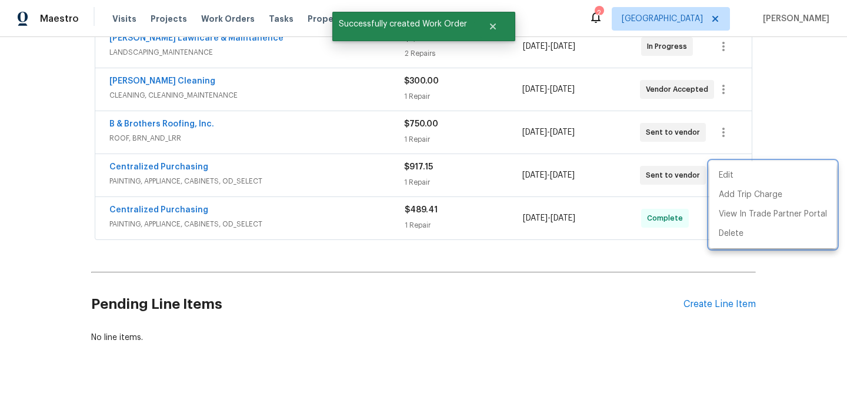
click at [239, 175] on div at bounding box center [423, 210] width 847 height 420
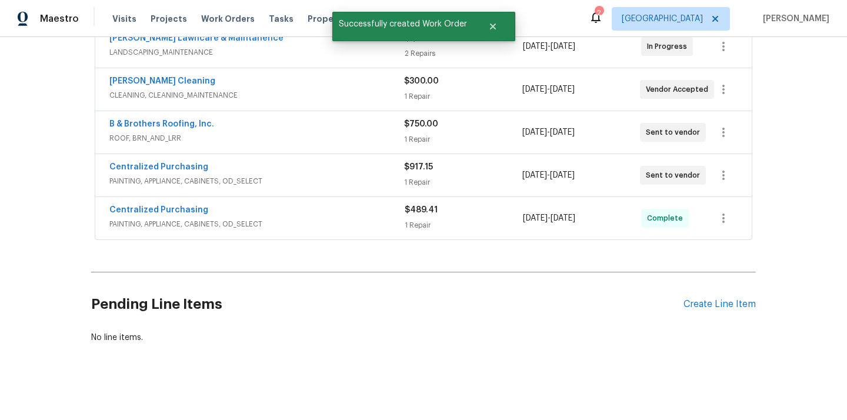
click at [195, 172] on span "Centralized Purchasing" at bounding box center [158, 167] width 99 height 12
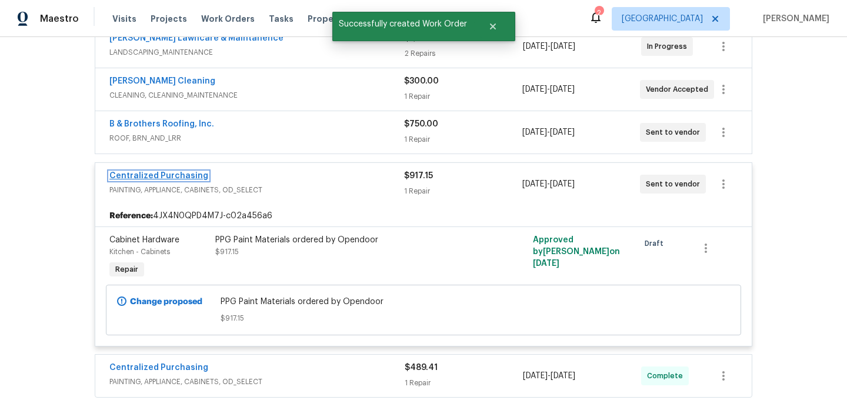
click at [193, 172] on link "Centralized Purchasing" at bounding box center [158, 176] width 99 height 8
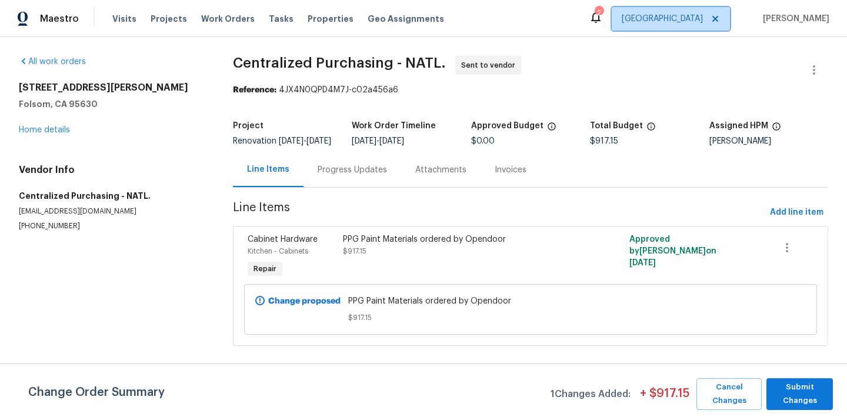
click at [692, 10] on span "[GEOGRAPHIC_DATA]" at bounding box center [670, 19] width 118 height 24
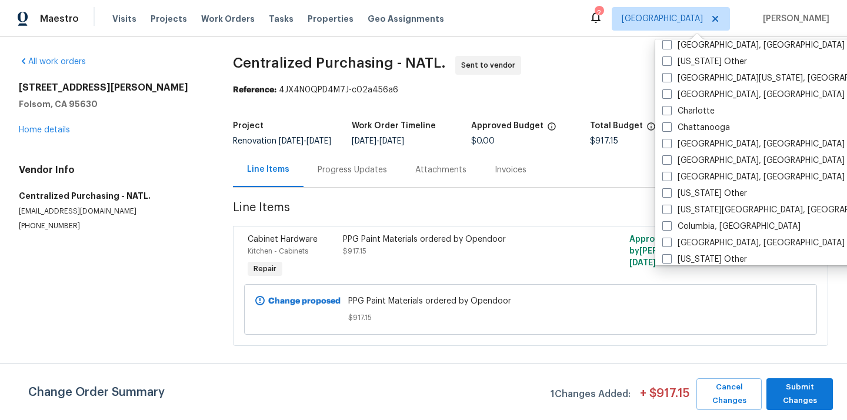
scroll to position [208, 0]
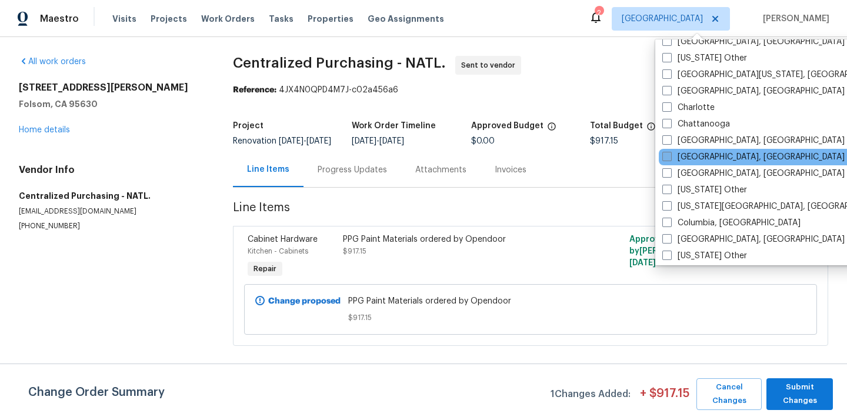
click at [681, 161] on label "[GEOGRAPHIC_DATA], [GEOGRAPHIC_DATA]" at bounding box center [753, 157] width 182 height 12
click at [670, 159] on input "[GEOGRAPHIC_DATA], [GEOGRAPHIC_DATA]" at bounding box center [666, 155] width 8 height 8
checkbox input "true"
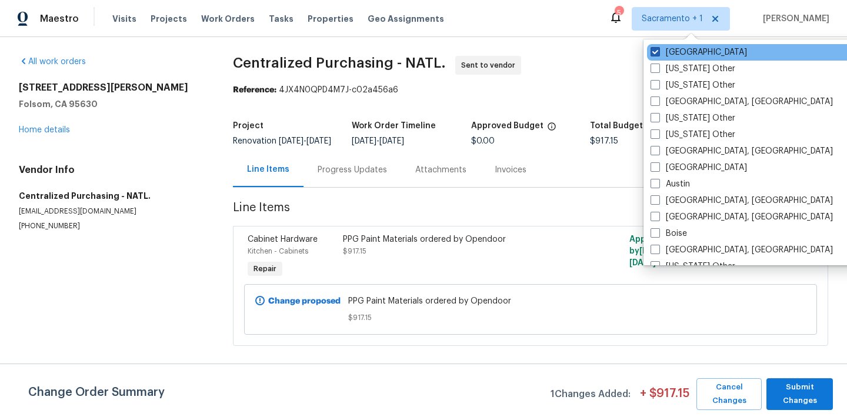
click at [674, 52] on label "[GEOGRAPHIC_DATA]" at bounding box center [698, 52] width 96 height 12
click at [658, 52] on input "[GEOGRAPHIC_DATA]" at bounding box center [654, 50] width 8 height 8
checkbox input "false"
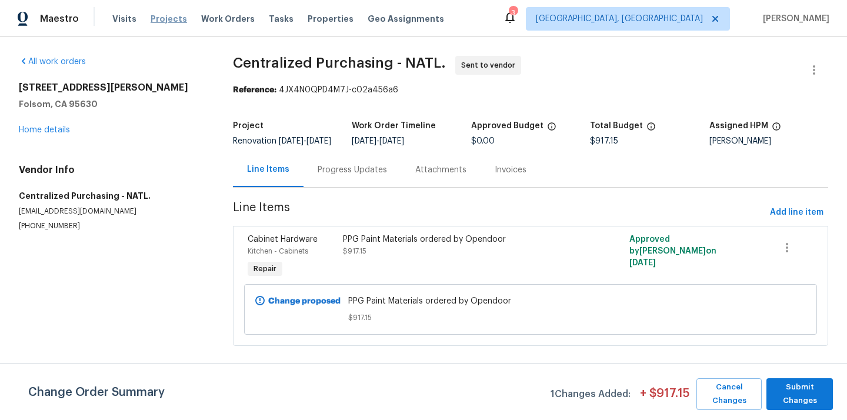
click at [156, 16] on span "Projects" at bounding box center [169, 19] width 36 height 12
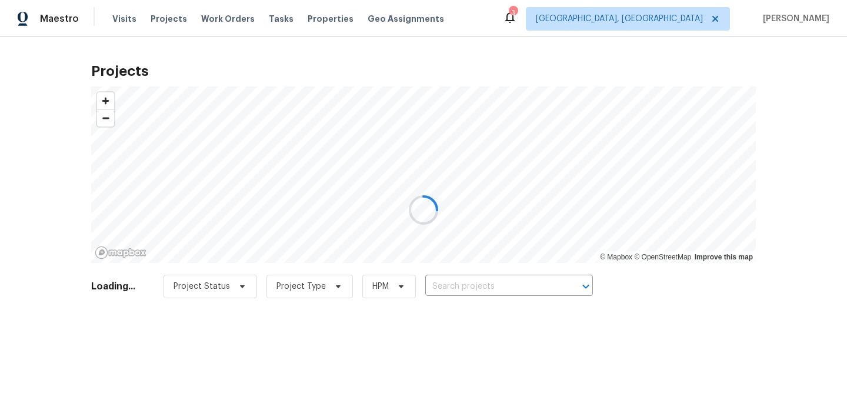
click at [460, 289] on div at bounding box center [423, 210] width 847 height 420
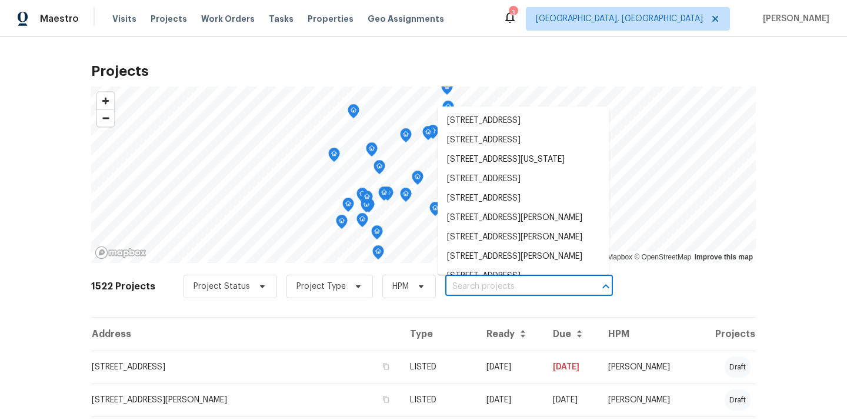
click at [469, 289] on input "text" at bounding box center [512, 287] width 135 height 18
paste input "[STREET_ADDRESS]"
type input "[STREET_ADDRESS]"
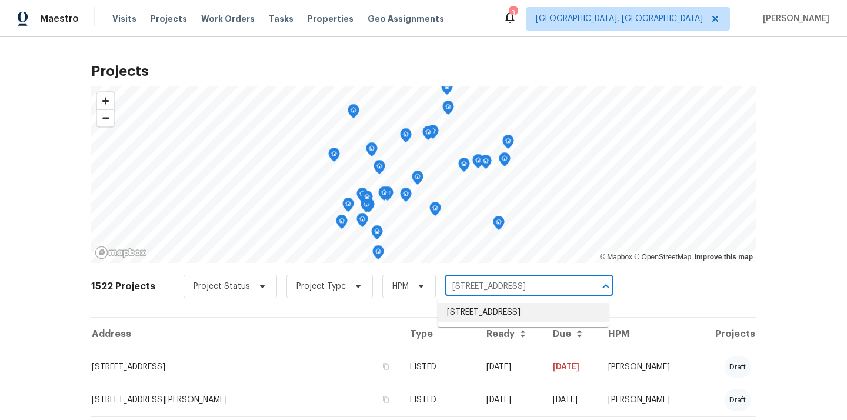
click at [469, 312] on li "[STREET_ADDRESS]" at bounding box center [522, 312] width 171 height 19
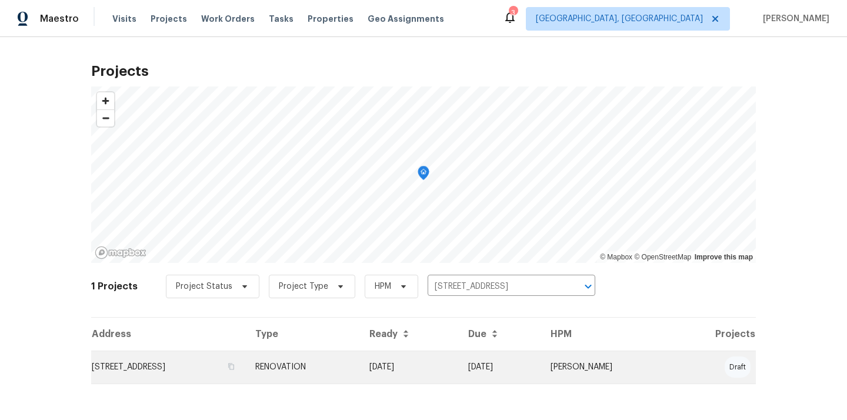
click at [360, 351] on td "RENOVATION" at bounding box center [303, 366] width 114 height 33
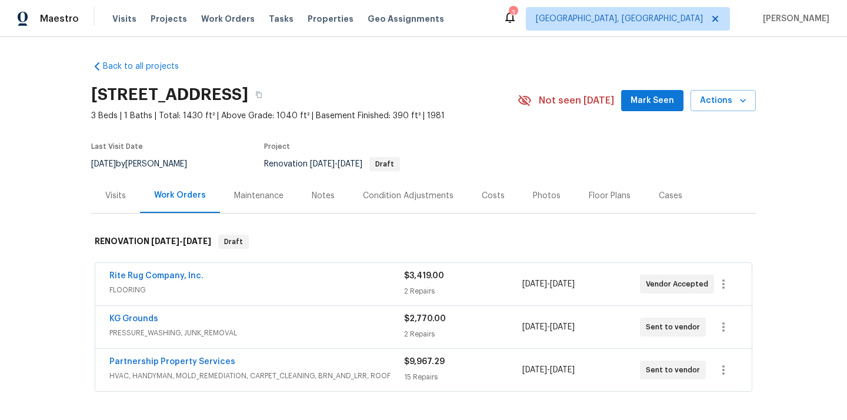
scroll to position [97, 0]
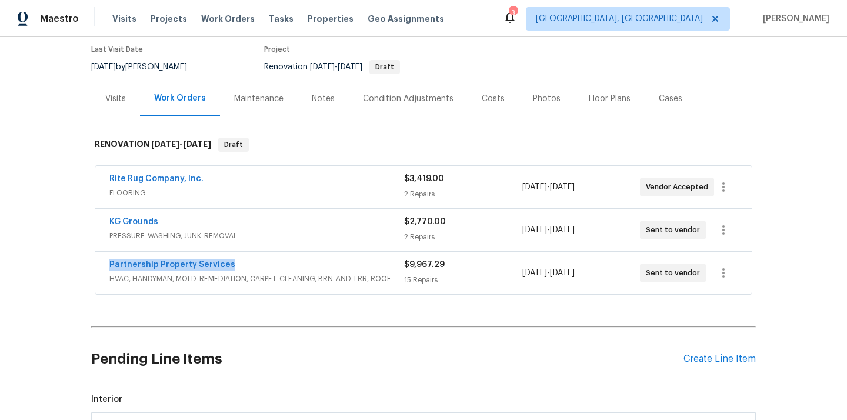
drag, startPoint x: 246, startPoint y: 262, endPoint x: 101, endPoint y: 261, distance: 145.8
click at [101, 261] on div "Partnership Property Services HVAC, HANDYMAN, MOLD_REMEDIATION, CARPET_CLEANING…" at bounding box center [423, 273] width 656 height 42
copy link "Partnership Property Services"
click at [713, 370] on div "Pending Line Items Create Line Item" at bounding box center [423, 359] width 664 height 55
click at [713, 364] on div "Create Line Item" at bounding box center [719, 358] width 72 height 11
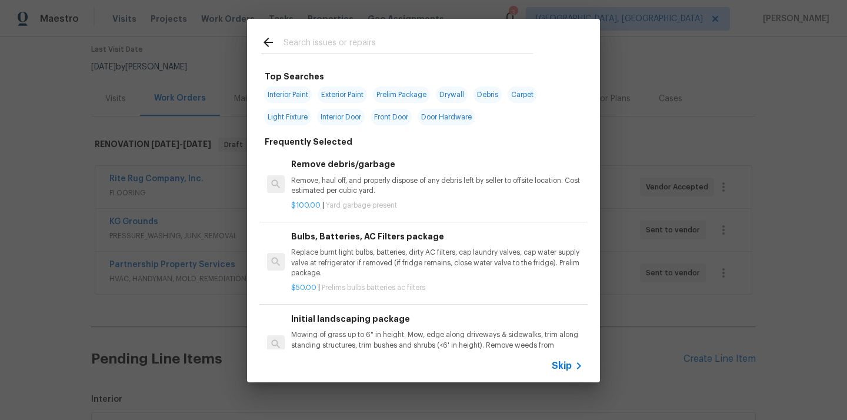
click at [460, 42] on input "text" at bounding box center [407, 44] width 249 height 18
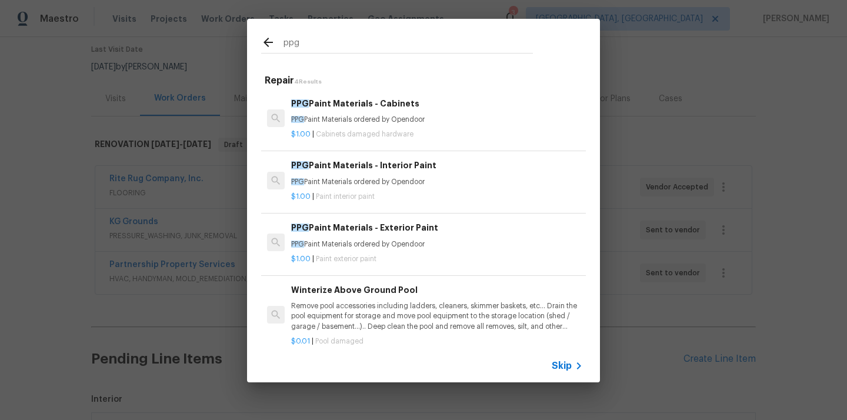
type input "ppg"
click at [418, 179] on p "PPG Paint Materials ordered by Opendoor" at bounding box center [437, 182] width 292 height 10
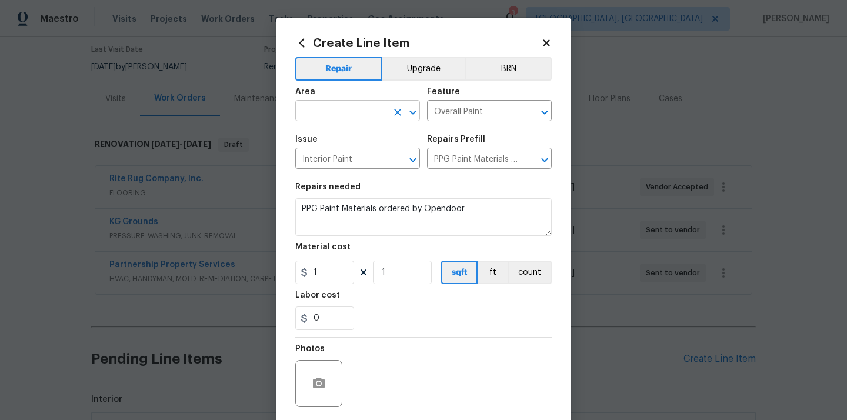
click at [361, 116] on input "text" at bounding box center [341, 112] width 92 height 18
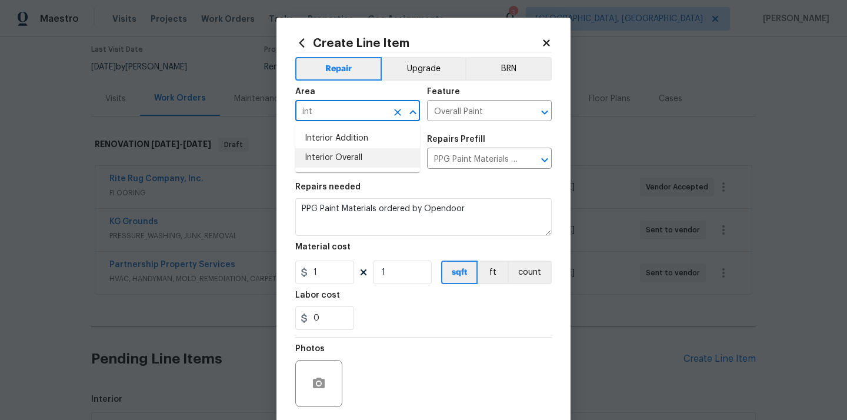
click at [337, 162] on li "Interior Overall" at bounding box center [357, 157] width 125 height 19
type input "Interior Overall"
click at [320, 286] on section "Repairs needed PPG Paint Materials ordered by Opendoor Material cost 1 1 sqft f…" at bounding box center [423, 256] width 256 height 161
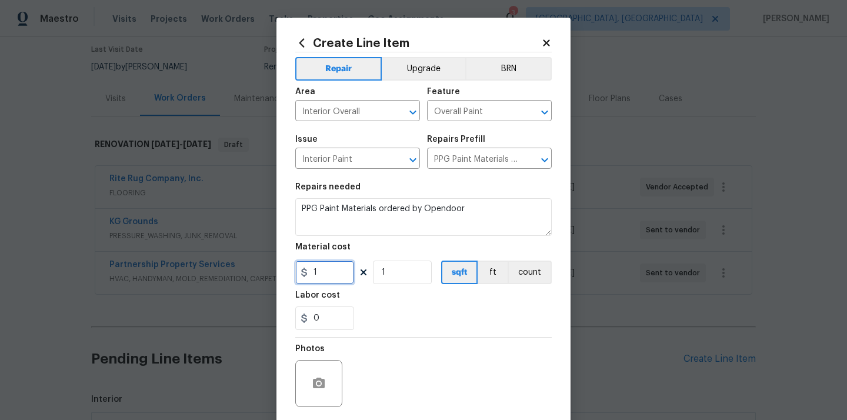
drag, startPoint x: 326, startPoint y: 281, endPoint x: 285, endPoint y: 280, distance: 40.6
click at [285, 280] on div "Create Line Item Repair Upgrade BRN Area Interior Overall ​ Feature Overall Pai…" at bounding box center [423, 253] width 294 height 471
paste input "293.49"
type input "293.49"
click at [356, 337] on div at bounding box center [423, 337] width 256 height 1
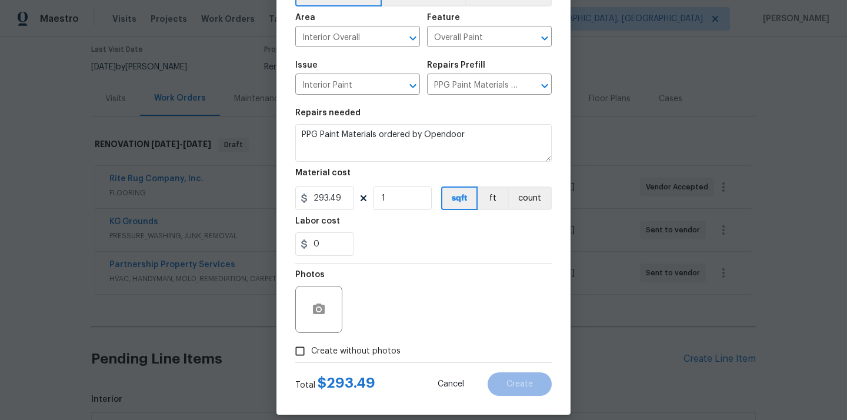
scroll to position [87, 0]
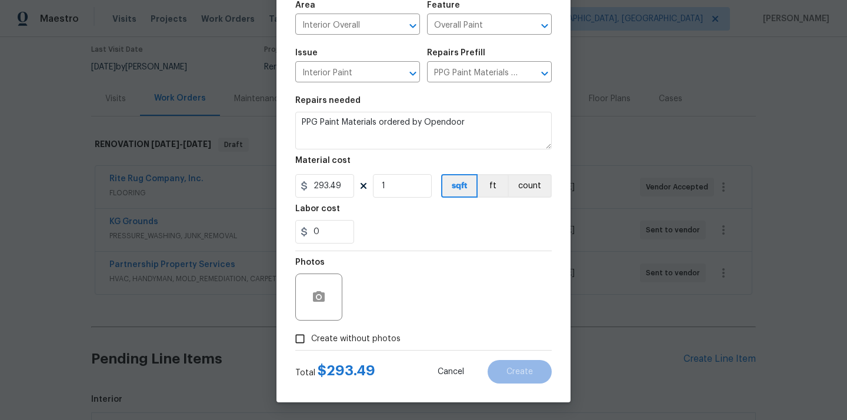
click at [350, 343] on span "Create without photos" at bounding box center [355, 339] width 89 height 12
click at [311, 343] on input "Create without photos" at bounding box center [300, 338] width 22 height 22
checkbox input "true"
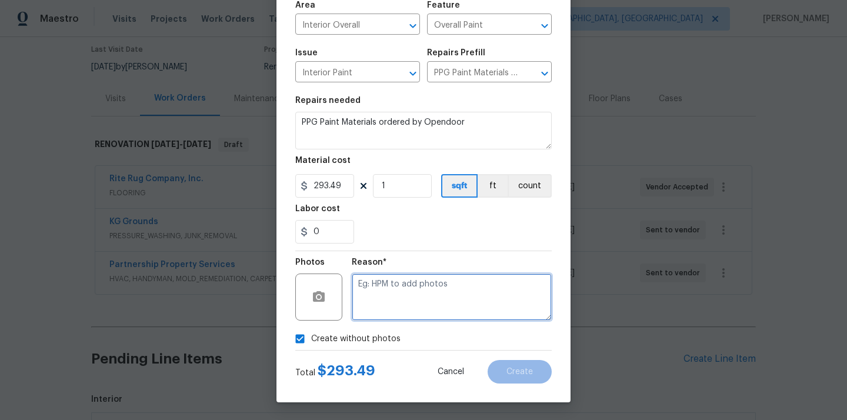
click at [375, 311] on textarea at bounding box center [452, 296] width 200 height 47
type textarea "N/A"
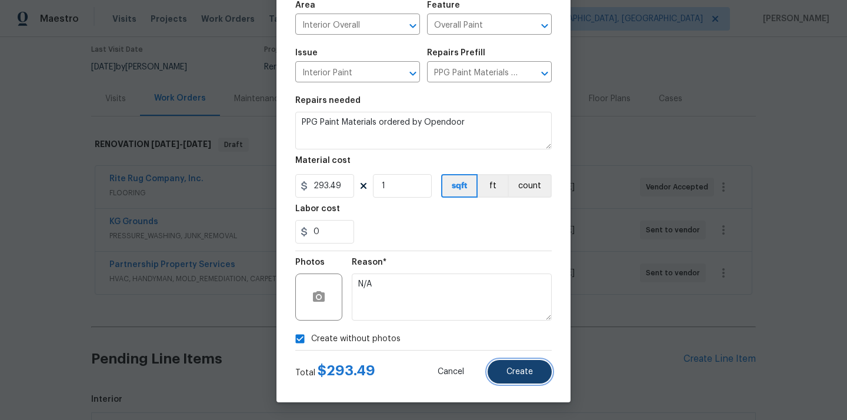
click at [513, 362] on button "Create" at bounding box center [519, 372] width 64 height 24
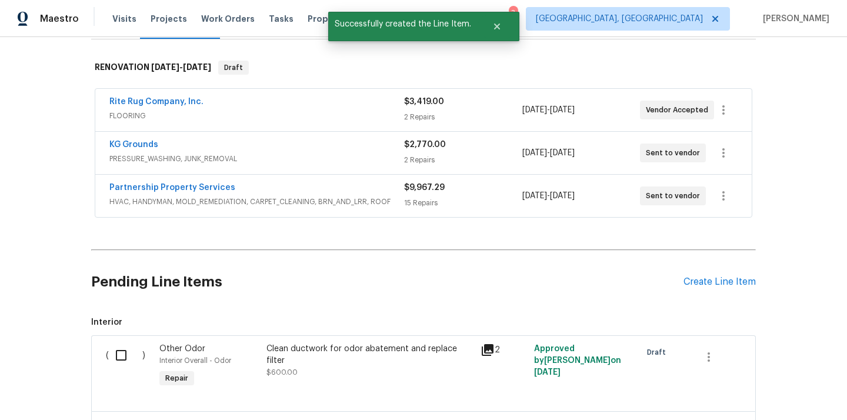
scroll to position [366, 0]
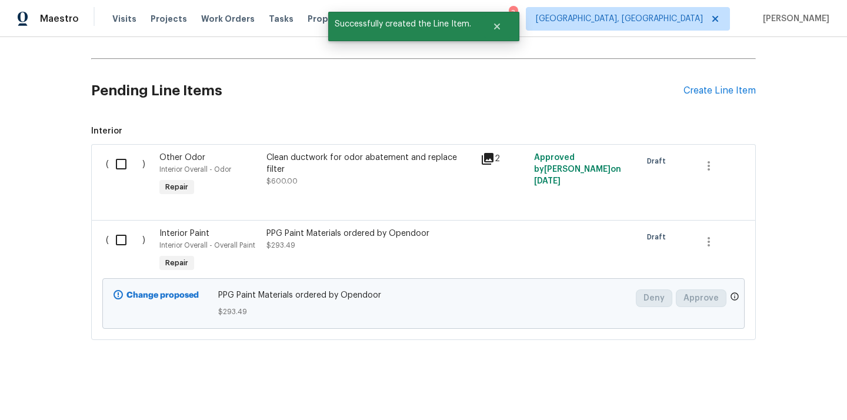
click at [122, 238] on input "checkbox" at bounding box center [126, 240] width 34 height 25
checkbox input "true"
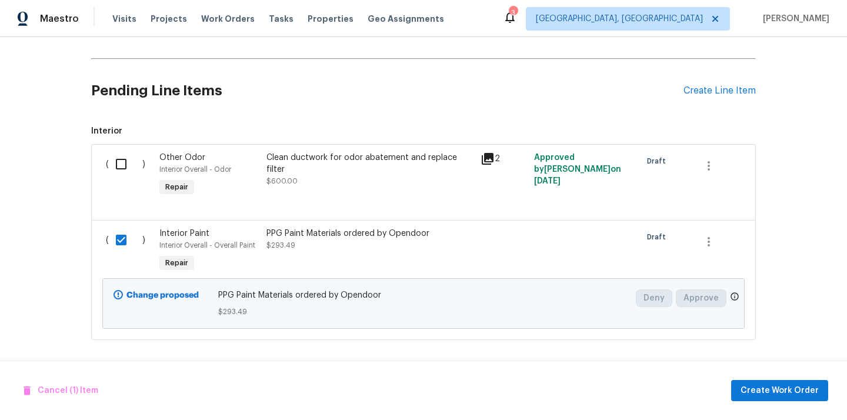
click at [758, 402] on div "Cancel (1) Item Create Work Order" at bounding box center [423, 390] width 847 height 60
click at [757, 387] on span "Create Work Order" at bounding box center [779, 390] width 78 height 15
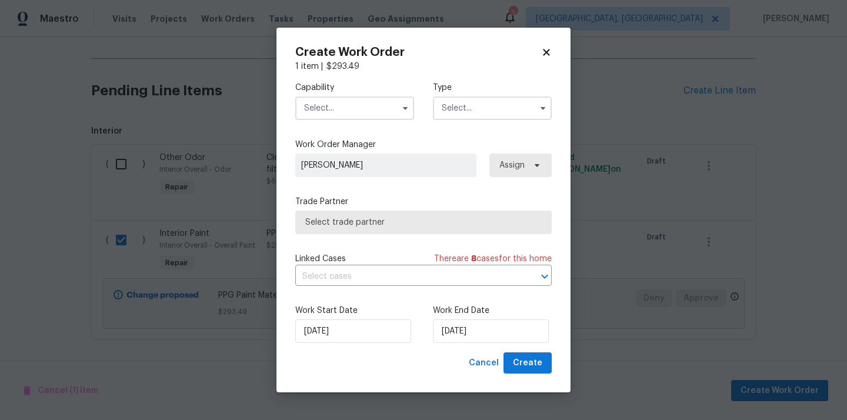
click at [365, 106] on input "text" at bounding box center [354, 108] width 119 height 24
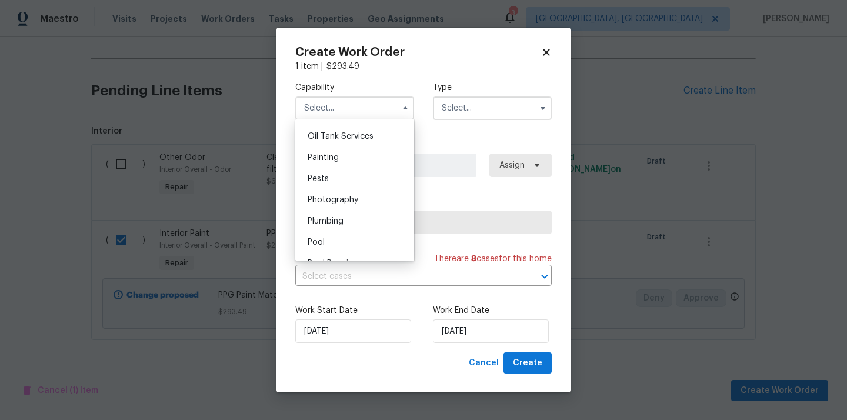
scroll to position [935, 0]
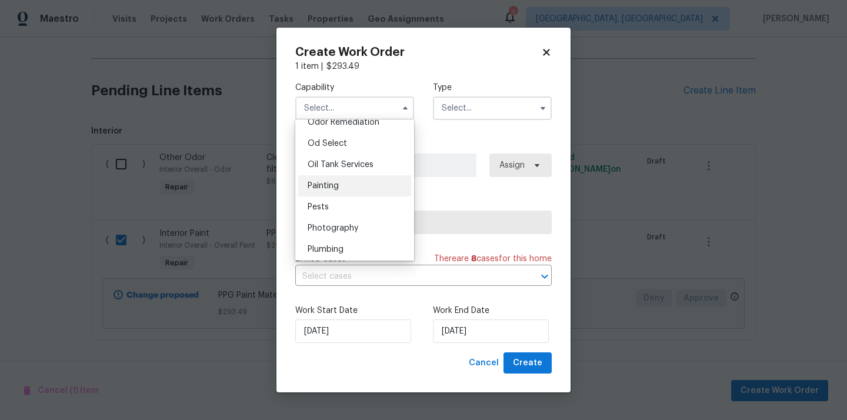
click at [357, 185] on div "Painting" at bounding box center [354, 185] width 113 height 21
type input "Painting"
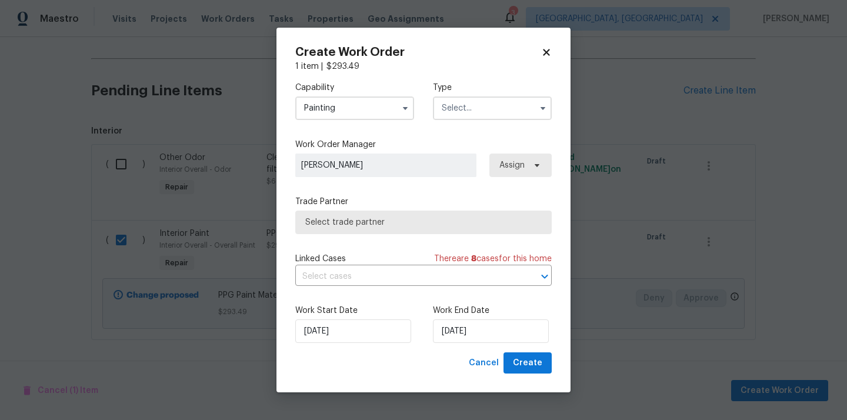
click at [493, 97] on input "text" at bounding box center [492, 108] width 119 height 24
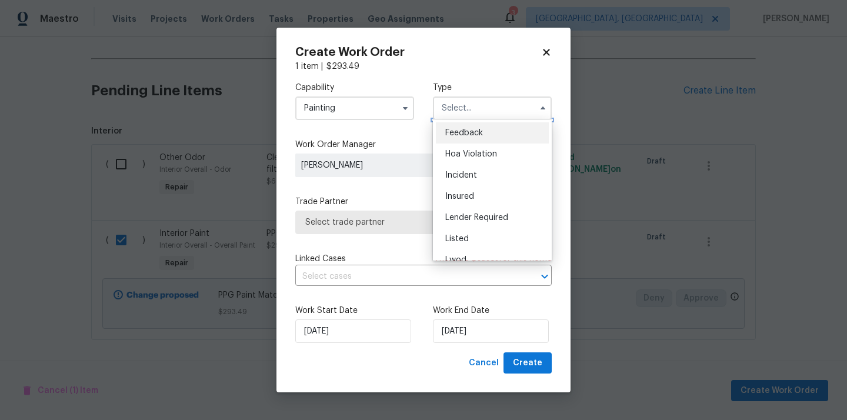
click at [479, 115] on input "text" at bounding box center [492, 108] width 119 height 24
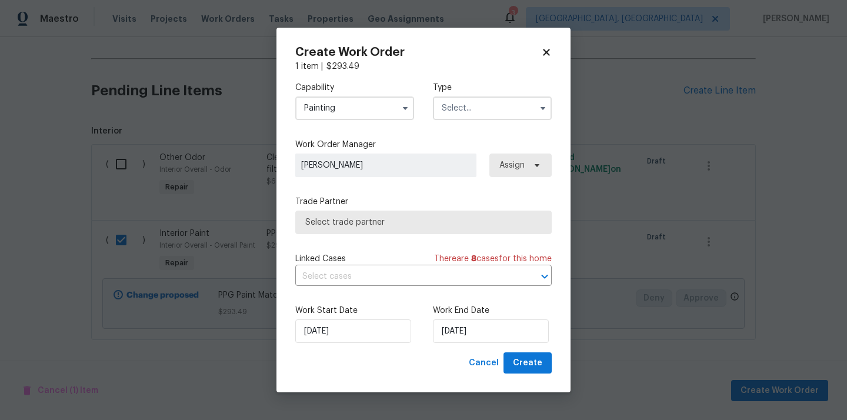
click at [479, 115] on input "text" at bounding box center [492, 108] width 119 height 24
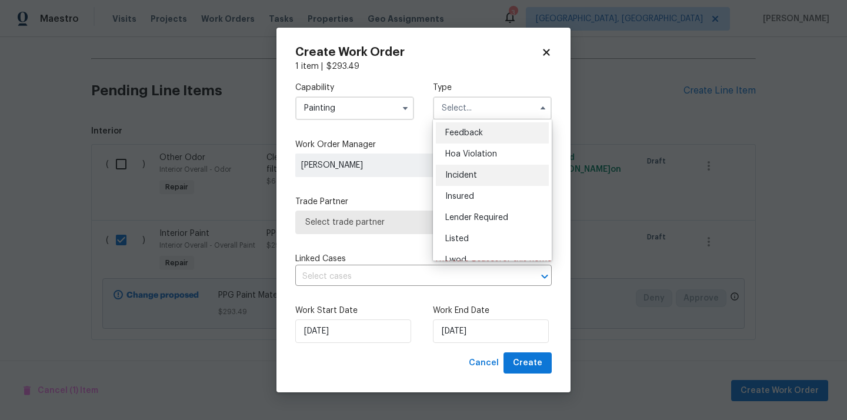
scroll to position [140, 0]
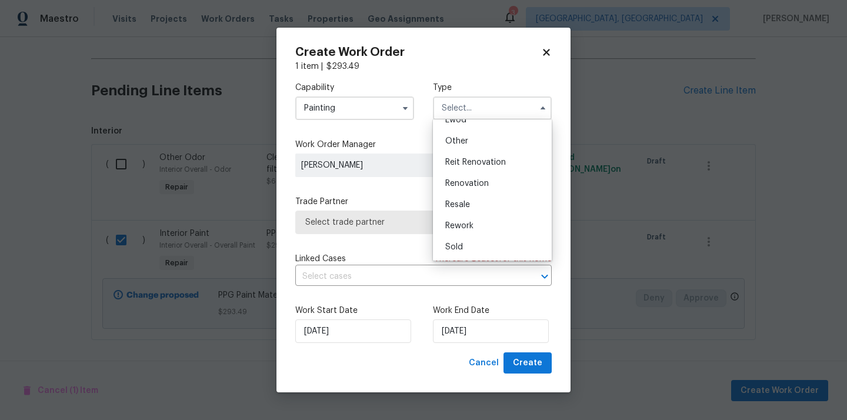
click at [480, 178] on div "Renovation" at bounding box center [492, 183] width 113 height 21
type input "Renovation"
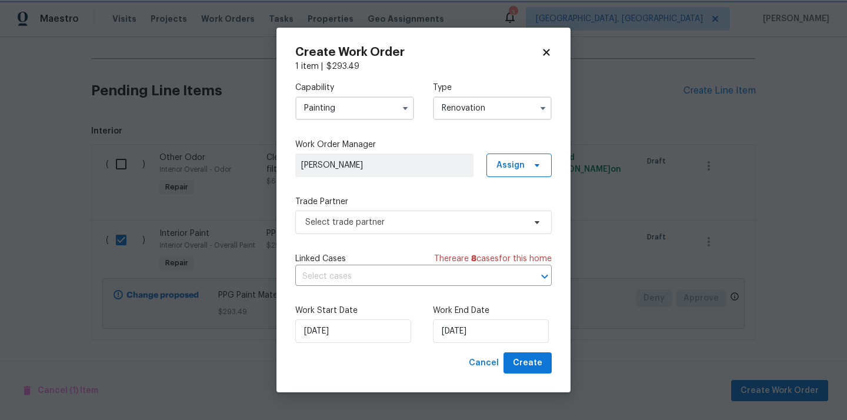
scroll to position [0, 0]
click at [528, 171] on span "Assign" at bounding box center [518, 165] width 65 height 24
click at [520, 218] on div "Assign to me" at bounding box center [520, 215] width 51 height 12
click at [446, 226] on span "Select trade partner" at bounding box center [414, 222] width 219 height 12
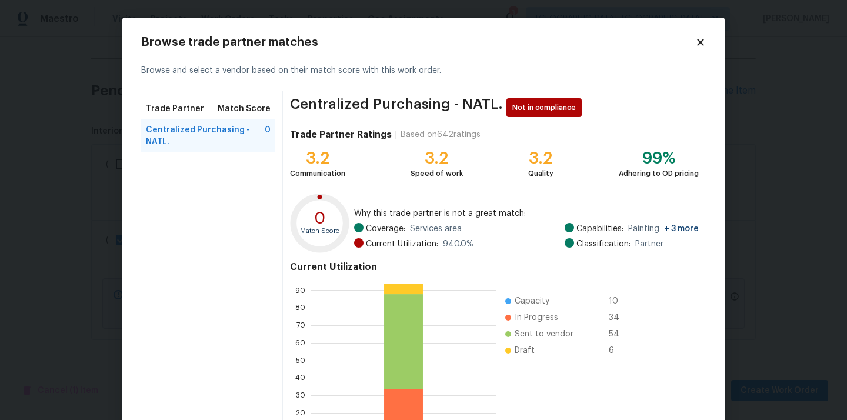
scroll to position [99, 0]
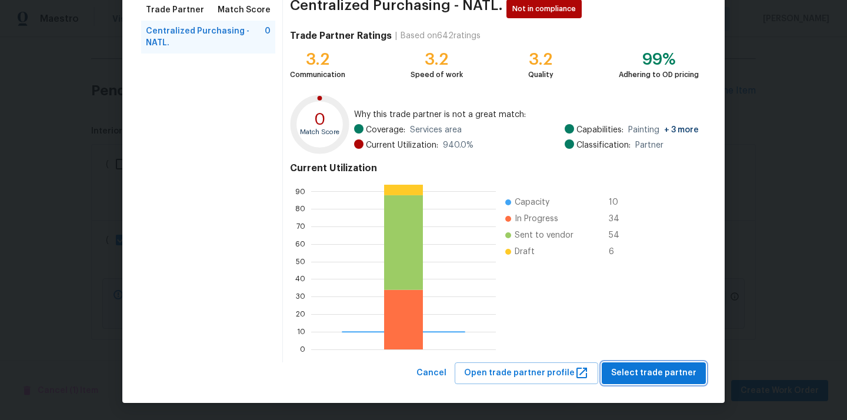
click at [629, 379] on span "Select trade partner" at bounding box center [653, 373] width 85 height 15
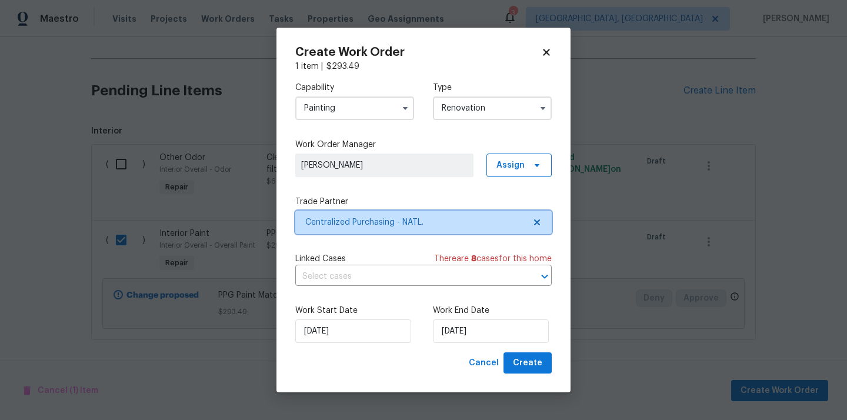
scroll to position [0, 0]
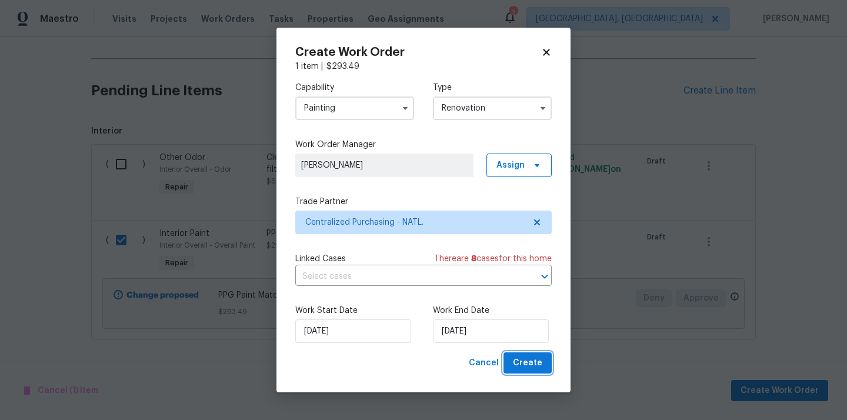
click at [540, 365] on span "Create" at bounding box center [527, 363] width 29 height 15
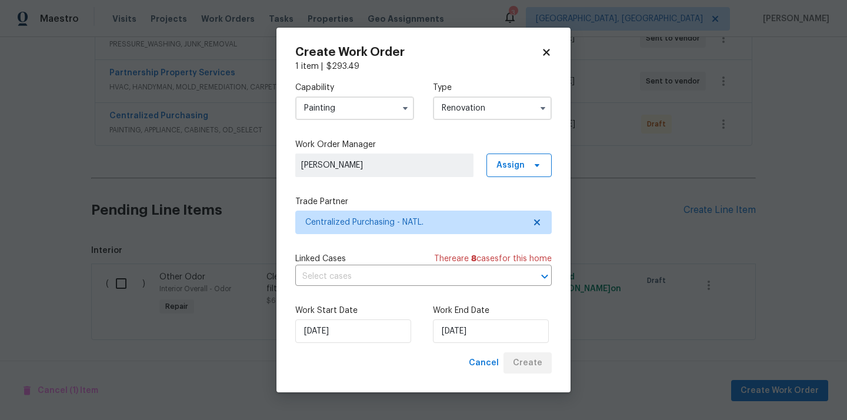
scroll to position [289, 0]
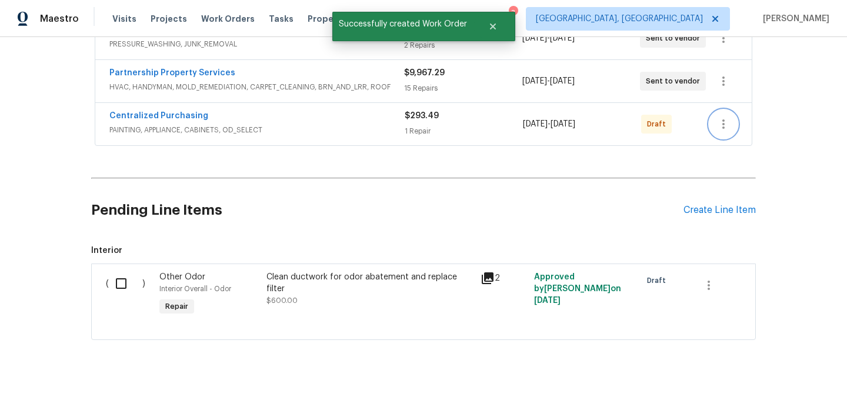
click at [730, 118] on icon "button" at bounding box center [723, 124] width 14 height 14
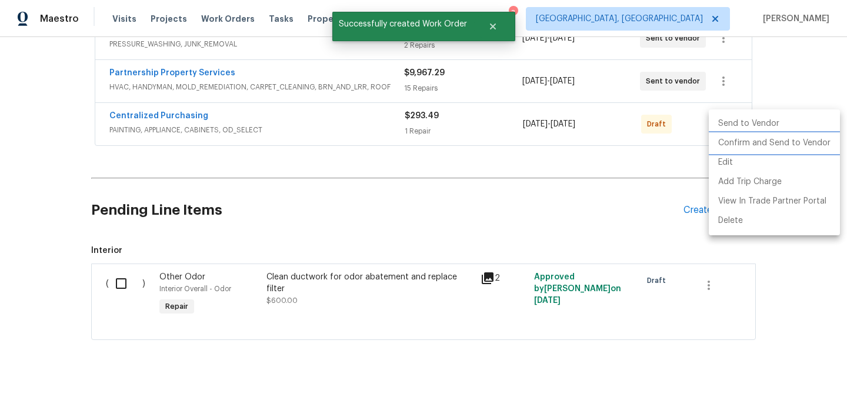
click at [730, 148] on li "Confirm and Send to Vendor" at bounding box center [773, 142] width 131 height 19
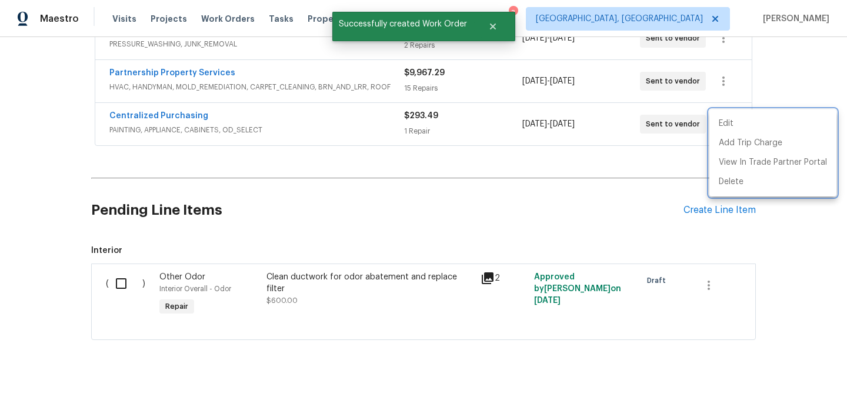
click at [178, 116] on div at bounding box center [423, 210] width 847 height 420
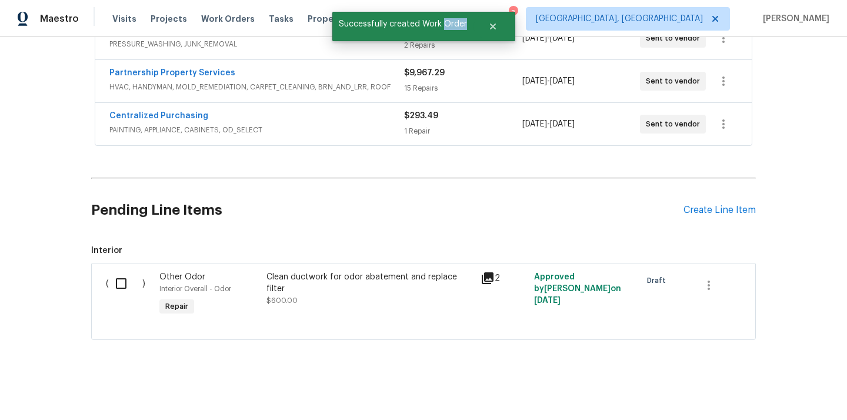
click at [178, 116] on div "Edit Add Trip Charge View In Trade Partner Portal Delete" at bounding box center [423, 210] width 847 height 420
click at [178, 116] on link "Centralized Purchasing" at bounding box center [158, 116] width 99 height 8
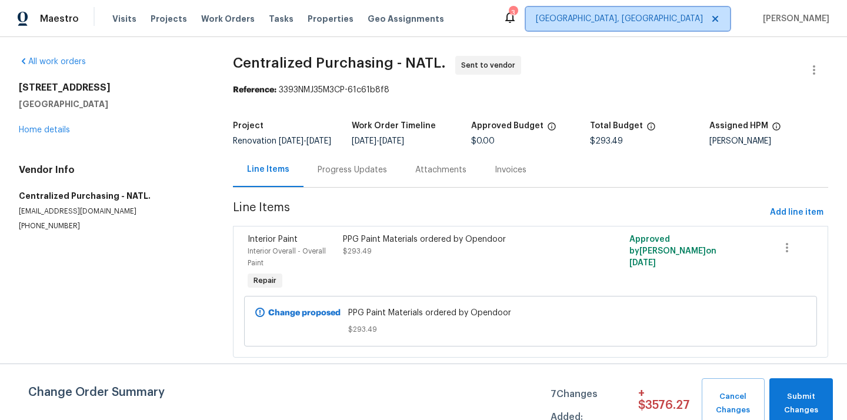
click at [670, 14] on span "[GEOGRAPHIC_DATA], [GEOGRAPHIC_DATA]" at bounding box center [619, 19] width 167 height 12
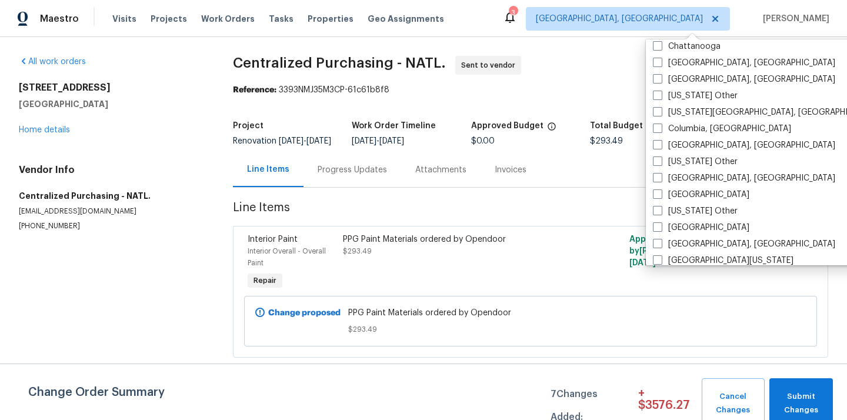
scroll to position [289, 0]
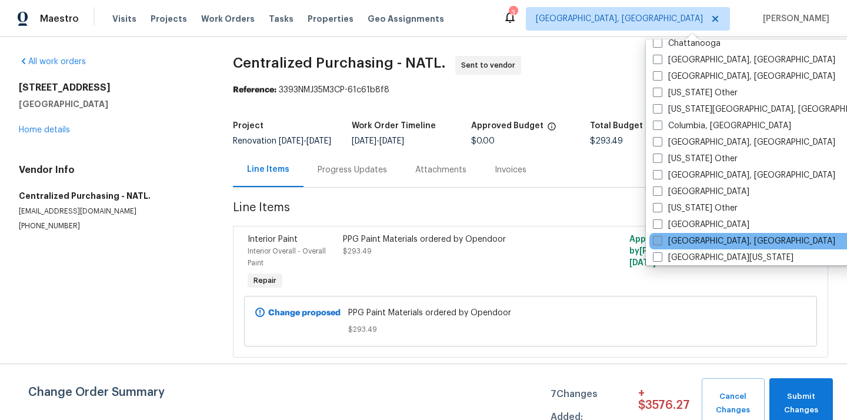
click at [686, 243] on label "[GEOGRAPHIC_DATA], [GEOGRAPHIC_DATA]" at bounding box center [744, 241] width 182 height 12
click at [660, 243] on input "[GEOGRAPHIC_DATA], [GEOGRAPHIC_DATA]" at bounding box center [657, 239] width 8 height 8
checkbox input "true"
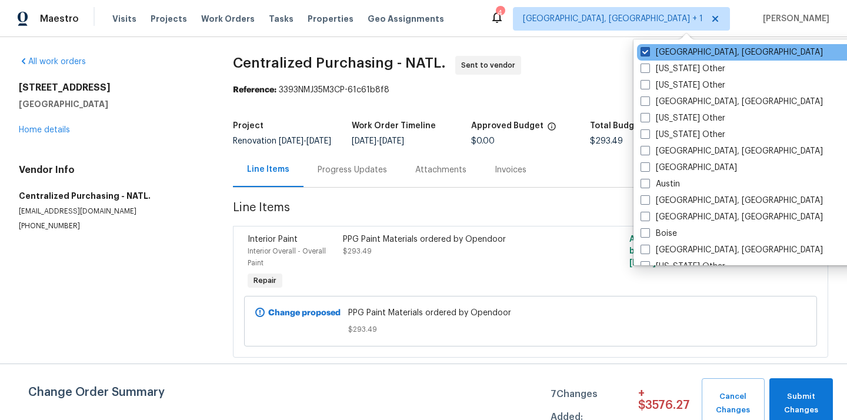
click at [664, 52] on label "[GEOGRAPHIC_DATA], [GEOGRAPHIC_DATA]" at bounding box center [731, 52] width 182 height 12
click at [648, 52] on input "[GEOGRAPHIC_DATA], [GEOGRAPHIC_DATA]" at bounding box center [644, 50] width 8 height 8
checkbox input "false"
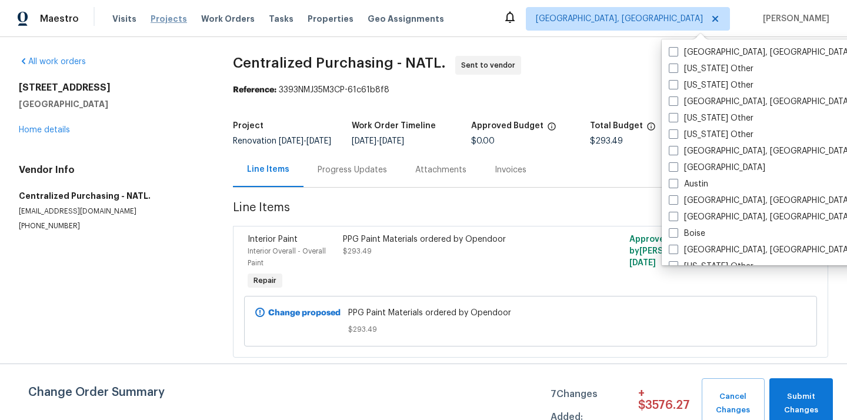
click at [157, 21] on span "Projects" at bounding box center [169, 19] width 36 height 12
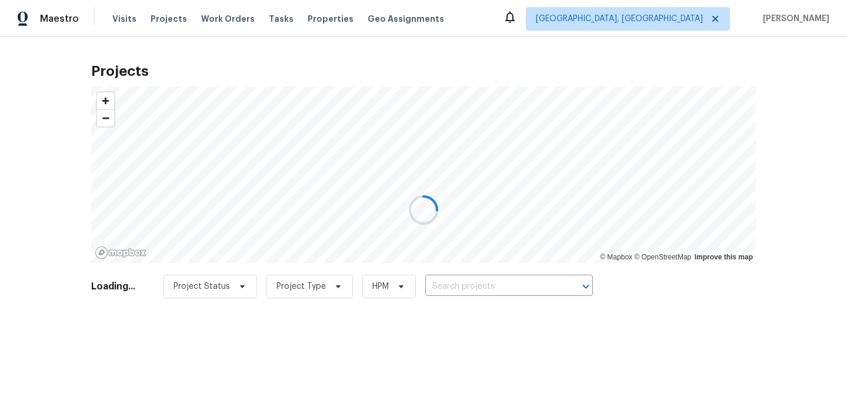
click at [462, 276] on div at bounding box center [423, 210] width 847 height 420
click at [490, 286] on div at bounding box center [423, 210] width 847 height 420
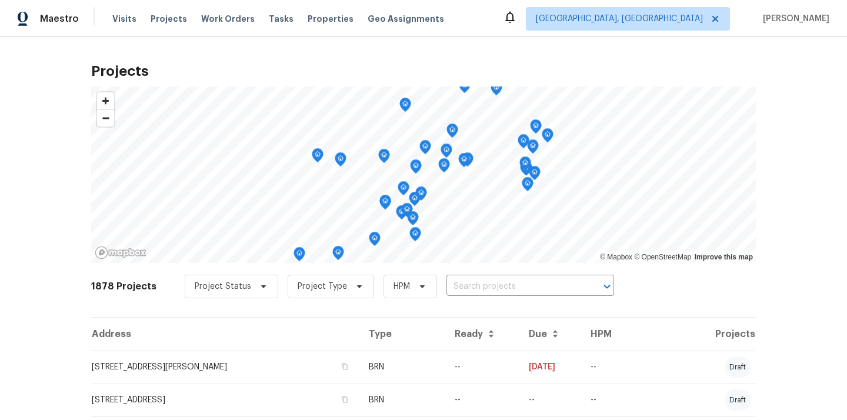
click at [490, 286] on input "text" at bounding box center [513, 287] width 135 height 18
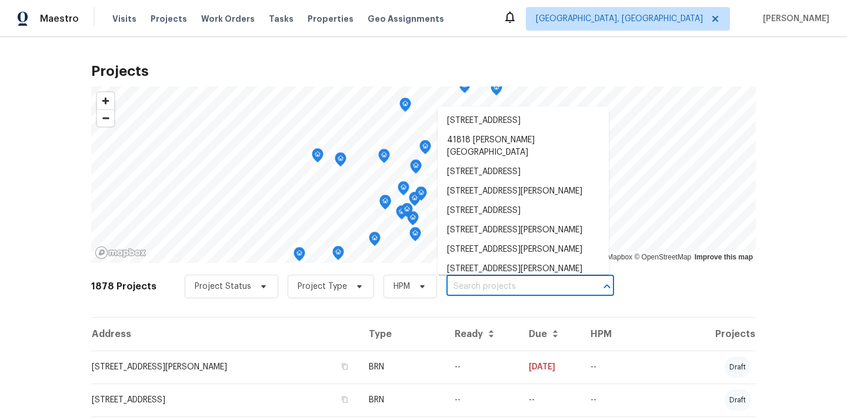
paste input "[STREET_ADDRESS][PERSON_NAME]"
type input "[STREET_ADDRESS][PERSON_NAME]"
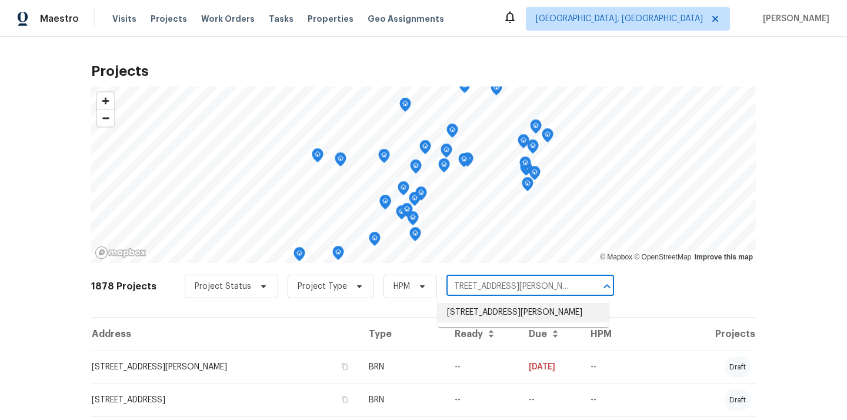
click at [494, 315] on li "[STREET_ADDRESS][PERSON_NAME]" at bounding box center [522, 312] width 171 height 19
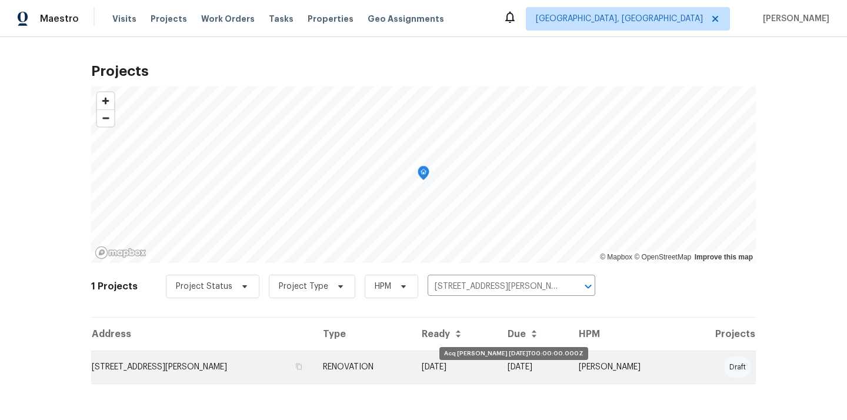
click at [441, 370] on td "[DATE]" at bounding box center [455, 366] width 86 height 33
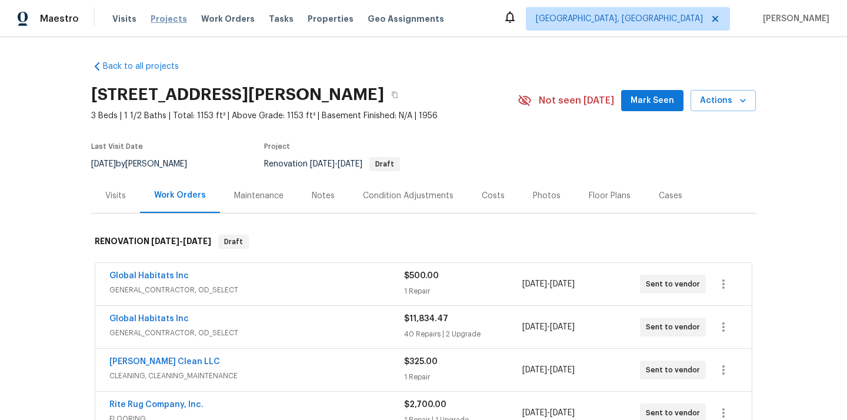
click at [164, 19] on span "Projects" at bounding box center [169, 19] width 36 height 12
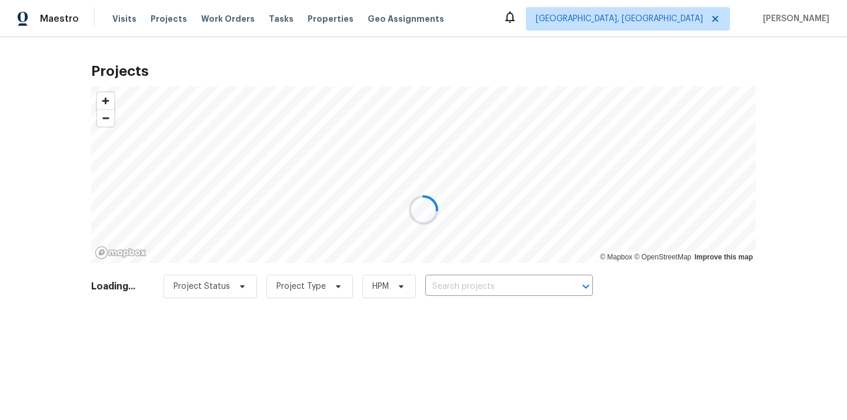
click at [513, 279] on div at bounding box center [423, 210] width 847 height 420
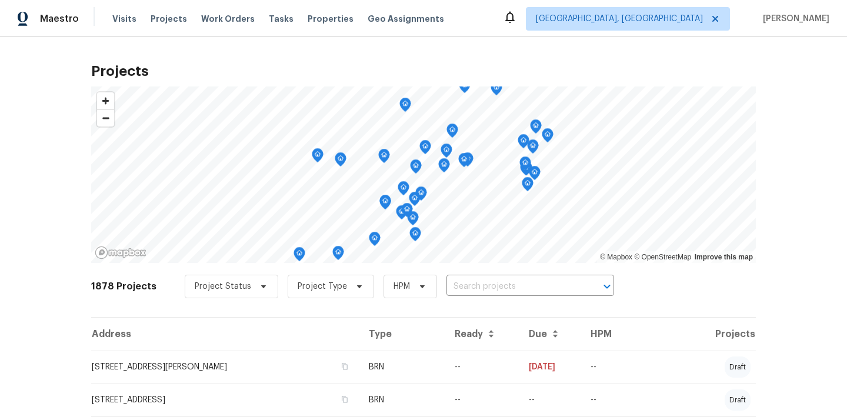
click at [512, 280] on input "text" at bounding box center [513, 287] width 135 height 18
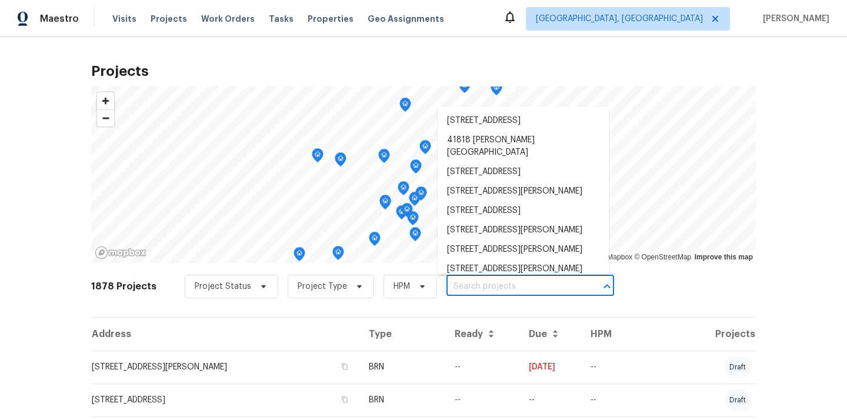
paste input "[STREET_ADDRESS][PERSON_NAME]"
type input "[STREET_ADDRESS][PERSON_NAME]"
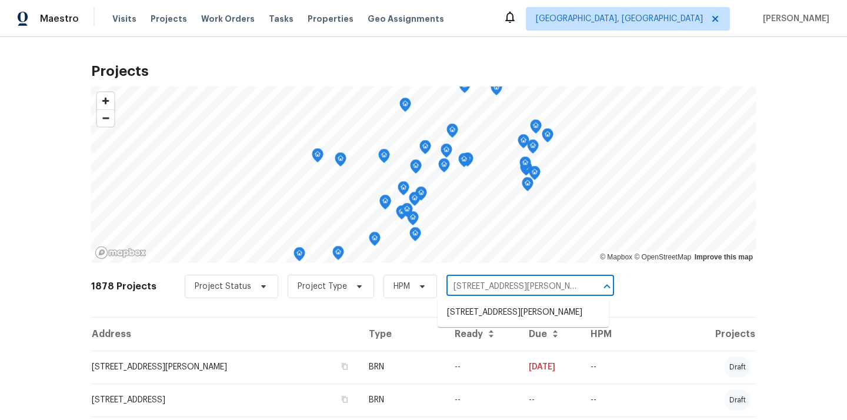
scroll to position [0, 22]
click at [484, 322] on li "[STREET_ADDRESS][PERSON_NAME]" at bounding box center [522, 312] width 171 height 19
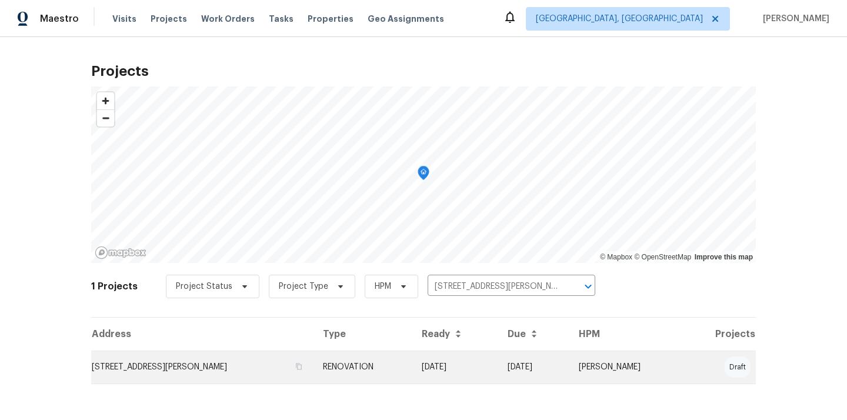
click at [392, 351] on td "RENOVATION" at bounding box center [362, 366] width 99 height 33
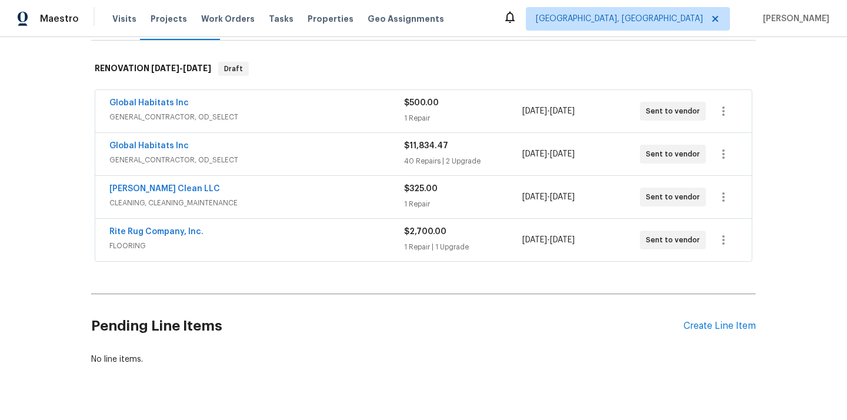
scroll to position [198, 0]
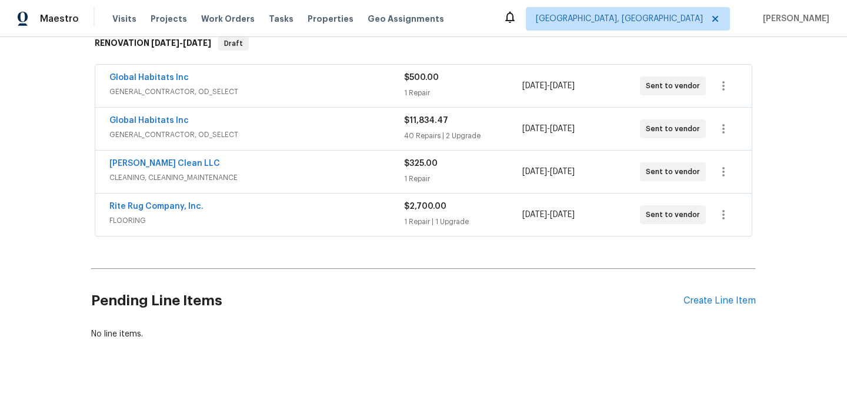
click at [709, 293] on div "Pending Line Items Create Line Item" at bounding box center [423, 300] width 664 height 55
click at [706, 295] on div "Create Line Item" at bounding box center [719, 300] width 72 height 11
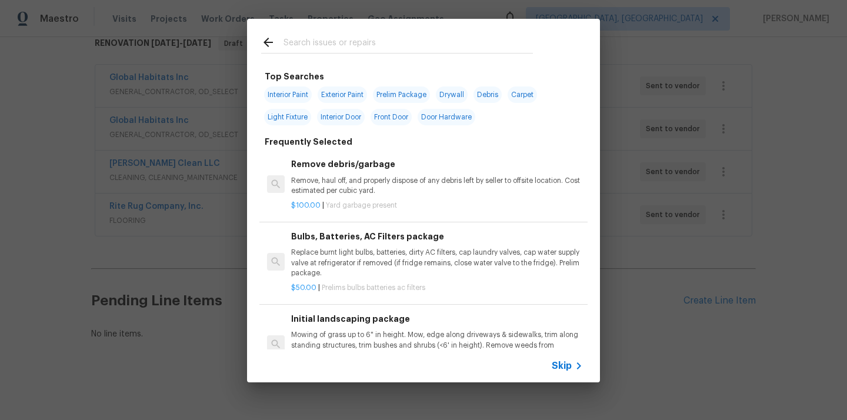
click at [440, 45] on input "text" at bounding box center [407, 44] width 249 height 18
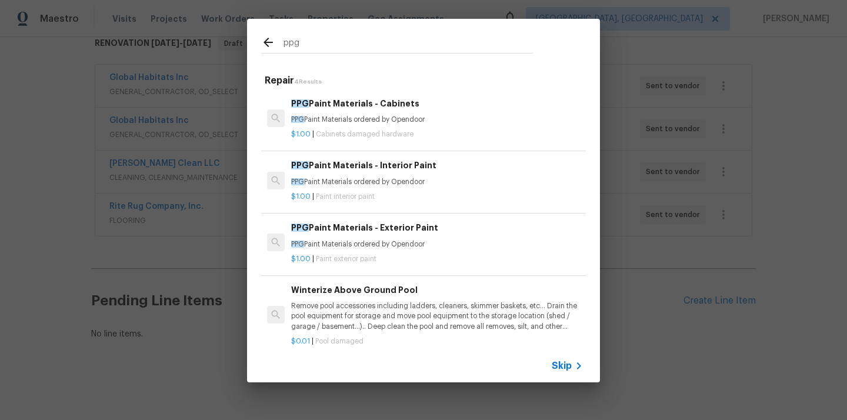
type input "ppg"
click at [383, 104] on h6 "PPG Paint Materials - Cabinets" at bounding box center [437, 103] width 292 height 13
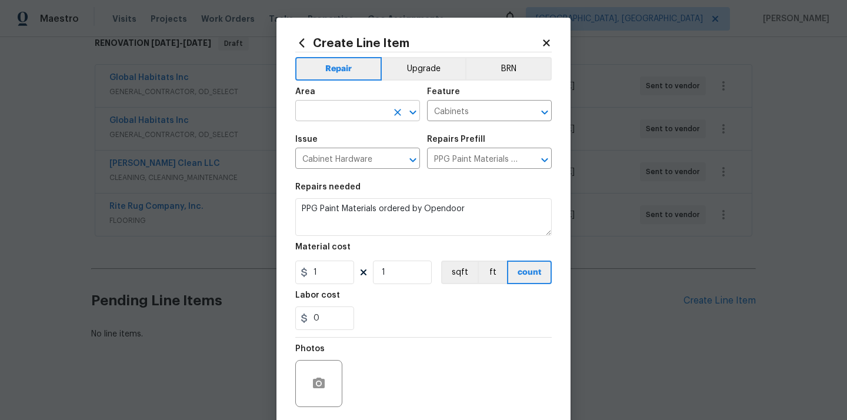
click at [346, 117] on input "text" at bounding box center [341, 112] width 92 height 18
type input "c"
click at [333, 135] on li "Kitchen" at bounding box center [357, 138] width 125 height 19
type input "Kitchen"
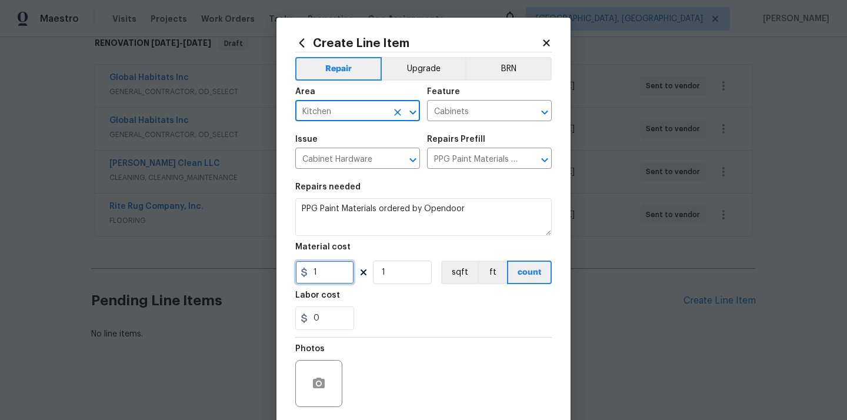
drag, startPoint x: 327, startPoint y: 275, endPoint x: 300, endPoint y: 275, distance: 27.6
click at [302, 275] on div "1" at bounding box center [324, 272] width 59 height 24
paste input "257.23"
type input "257.23"
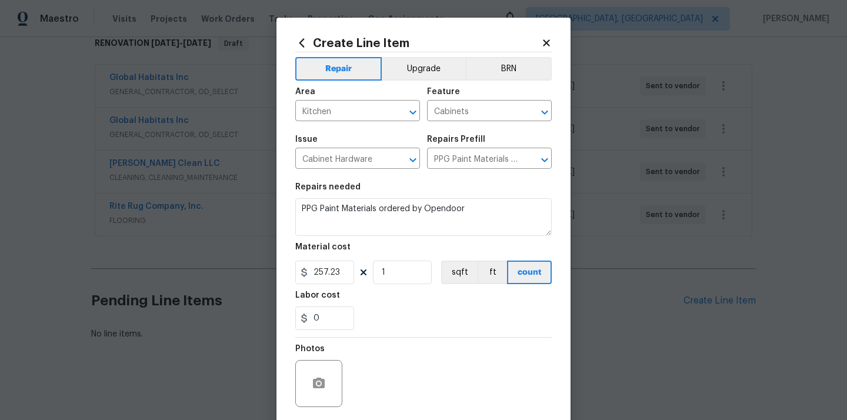
click at [382, 300] on div "Labor cost" at bounding box center [423, 298] width 256 height 15
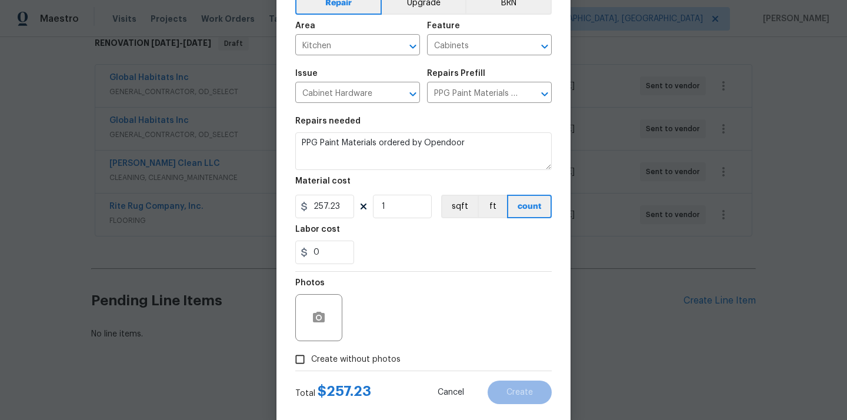
scroll to position [87, 0]
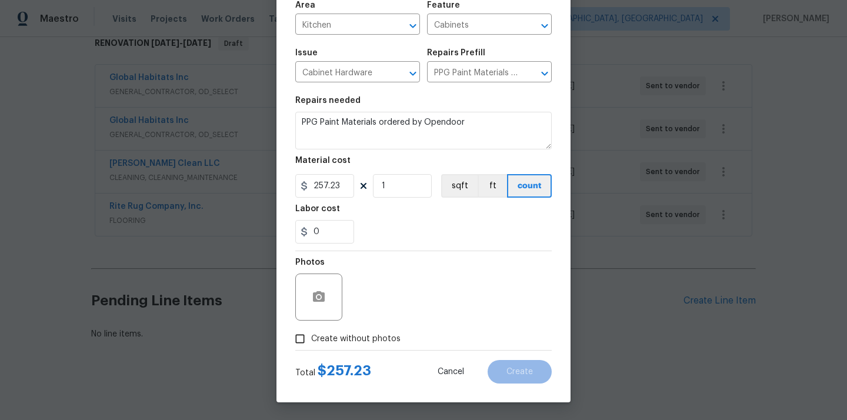
click at [367, 331] on label "Create without photos" at bounding box center [345, 338] width 112 height 22
click at [311, 331] on input "Create without photos" at bounding box center [300, 338] width 22 height 22
checkbox input "true"
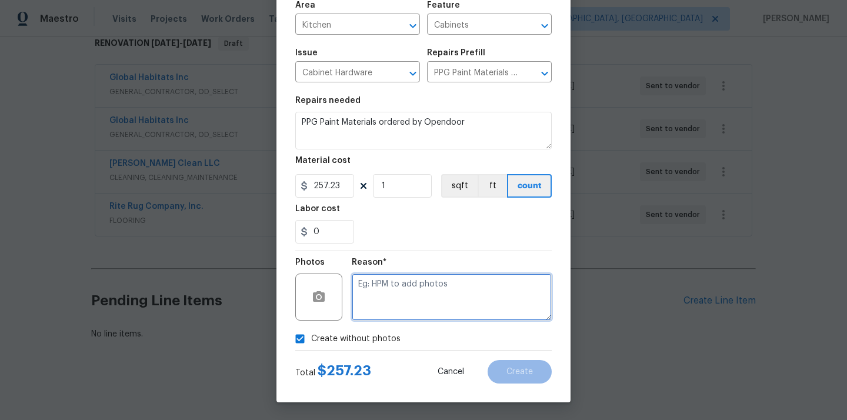
click at [395, 294] on textarea at bounding box center [452, 296] width 200 height 47
type textarea "N/A"
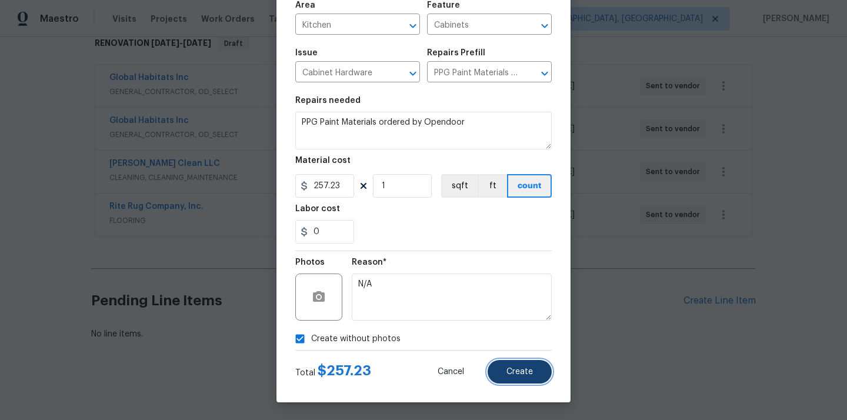
click at [536, 367] on button "Create" at bounding box center [519, 372] width 64 height 24
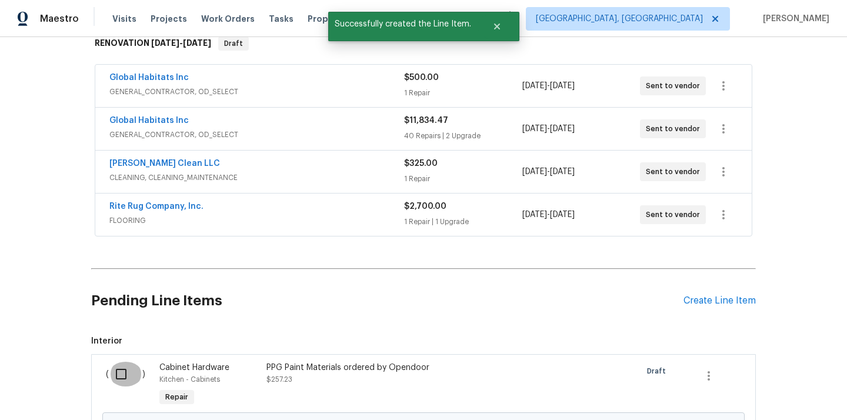
click at [123, 371] on input "checkbox" at bounding box center [126, 374] width 34 height 25
checkbox input "true"
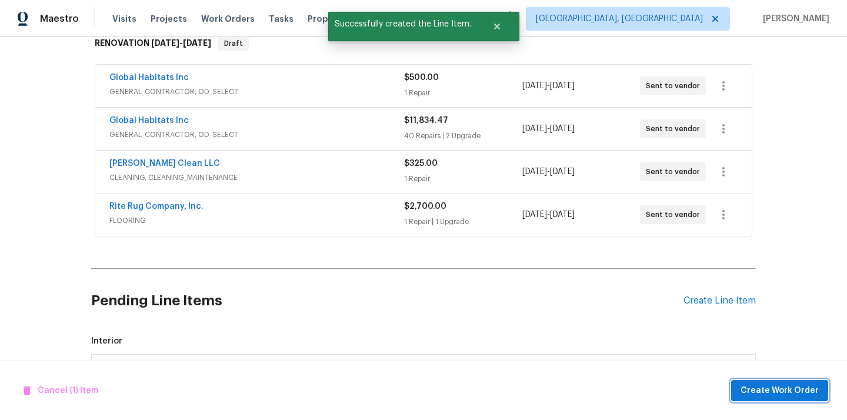
click at [750, 390] on span "Create Work Order" at bounding box center [779, 390] width 78 height 15
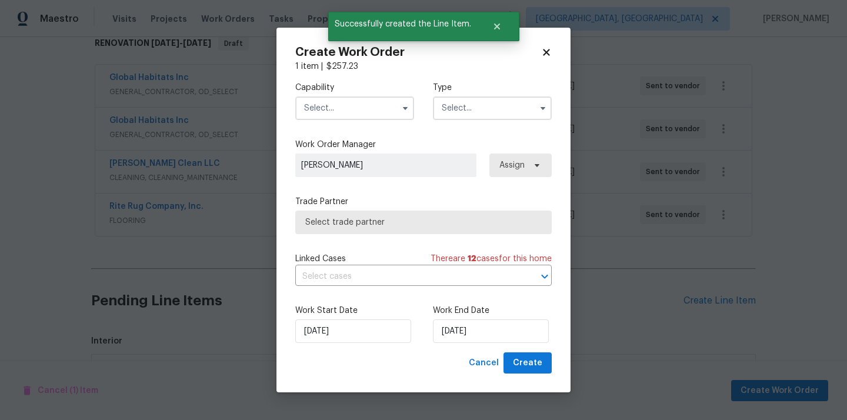
click at [374, 118] on input "text" at bounding box center [354, 108] width 119 height 24
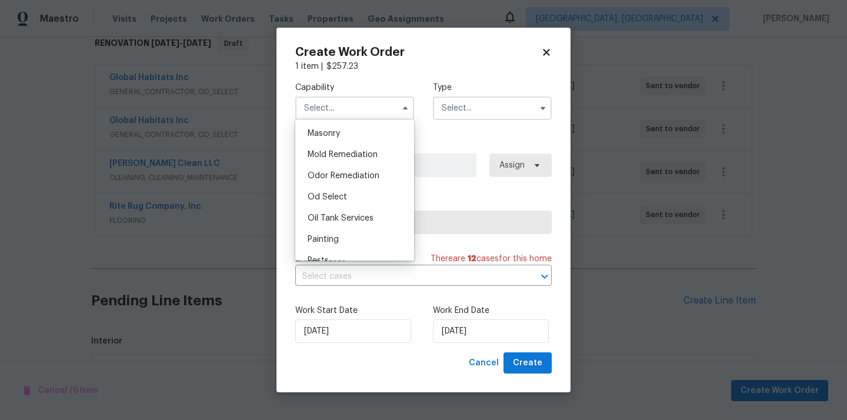
scroll to position [898, 0]
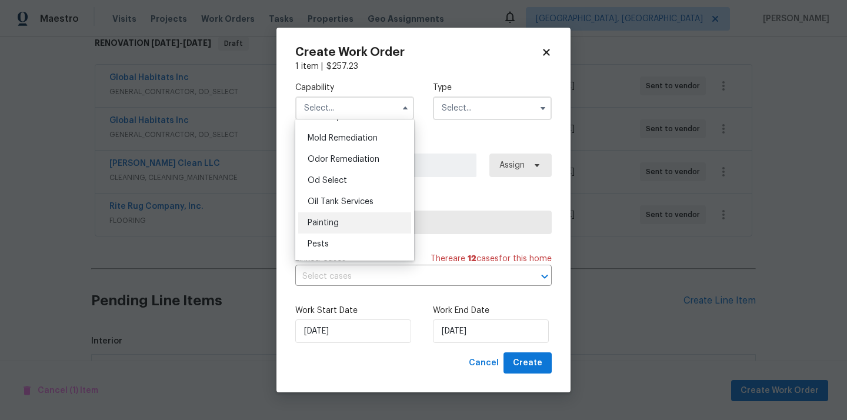
click at [347, 225] on div "Painting" at bounding box center [354, 222] width 113 height 21
type input "Painting"
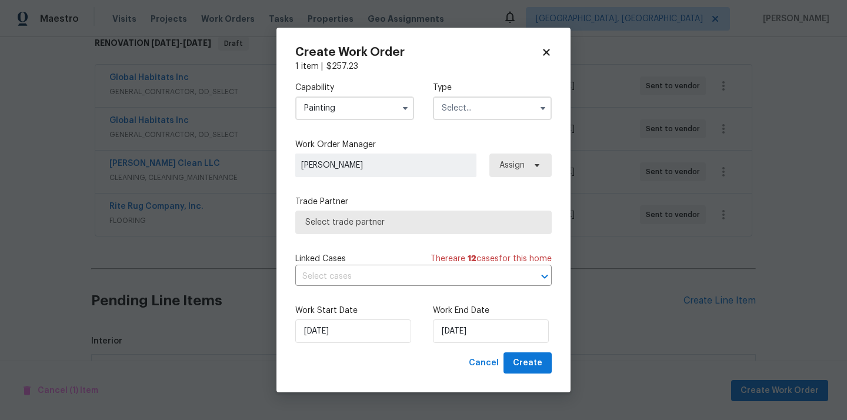
click at [467, 110] on input "text" at bounding box center [492, 108] width 119 height 24
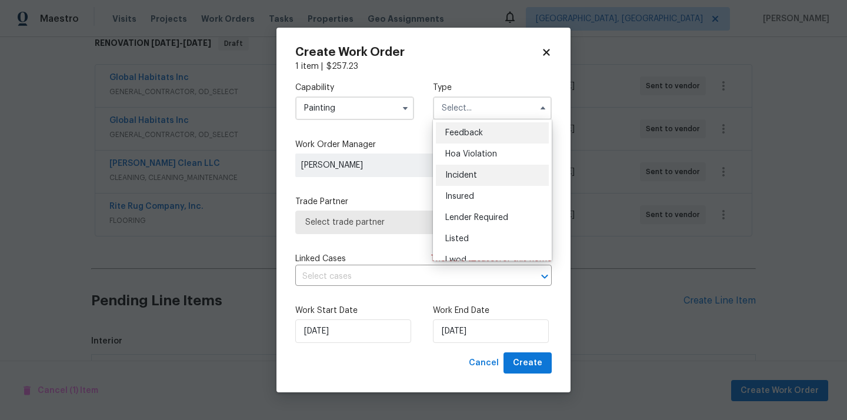
scroll to position [140, 0]
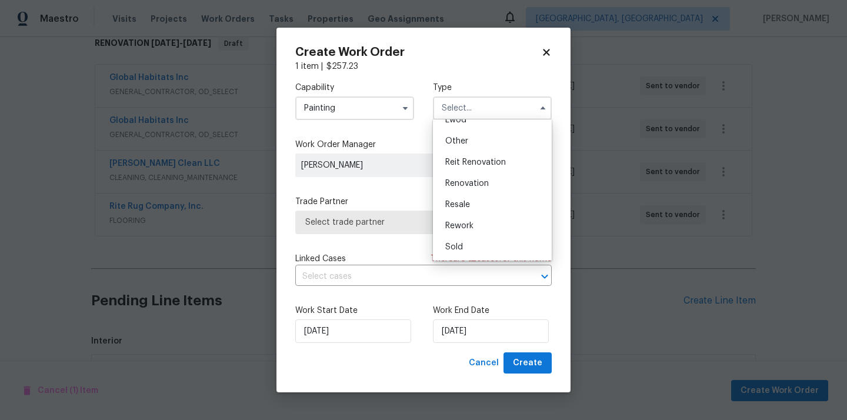
click at [480, 169] on div "Reit Renovation" at bounding box center [492, 162] width 113 height 21
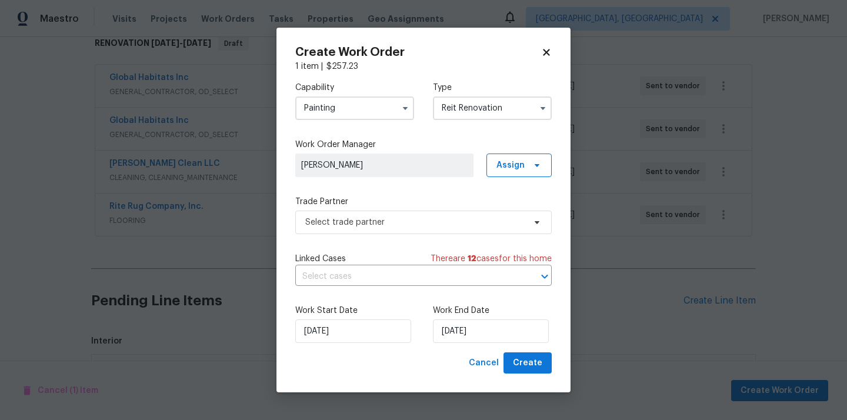
click at [491, 108] on input "Reit Renovation" at bounding box center [492, 108] width 119 height 24
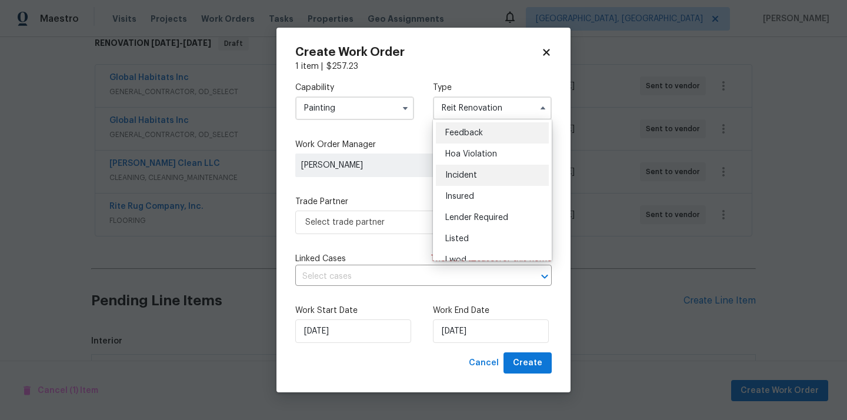
scroll to position [140, 0]
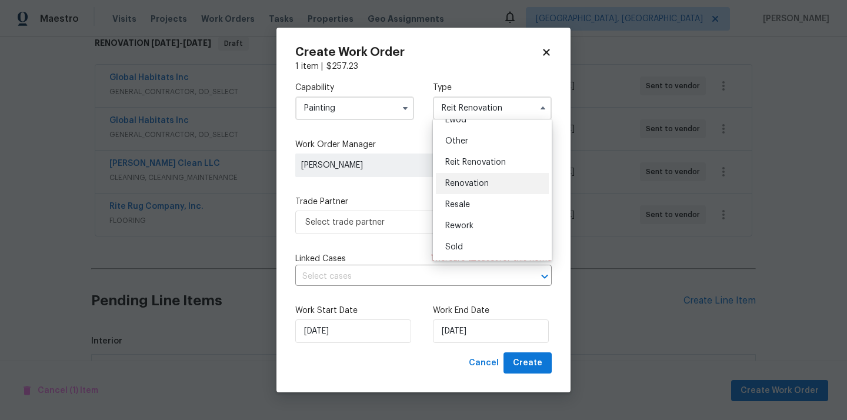
click at [489, 182] on div "Renovation" at bounding box center [492, 183] width 113 height 21
type input "Renovation"
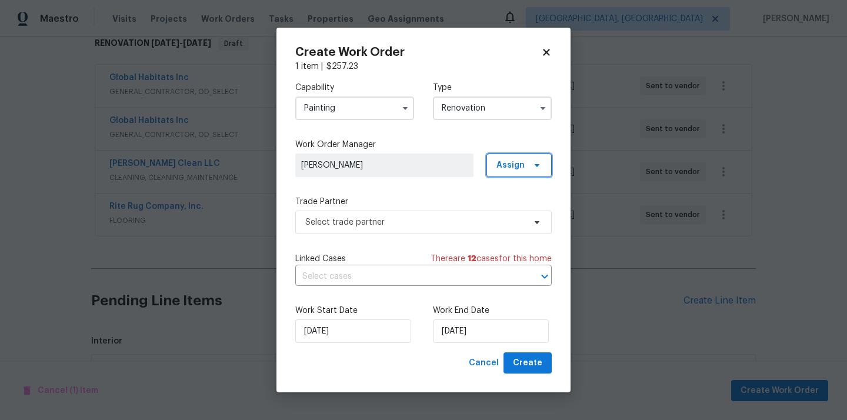
click at [526, 167] on span "Assign" at bounding box center [518, 165] width 65 height 24
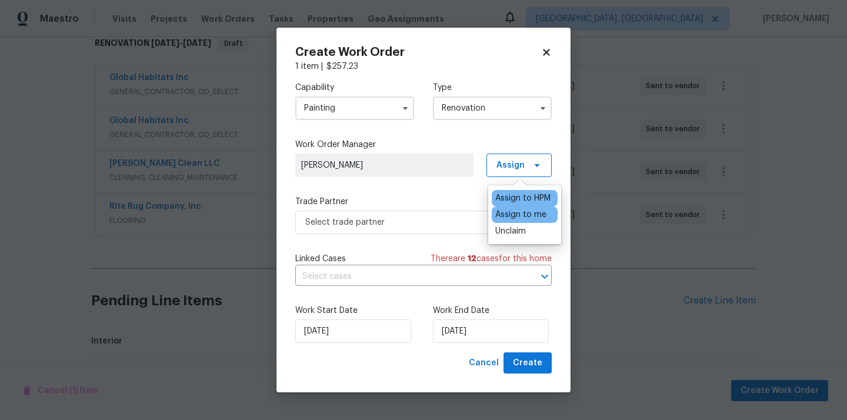
click at [516, 213] on div "Assign to me" at bounding box center [520, 215] width 51 height 12
click at [413, 213] on span "Select trade partner" at bounding box center [423, 222] width 256 height 24
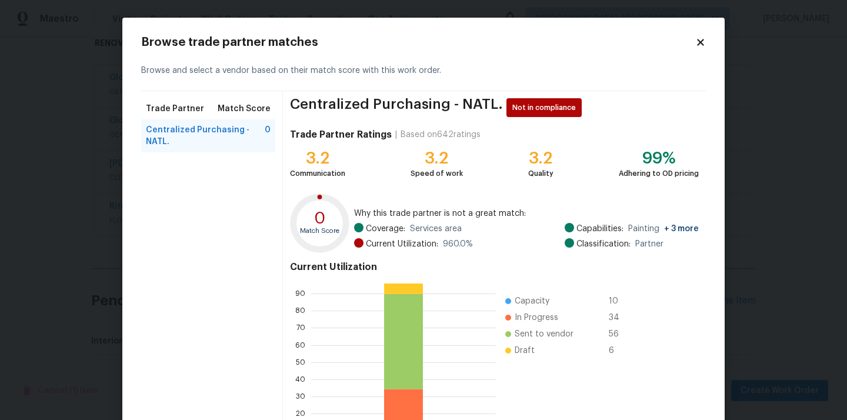
scroll to position [99, 0]
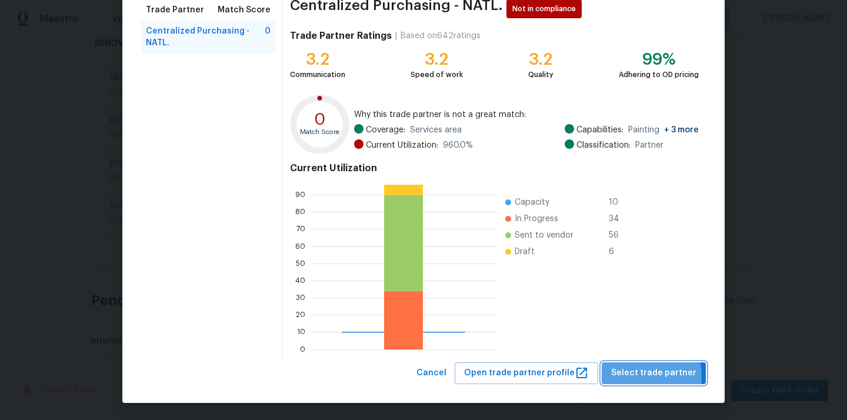
click at [633, 376] on span "Select trade partner" at bounding box center [653, 373] width 85 height 15
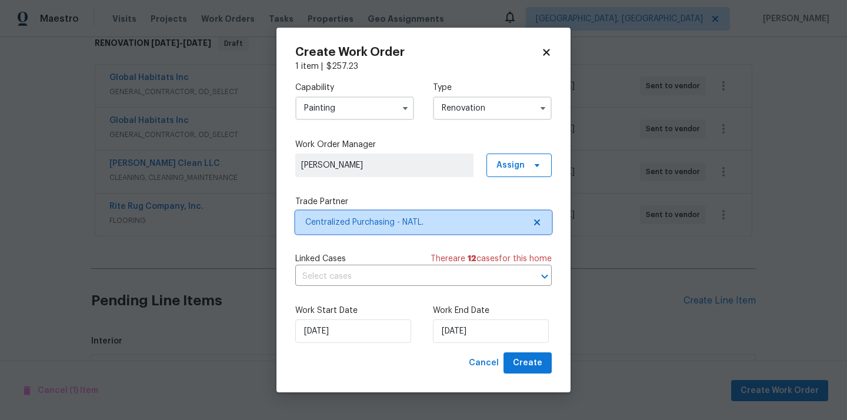
scroll to position [0, 0]
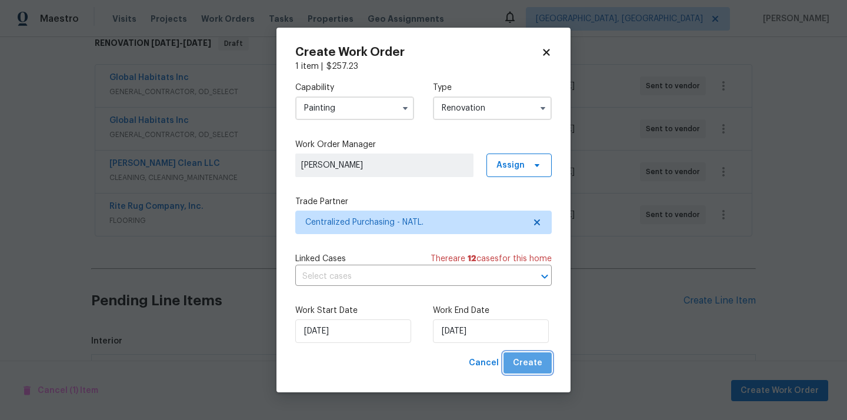
click at [535, 360] on span "Create" at bounding box center [527, 363] width 29 height 15
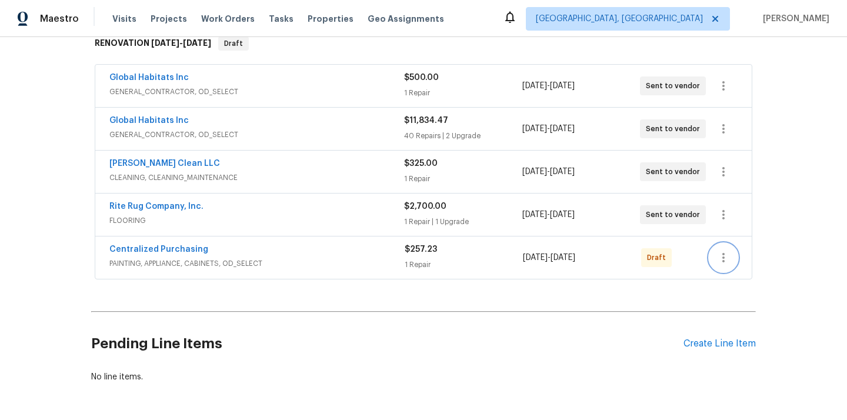
click at [728, 259] on icon "button" at bounding box center [723, 257] width 14 height 14
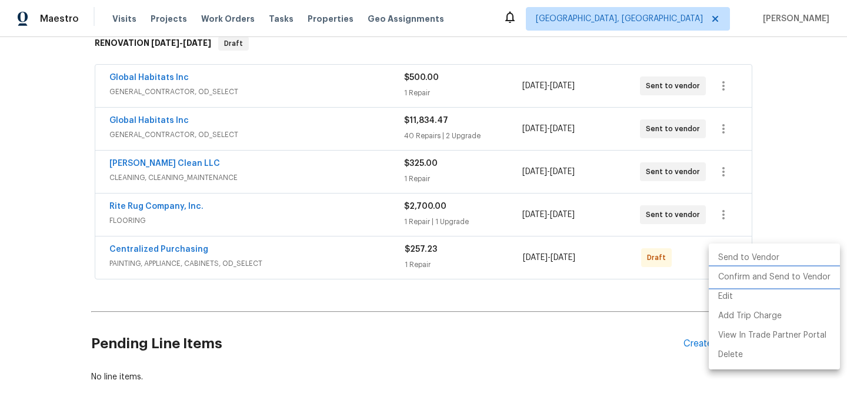
click at [729, 273] on li "Confirm and Send to Vendor" at bounding box center [773, 277] width 131 height 19
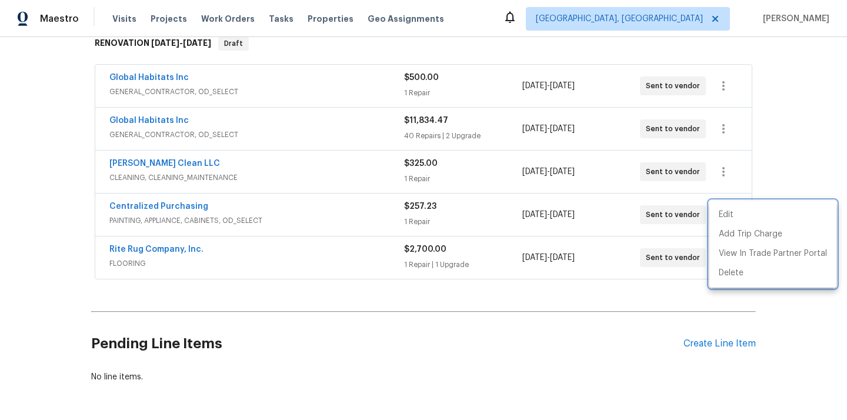
click at [258, 256] on div at bounding box center [423, 210] width 847 height 420
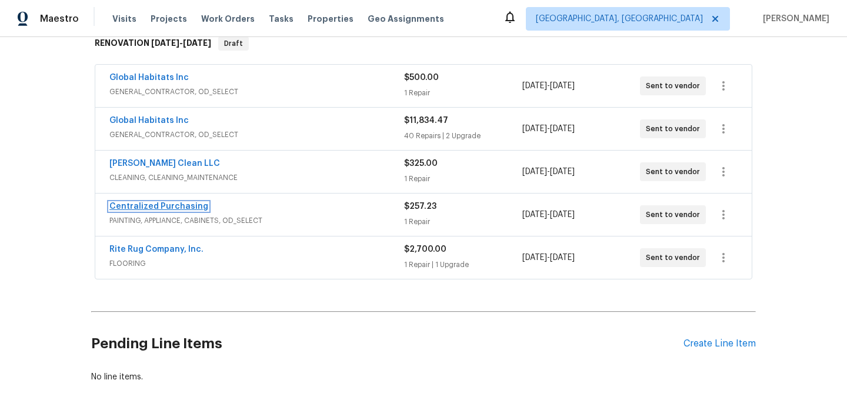
click at [164, 204] on link "Centralized Purchasing" at bounding box center [158, 206] width 99 height 8
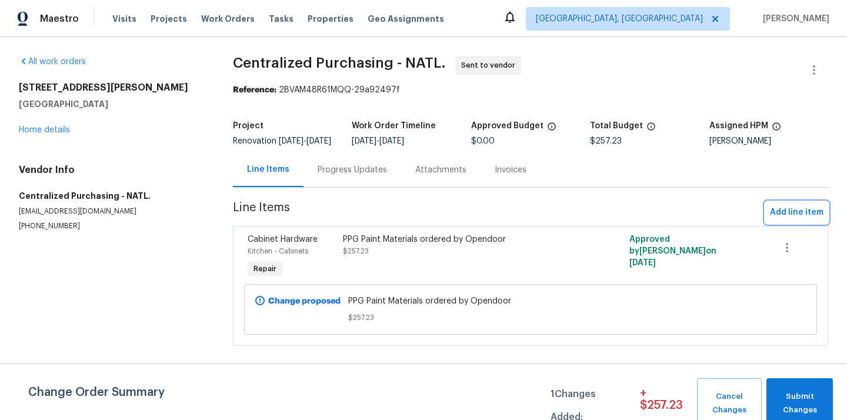
click at [794, 216] on span "Add line item" at bounding box center [797, 212] width 54 height 15
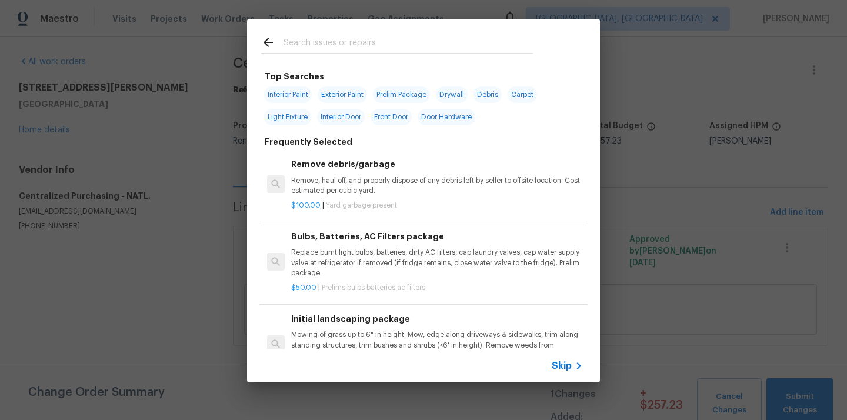
click at [419, 54] on div at bounding box center [397, 53] width 272 height 1
click at [413, 48] on input "text" at bounding box center [407, 44] width 249 height 18
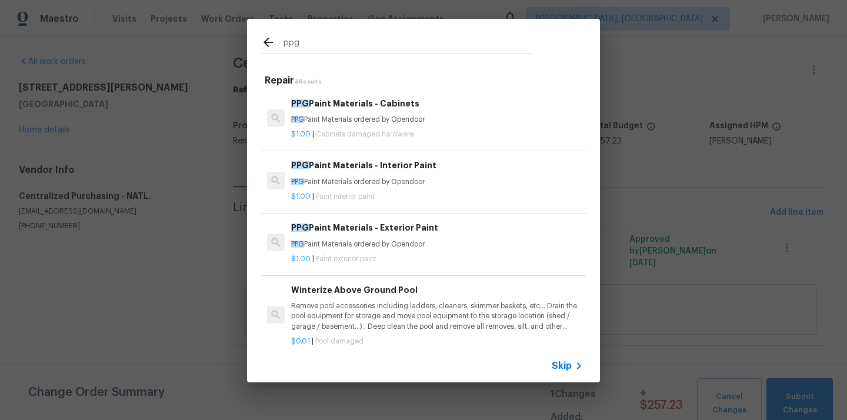
type input "ppg"
click at [376, 180] on p "PPG Paint Materials ordered by Opendoor" at bounding box center [437, 182] width 292 height 10
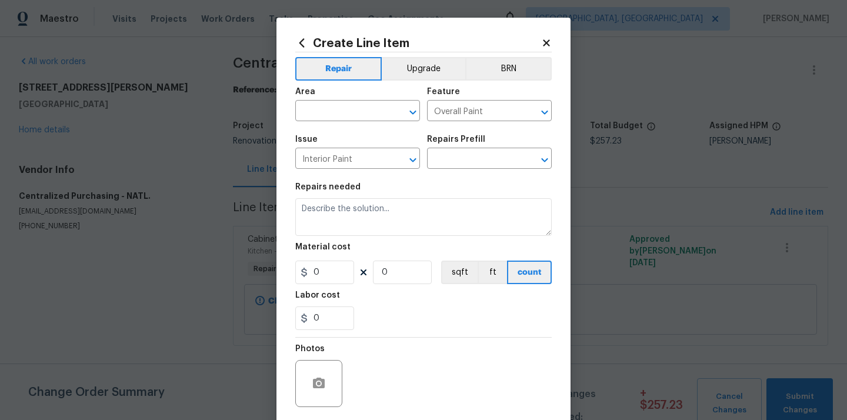
type input "PPG Paint Materials - Interior Paint $1.00"
type textarea "PPG Paint Materials ordered by Opendoor"
type input "1"
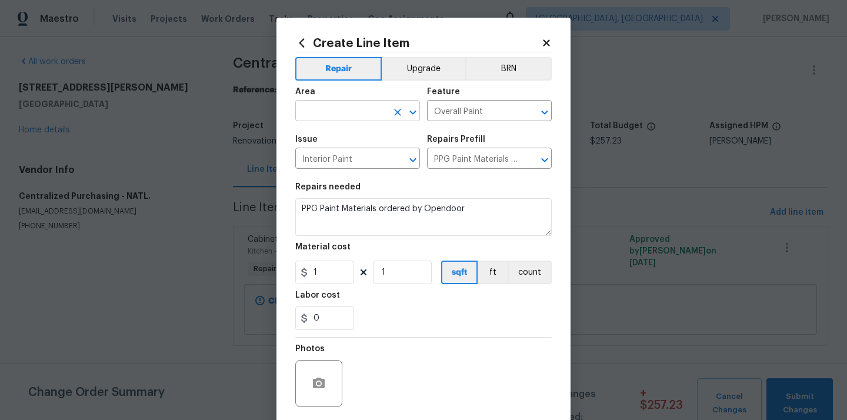
click at [365, 119] on input "text" at bounding box center [341, 112] width 92 height 18
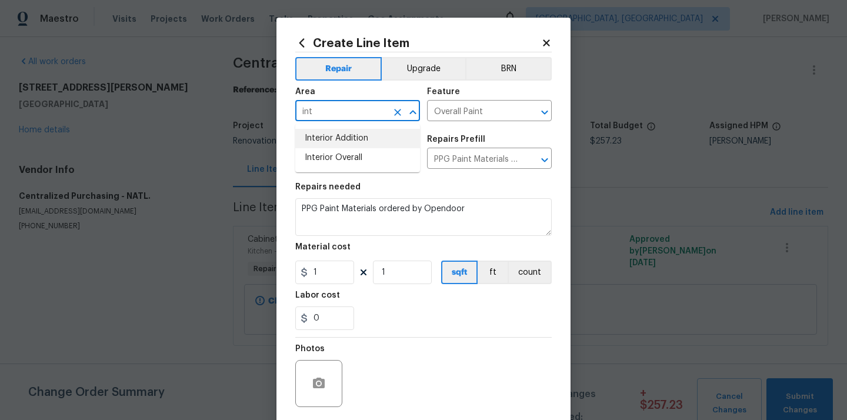
click at [345, 149] on li "Interior Overall" at bounding box center [357, 157] width 125 height 19
type input "Interior Overall"
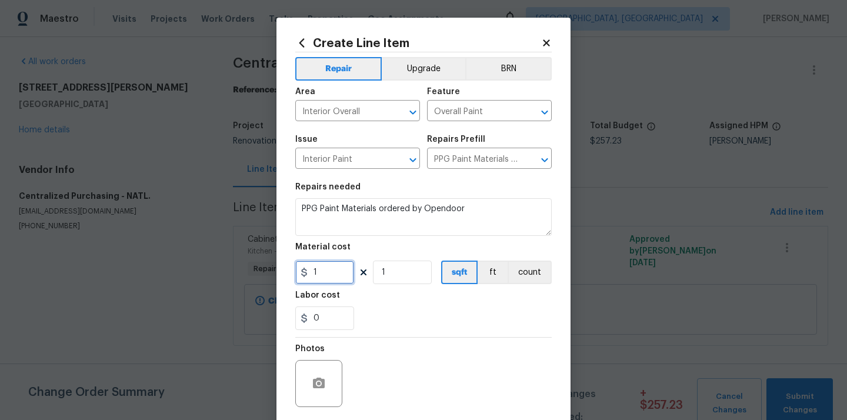
drag, startPoint x: 323, startPoint y: 281, endPoint x: 276, endPoint y: 276, distance: 46.7
click at [276, 276] on div "Create Line Item Repair Upgrade BRN Area Interior Overall ​ Feature Overall Pai…" at bounding box center [423, 253] width 294 height 471
paste input "624.76"
type input "624.76"
click at [378, 322] on div "0" at bounding box center [423, 318] width 256 height 24
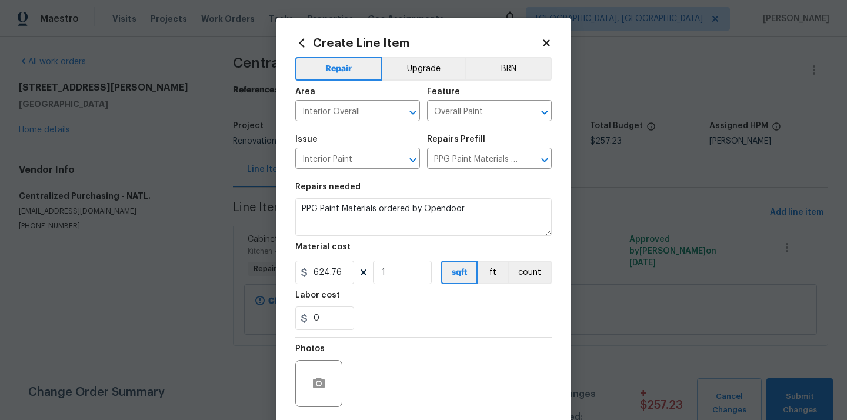
scroll to position [87, 0]
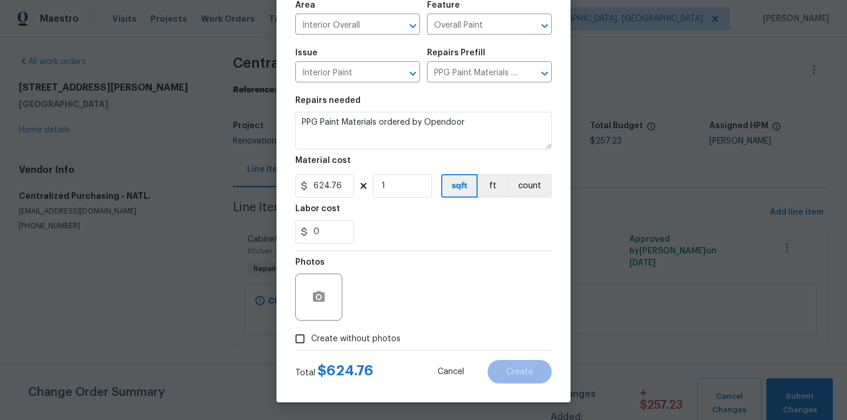
click at [363, 347] on label "Create without photos" at bounding box center [345, 338] width 112 height 22
click at [311, 347] on input "Create without photos" at bounding box center [300, 338] width 22 height 22
checkbox input "true"
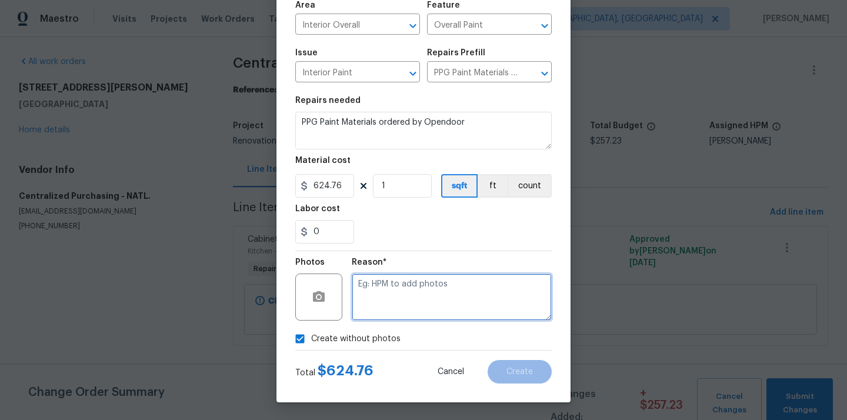
click at [394, 298] on textarea at bounding box center [452, 296] width 200 height 47
type textarea "N/A"
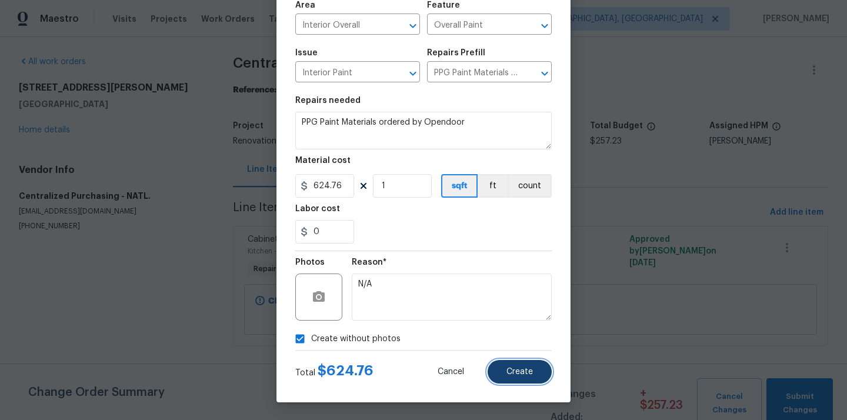
click at [523, 375] on span "Create" at bounding box center [519, 371] width 26 height 9
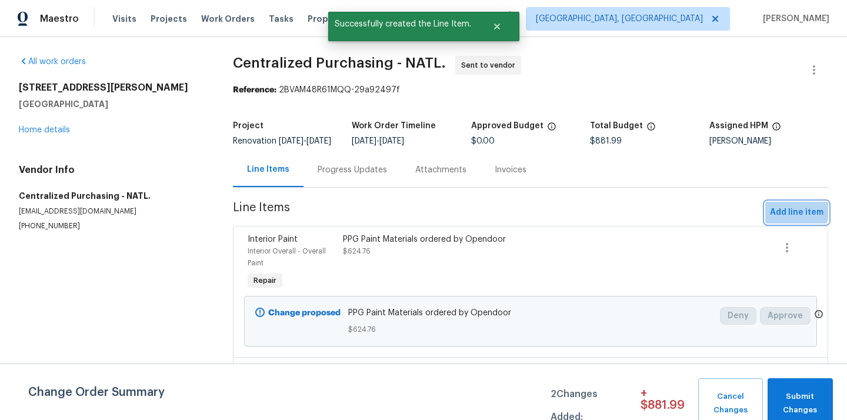
click at [785, 219] on span "Add line item" at bounding box center [797, 212] width 54 height 15
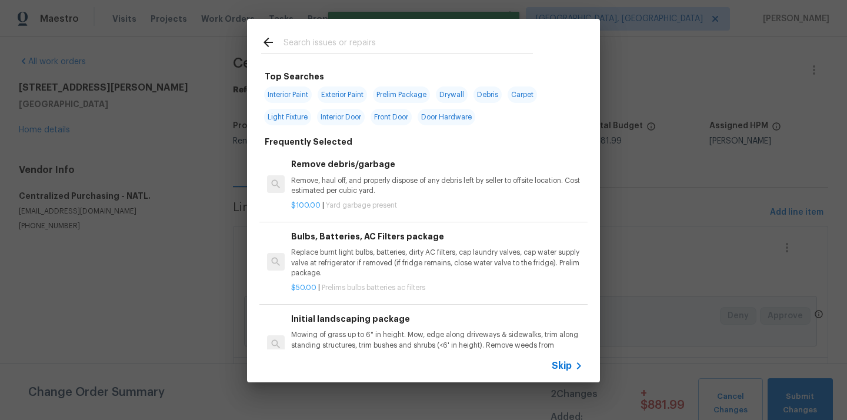
click at [422, 51] on input "text" at bounding box center [407, 44] width 249 height 18
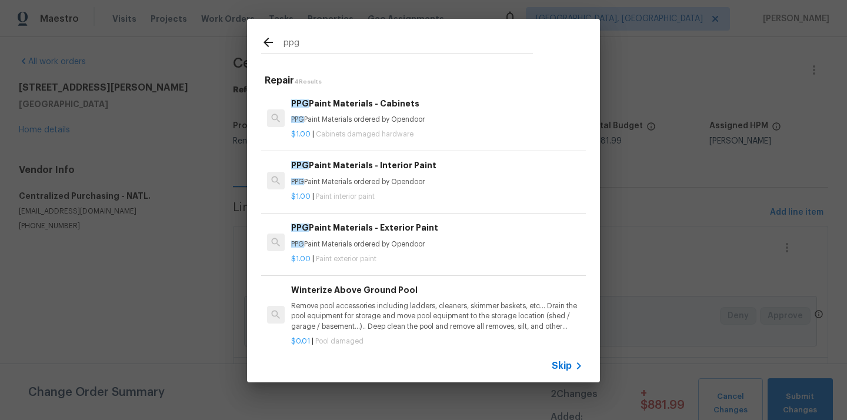
type input "ppg"
click at [387, 248] on p "PPG Paint Materials ordered by Opendoor" at bounding box center [437, 244] width 292 height 10
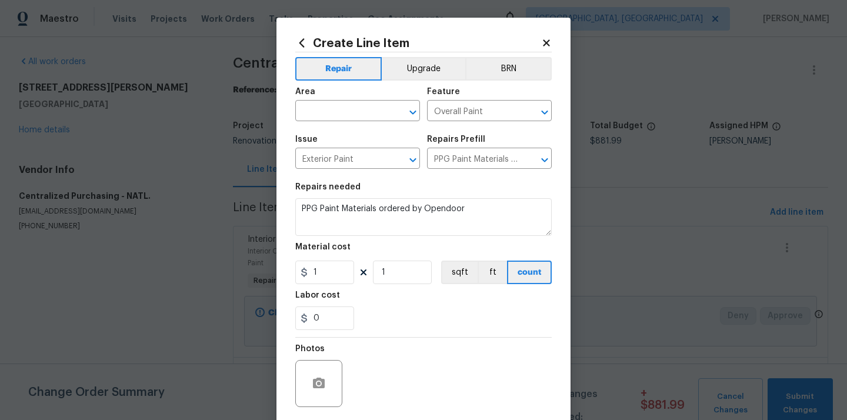
click at [352, 123] on span "Area ​" at bounding box center [357, 105] width 125 height 48
click at [352, 115] on input "text" at bounding box center [341, 112] width 92 height 18
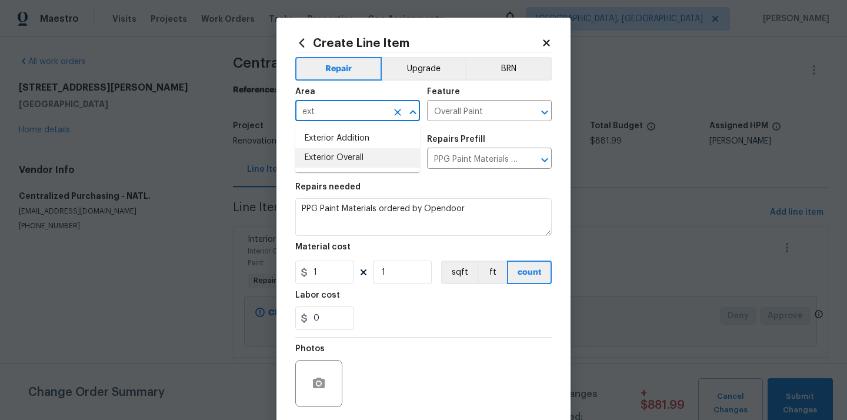
click at [326, 156] on li "Exterior Overall" at bounding box center [357, 157] width 125 height 19
type input "Exterior Overall"
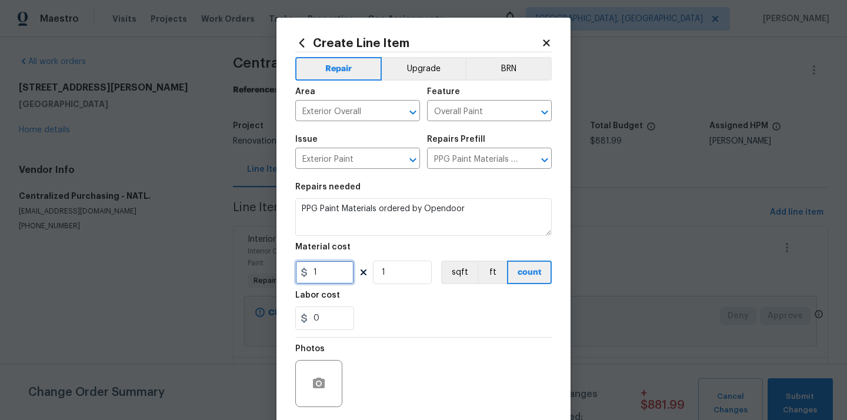
drag, startPoint x: 309, startPoint y: 272, endPoint x: 292, endPoint y: 272, distance: 17.1
click at [292, 272] on div "Create Line Item Repair Upgrade BRN Area Exterior Overall ​ Feature Overall Pai…" at bounding box center [423, 253] width 294 height 471
paste input "31.53"
type input "131.53"
click at [413, 329] on div "0" at bounding box center [423, 318] width 256 height 24
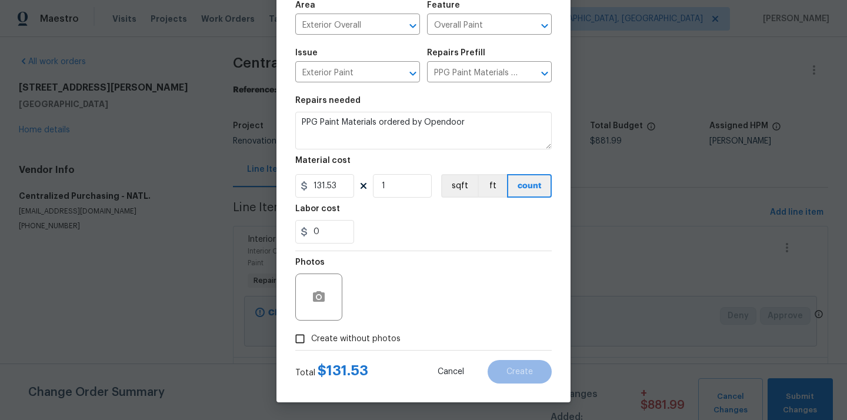
click at [377, 339] on span "Create without photos" at bounding box center [355, 339] width 89 height 12
click at [311, 339] on input "Create without photos" at bounding box center [300, 338] width 22 height 22
checkbox input "true"
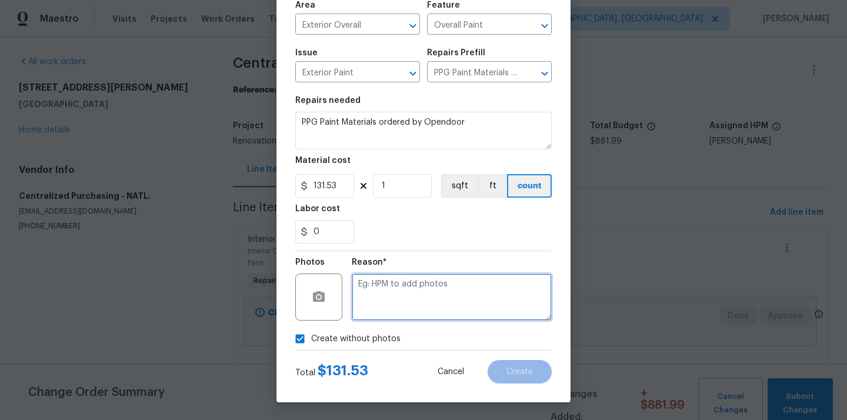
click at [398, 306] on textarea at bounding box center [452, 296] width 200 height 47
type textarea "N/A"
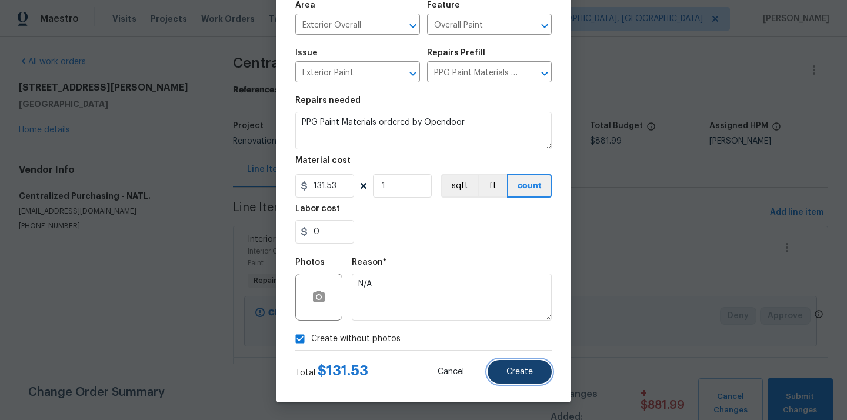
click at [533, 365] on button "Create" at bounding box center [519, 372] width 64 height 24
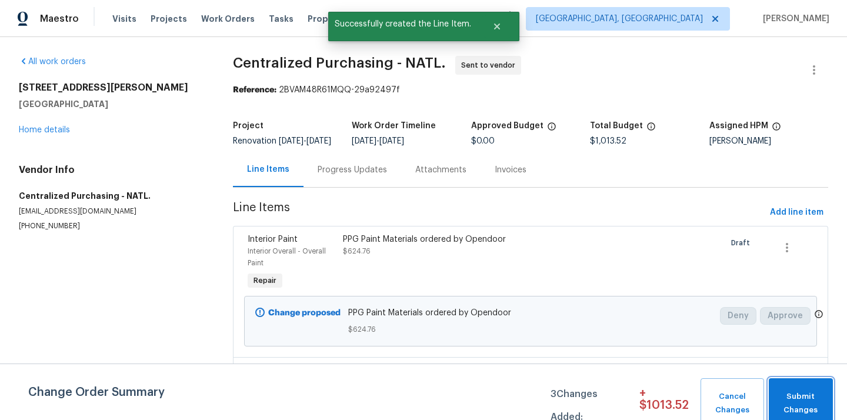
click at [791, 394] on span "Submit Changes" at bounding box center [800, 403] width 52 height 27
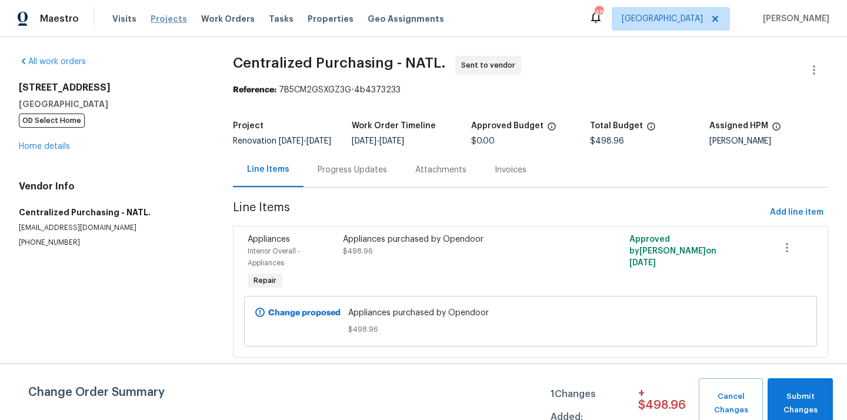
click at [171, 22] on span "Projects" at bounding box center [169, 19] width 36 height 12
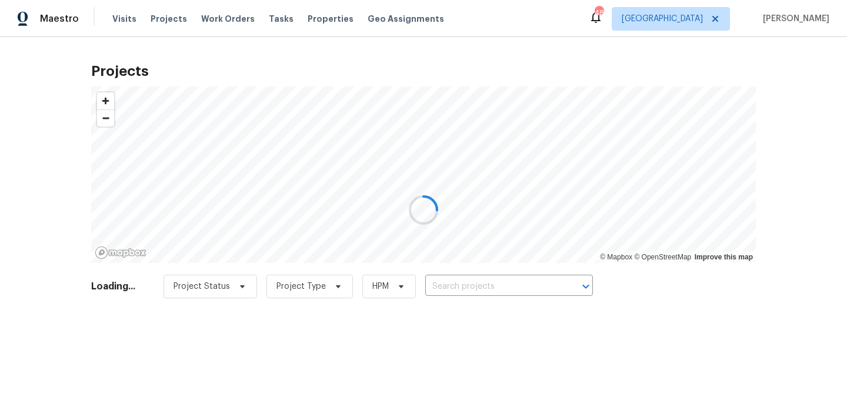
click at [516, 279] on div at bounding box center [423, 210] width 847 height 420
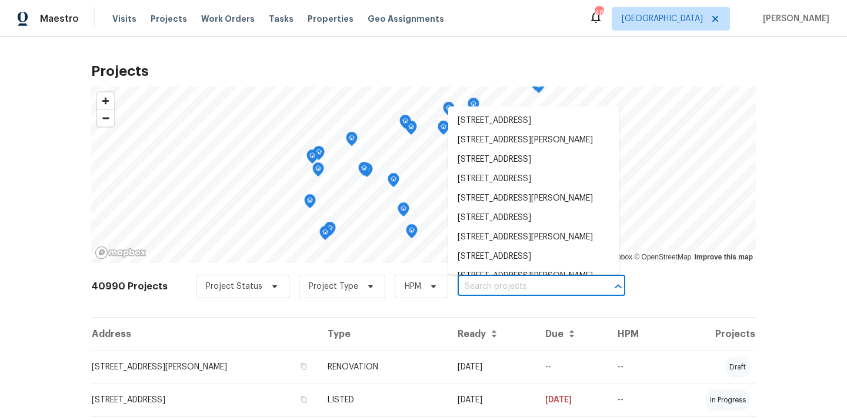
click at [504, 283] on input "text" at bounding box center [524, 287] width 135 height 18
paste input "6720 Craig St Fort Worth TX 76112"
type input "6720 Craig St Fort Worth TX 76112"
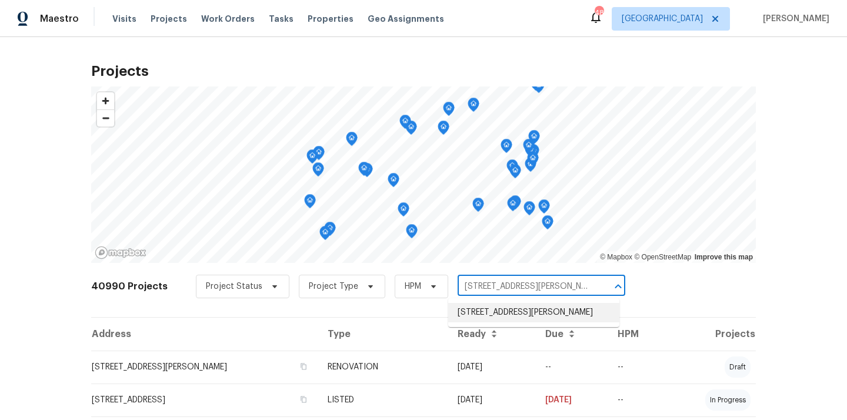
click at [483, 313] on li "6720 Craig St, Fort Worth, TX 76112" at bounding box center [533, 312] width 171 height 19
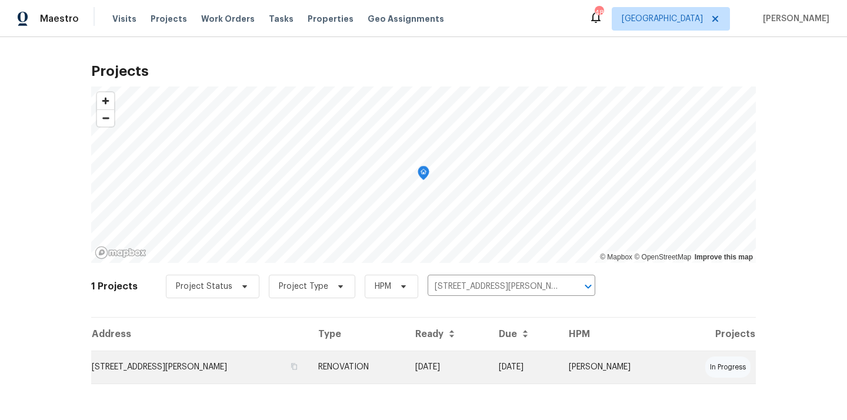
click at [224, 366] on td "6720 Craig St, Fort Worth, TX 76112" at bounding box center [200, 366] width 218 height 33
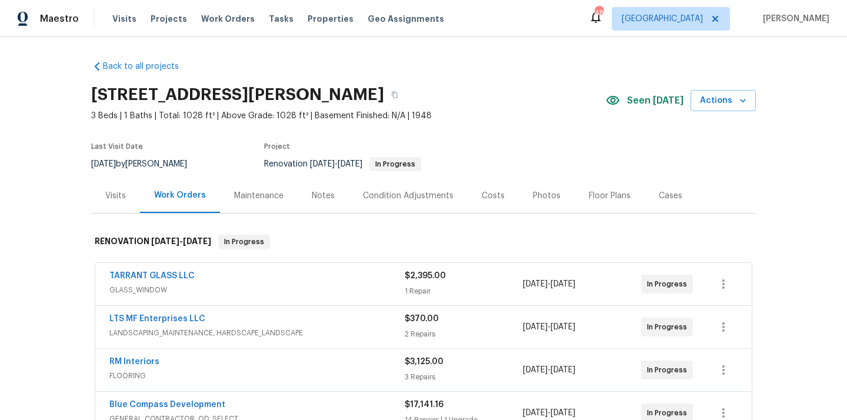
click at [354, 92] on h2 "6720 Craig St, Fort Worth, TX 76112" at bounding box center [237, 95] width 293 height 12
copy h2 "76112"
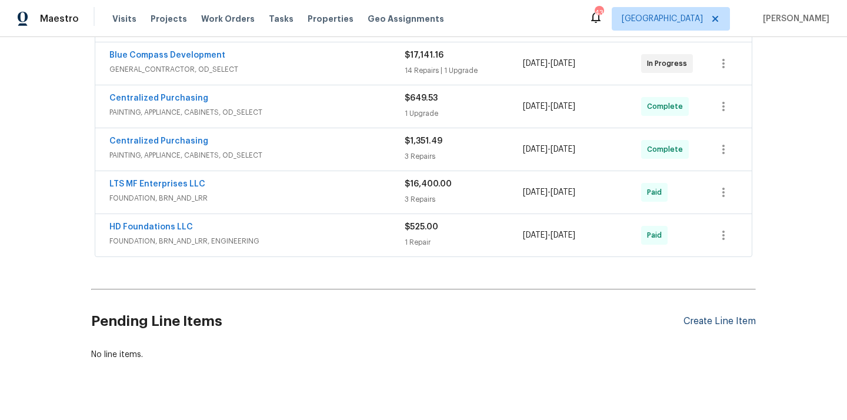
scroll to position [370, 0]
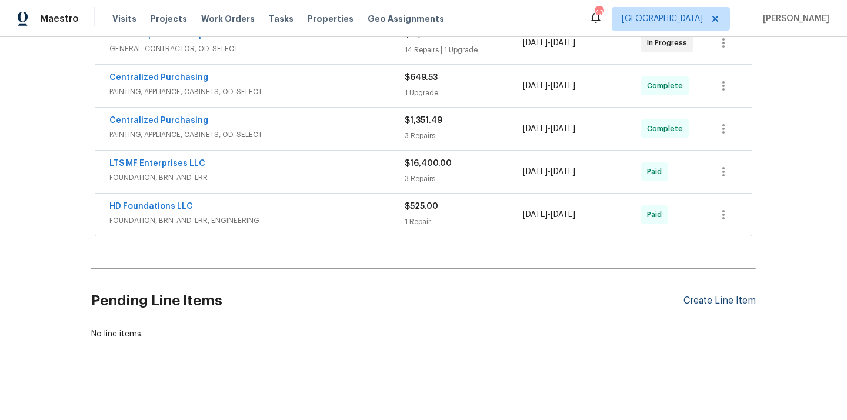
click at [728, 306] on div "Create Line Item" at bounding box center [719, 300] width 72 height 11
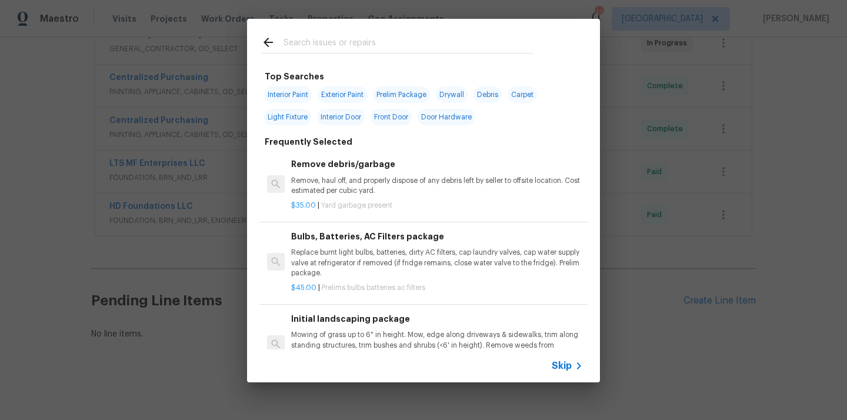
click at [444, 45] on input "text" at bounding box center [407, 44] width 249 height 18
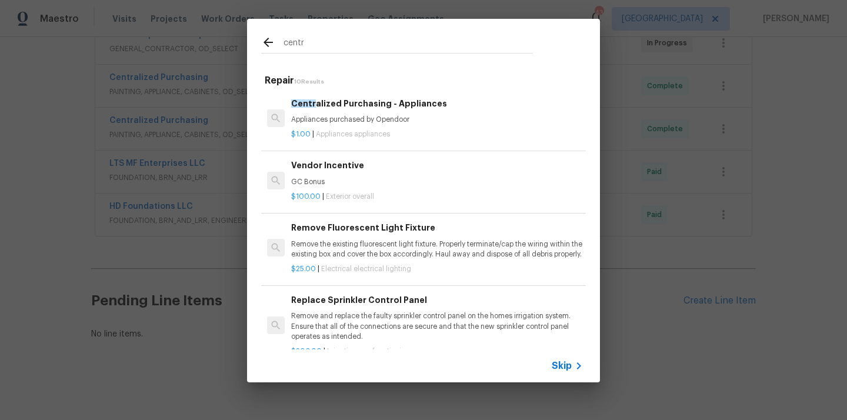
type input "centr"
click at [371, 116] on p "Appliances purchased by Opendoor" at bounding box center [437, 120] width 292 height 10
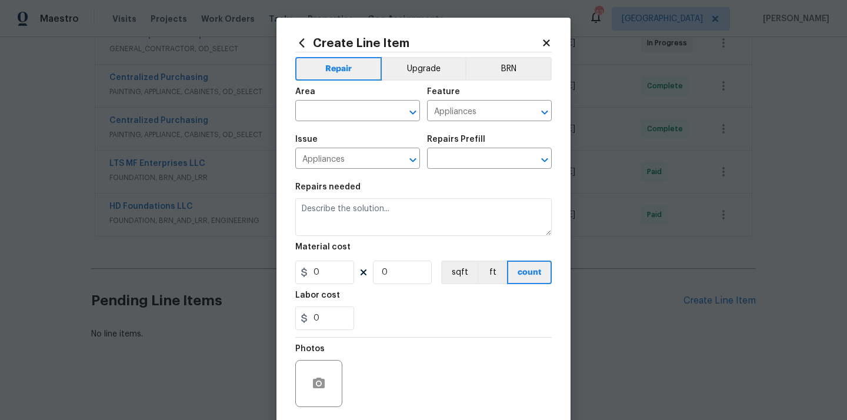
type textarea "Appliances purchased by Opendoor"
type input "1"
type input "Centralized Purchasing - Appliances $1.00"
type input "1"
click at [346, 124] on span "Area ​" at bounding box center [357, 105] width 125 height 48
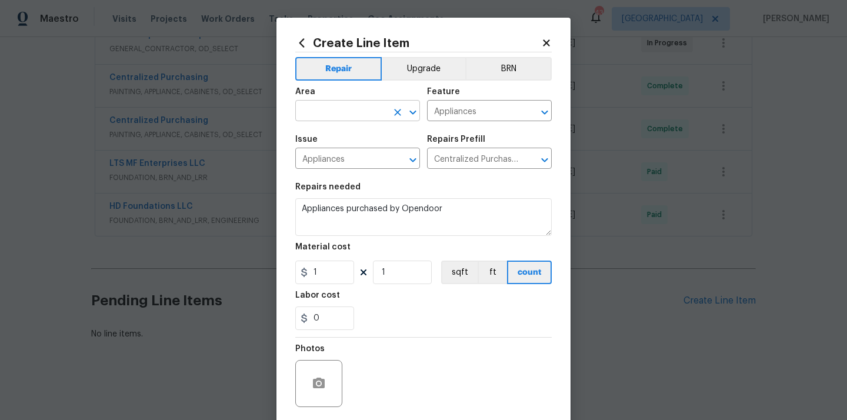
click at [346, 118] on input "text" at bounding box center [341, 112] width 92 height 18
click at [332, 145] on li "Kitchen" at bounding box center [357, 138] width 125 height 19
type input "Kitchen"
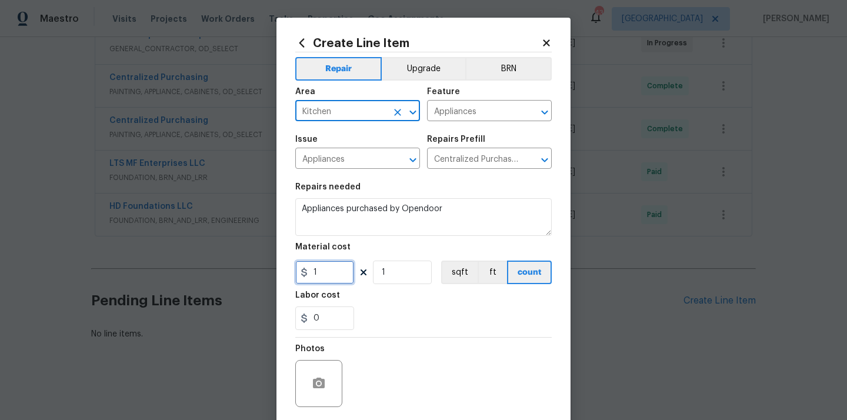
drag, startPoint x: 326, startPoint y: 275, endPoint x: 279, endPoint y: 269, distance: 46.9
click at [279, 269] on div "Create Line Item Repair Upgrade BRN Area Kitchen ​ Feature Appliances ​ Issue A…" at bounding box center [423, 253] width 294 height 471
paste input "719.84"
type input "719.84"
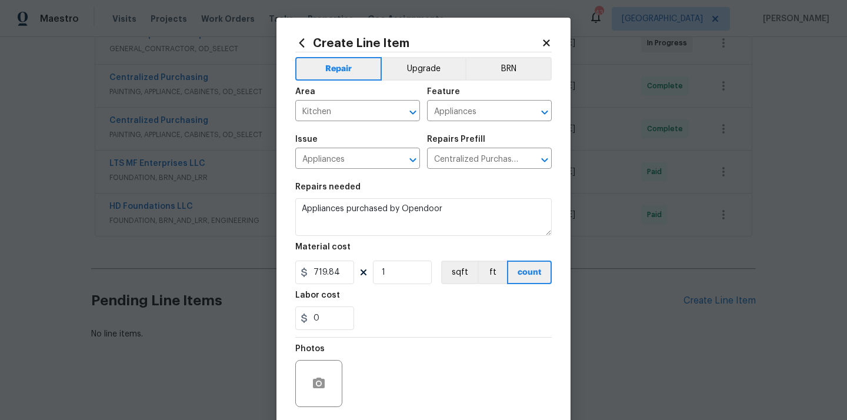
click at [408, 309] on div "0" at bounding box center [423, 318] width 256 height 24
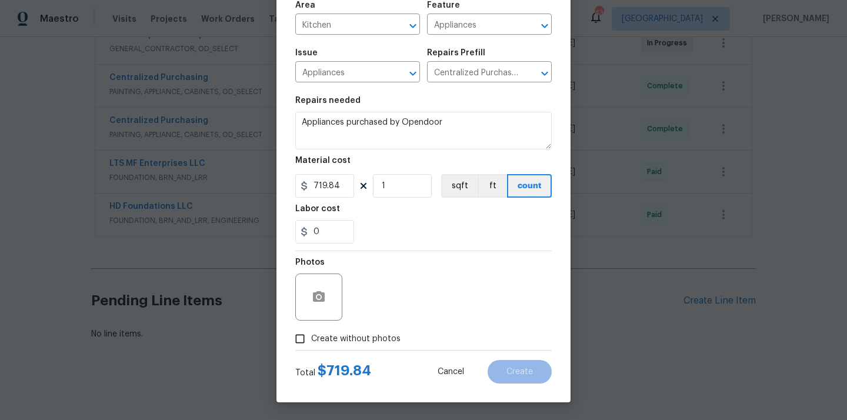
click at [377, 351] on div "Total $ 719.84 Cancel Create" at bounding box center [423, 366] width 256 height 33
click at [379, 338] on span "Create without photos" at bounding box center [355, 339] width 89 height 12
click at [311, 338] on input "Create without photos" at bounding box center [300, 338] width 22 height 22
checkbox input "true"
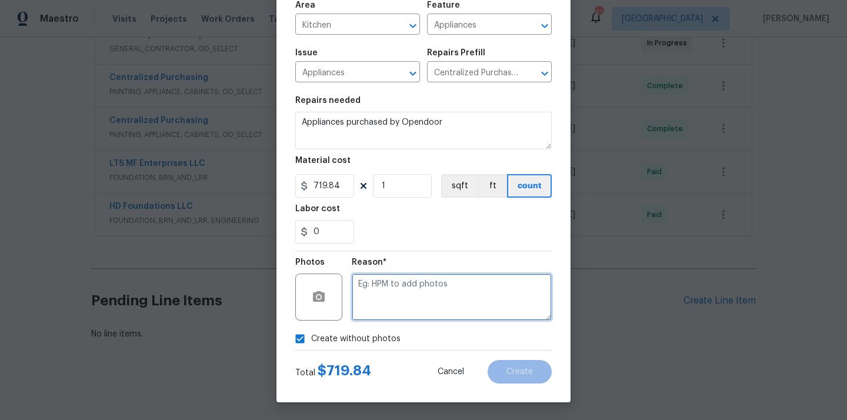
click at [406, 310] on textarea at bounding box center [452, 296] width 200 height 47
type textarea "K"
type textarea "N/A"
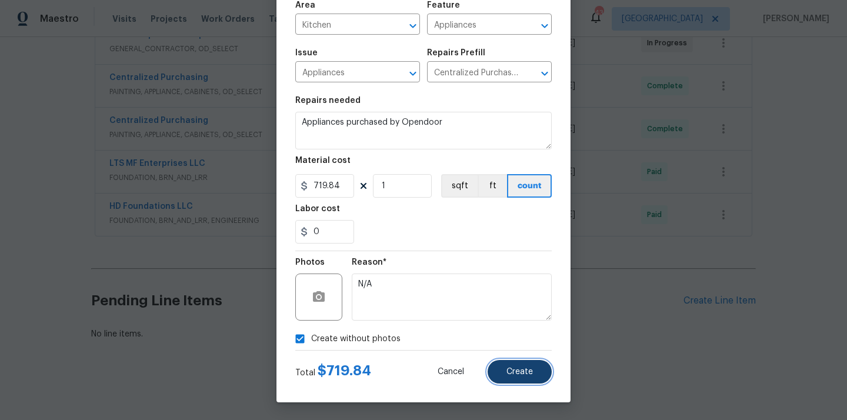
click at [526, 373] on span "Create" at bounding box center [519, 371] width 26 height 9
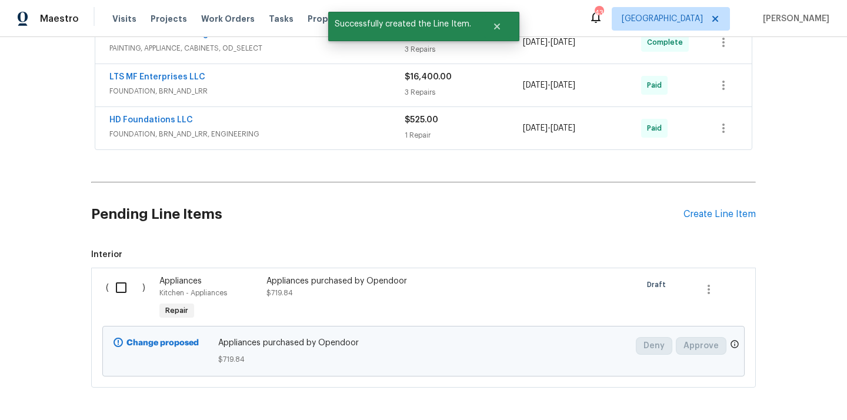
scroll to position [547, 0]
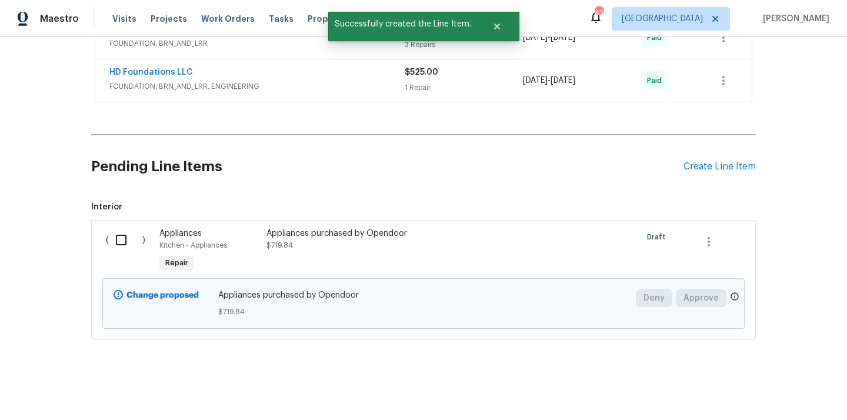
click at [115, 247] on input "checkbox" at bounding box center [126, 240] width 34 height 25
click at [761, 401] on div "Cancel (1) Item Create Work Order" at bounding box center [423, 390] width 847 height 60
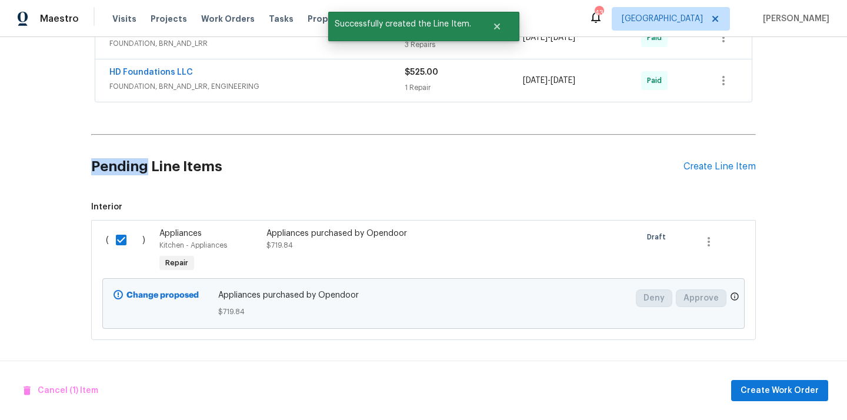
click at [761, 401] on div "Cancel (1) Item Create Work Order" at bounding box center [423, 390] width 847 height 60
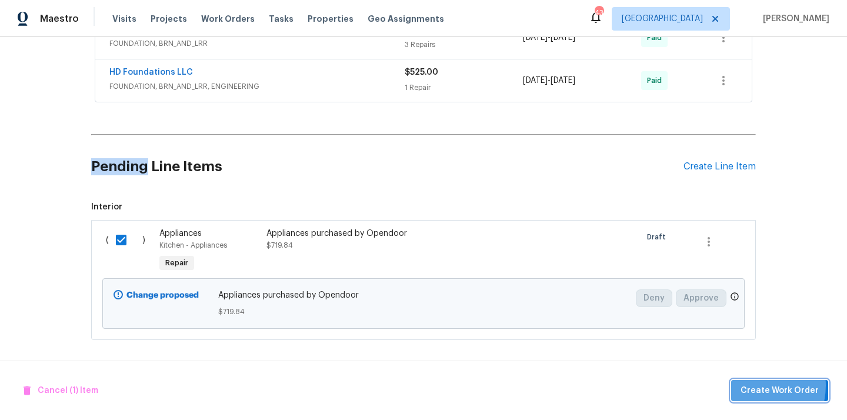
click at [751, 385] on span "Create Work Order" at bounding box center [779, 390] width 78 height 15
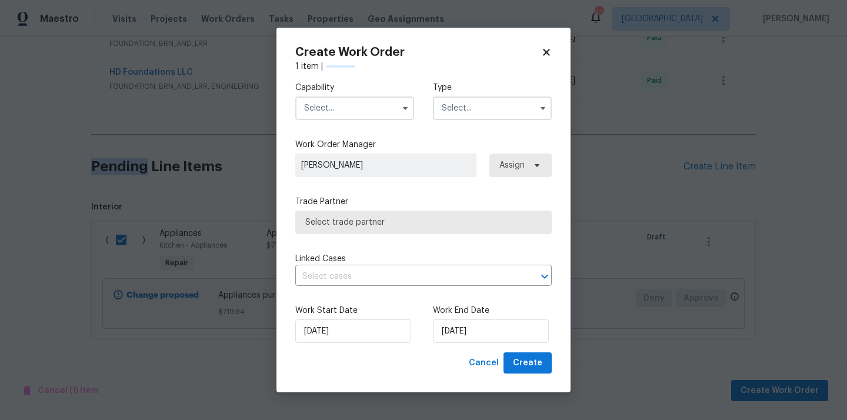
checkbox input "false"
click at [372, 106] on input "text" at bounding box center [354, 108] width 119 height 24
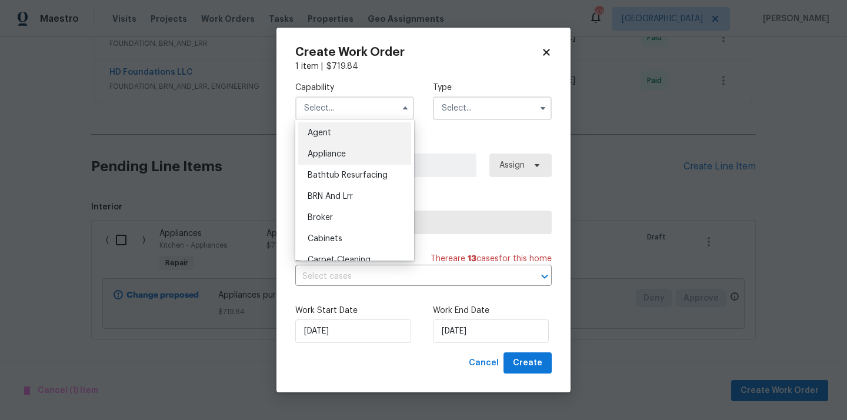
click at [360, 157] on div "Appliance" at bounding box center [354, 153] width 113 height 21
type input "Appliance"
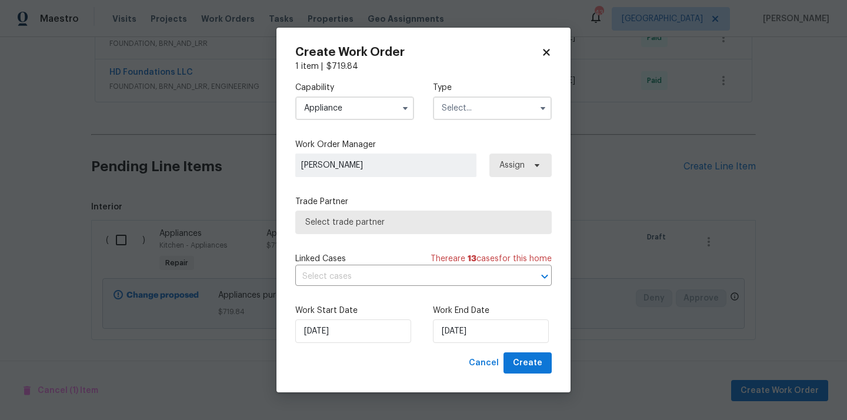
click at [479, 92] on label "Type" at bounding box center [492, 88] width 119 height 12
click at [474, 99] on input "text" at bounding box center [492, 108] width 119 height 24
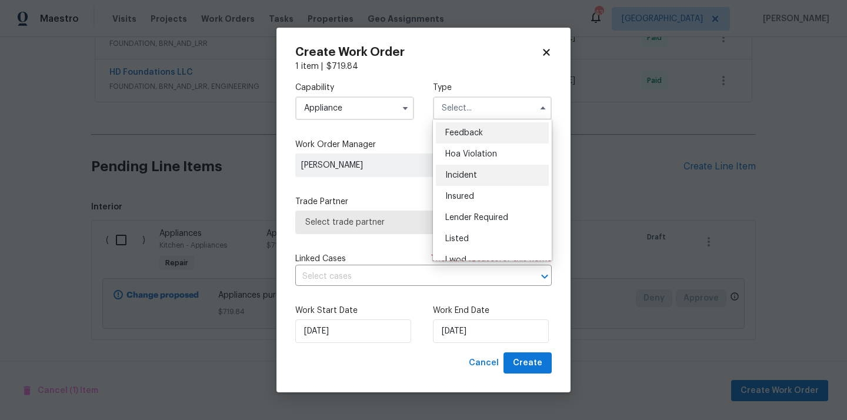
scroll to position [140, 0]
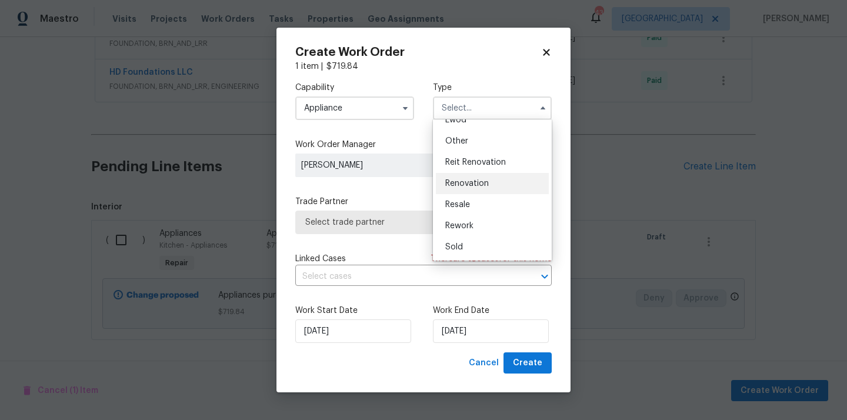
click at [479, 180] on span "Renovation" at bounding box center [467, 183] width 44 height 8
type input "Renovation"
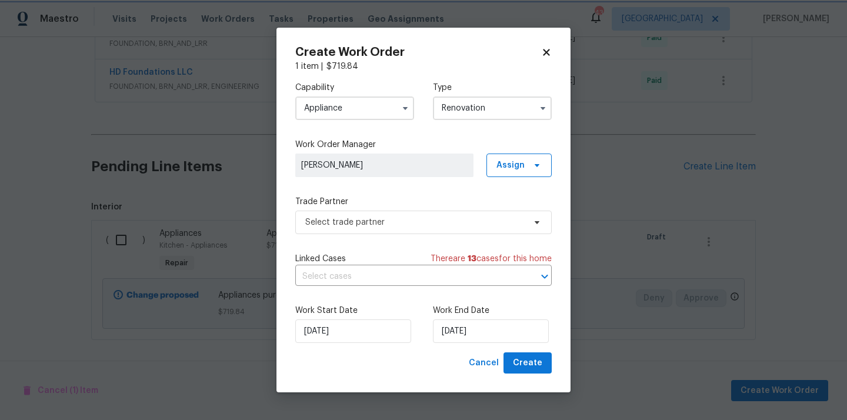
scroll to position [0, 0]
click at [513, 159] on span "Assign" at bounding box center [510, 165] width 28 height 12
click at [504, 211] on div "Assign to me" at bounding box center [520, 215] width 51 height 12
click at [434, 222] on span "Select trade partner" at bounding box center [414, 222] width 219 height 12
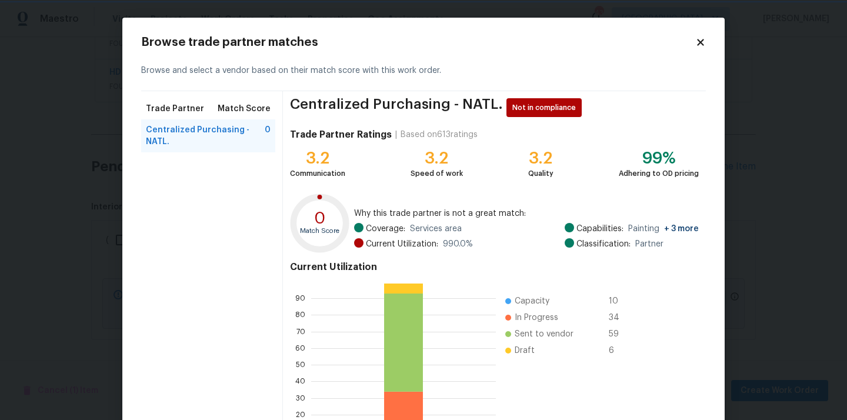
scroll to position [99, 0]
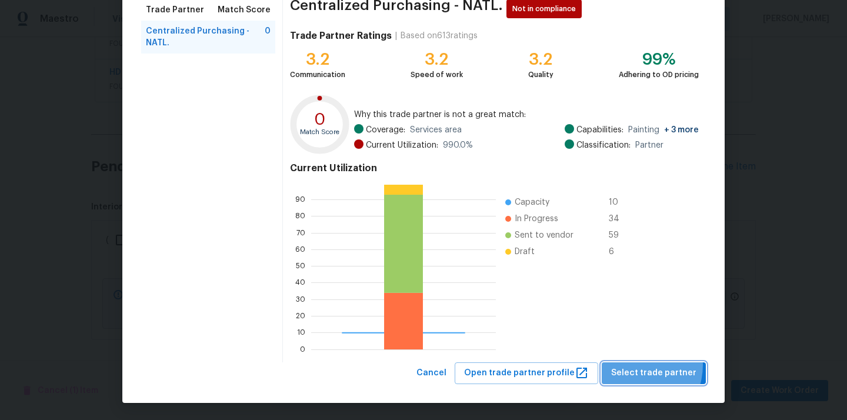
click at [637, 365] on button "Select trade partner" at bounding box center [653, 373] width 104 height 22
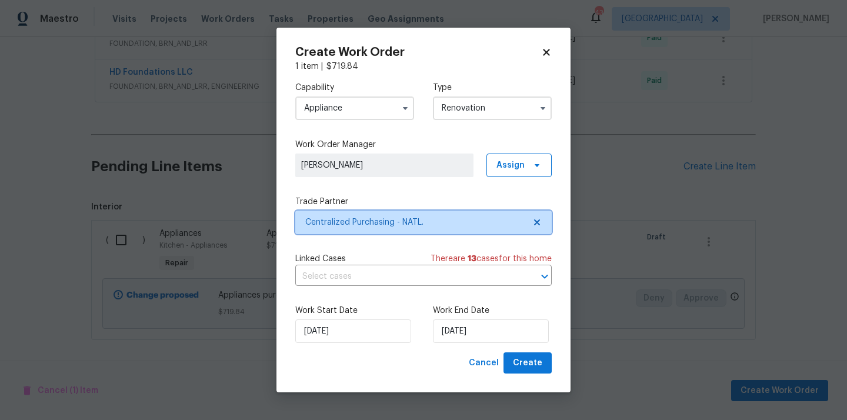
scroll to position [0, 0]
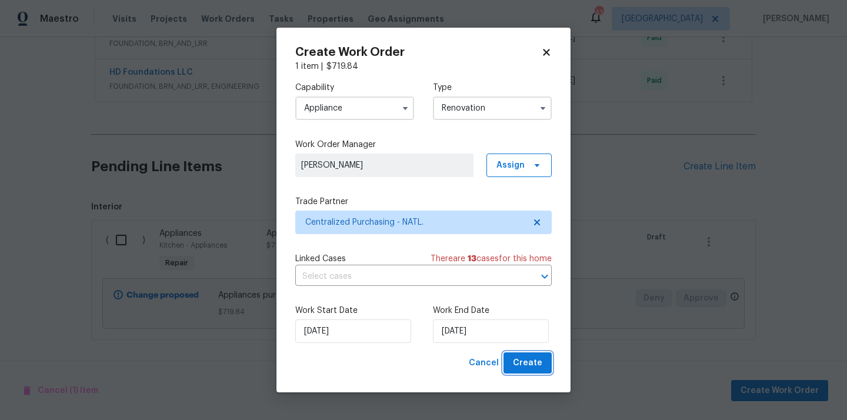
click at [524, 360] on span "Create" at bounding box center [527, 363] width 29 height 15
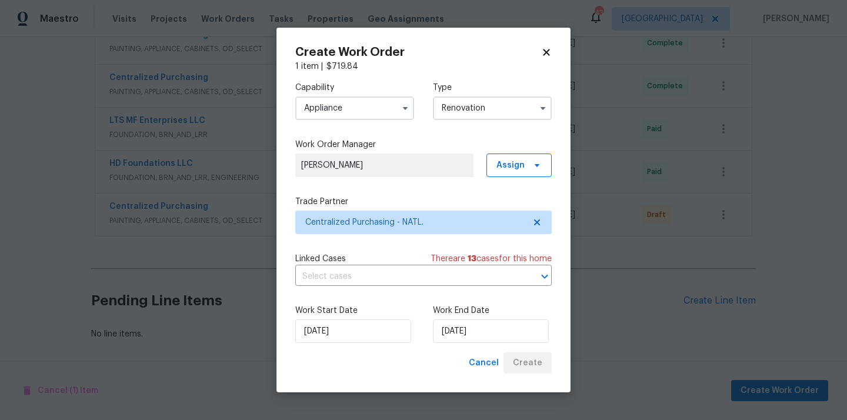
scroll to position [456, 0]
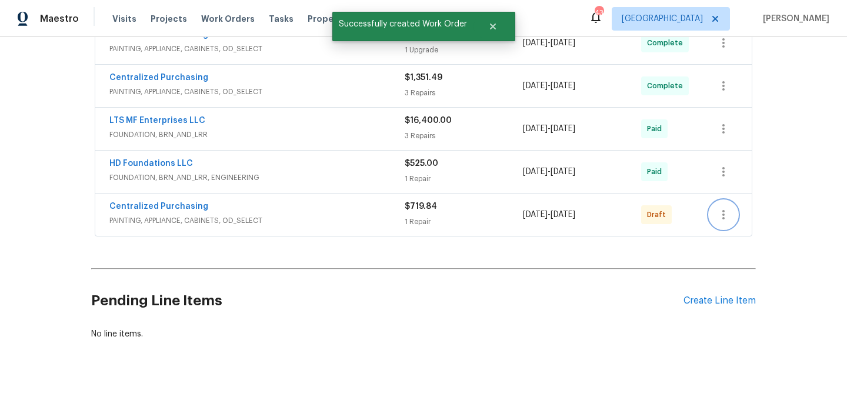
click at [728, 215] on icon "button" at bounding box center [723, 215] width 14 height 14
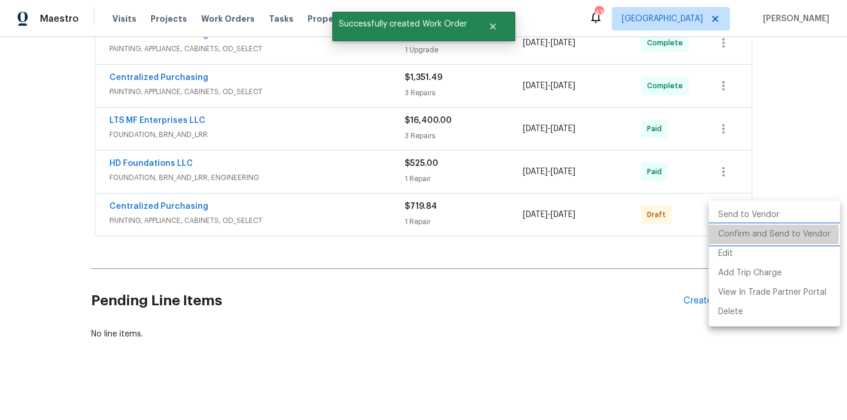
click at [728, 234] on li "Confirm and Send to Vendor" at bounding box center [773, 234] width 131 height 19
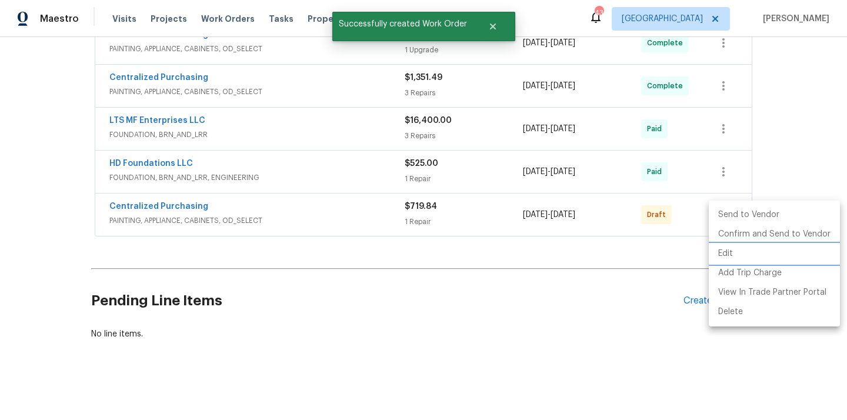
scroll to position [284, 0]
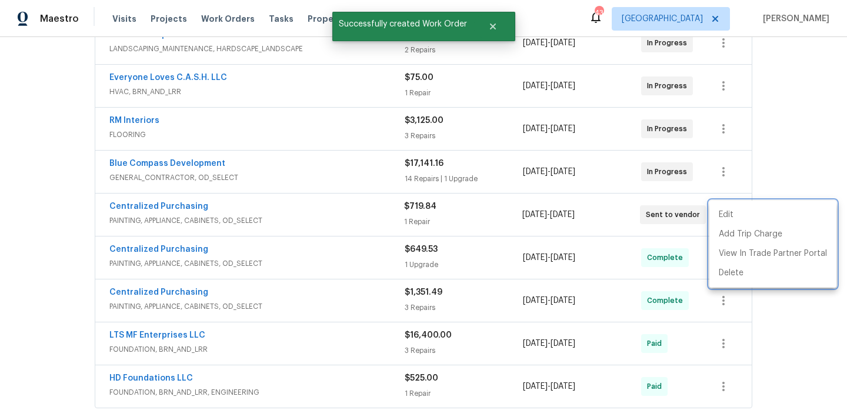
click at [315, 217] on div at bounding box center [423, 210] width 847 height 420
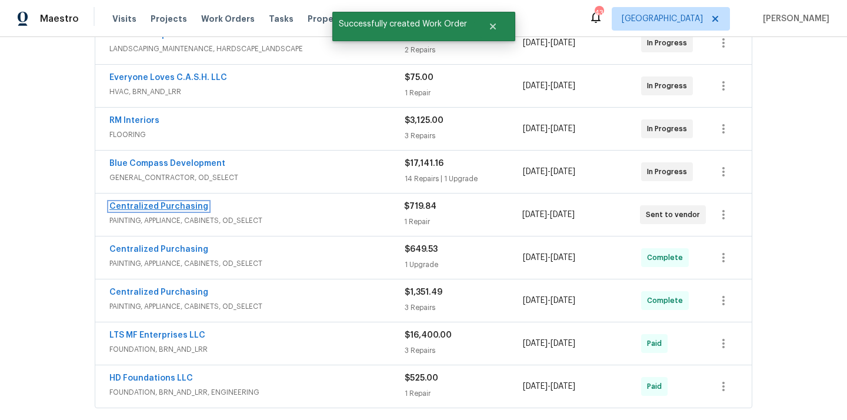
click at [157, 208] on link "Centralized Purchasing" at bounding box center [158, 206] width 99 height 8
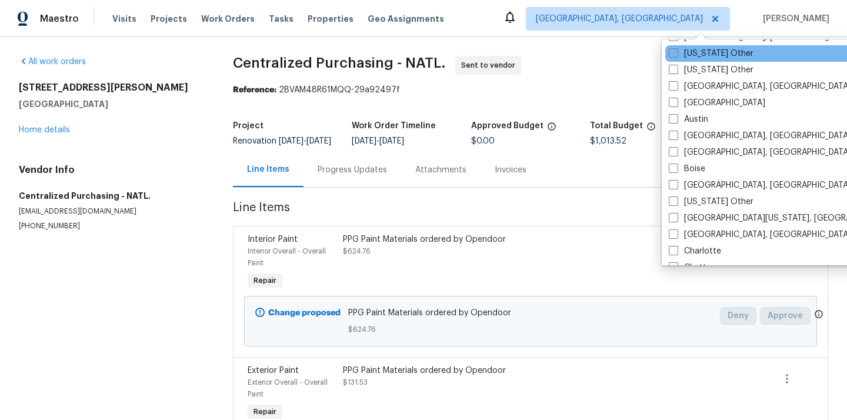
scroll to position [76, 0]
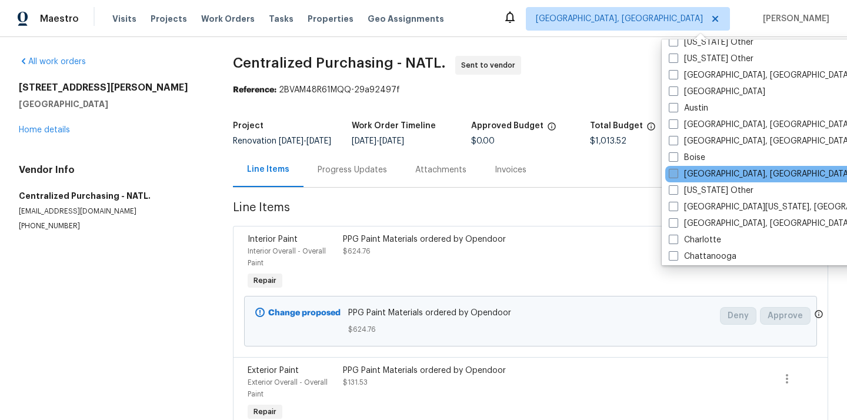
click at [694, 174] on label "[GEOGRAPHIC_DATA], [GEOGRAPHIC_DATA]" at bounding box center [759, 174] width 182 height 12
click at [676, 174] on input "[GEOGRAPHIC_DATA], [GEOGRAPHIC_DATA]" at bounding box center [672, 172] width 8 height 8
checkbox input "true"
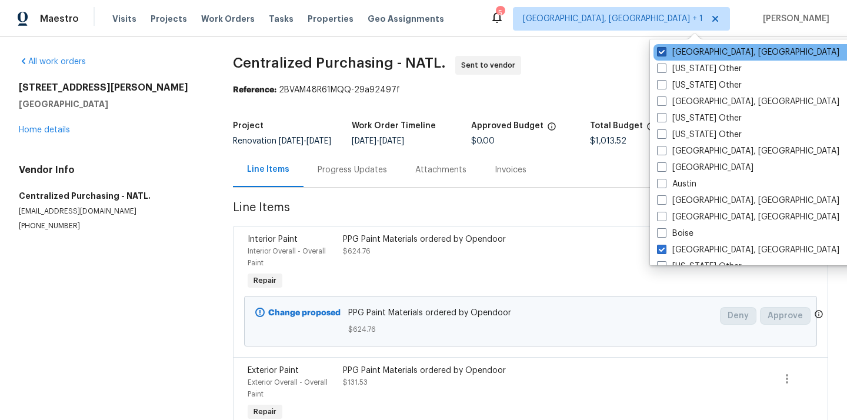
click at [676, 52] on label "[GEOGRAPHIC_DATA], [GEOGRAPHIC_DATA]" at bounding box center [748, 52] width 182 height 12
click at [664, 52] on input "[GEOGRAPHIC_DATA], [GEOGRAPHIC_DATA]" at bounding box center [661, 50] width 8 height 8
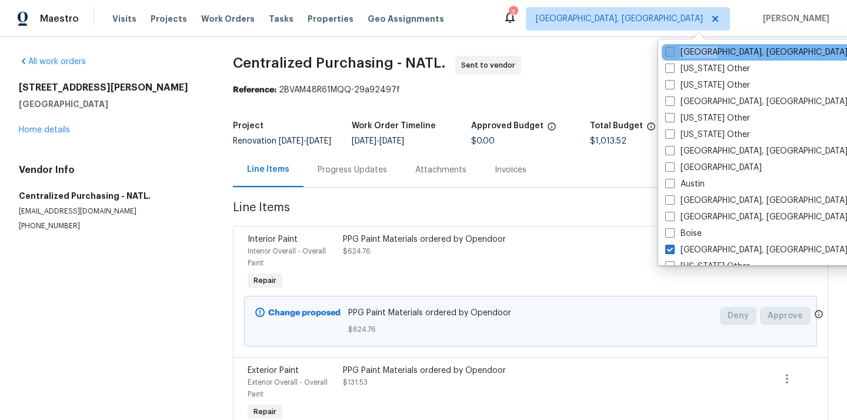
click at [676, 52] on label "[GEOGRAPHIC_DATA], [GEOGRAPHIC_DATA]" at bounding box center [756, 52] width 182 height 12
click at [673, 52] on input "[GEOGRAPHIC_DATA], [GEOGRAPHIC_DATA]" at bounding box center [669, 50] width 8 height 8
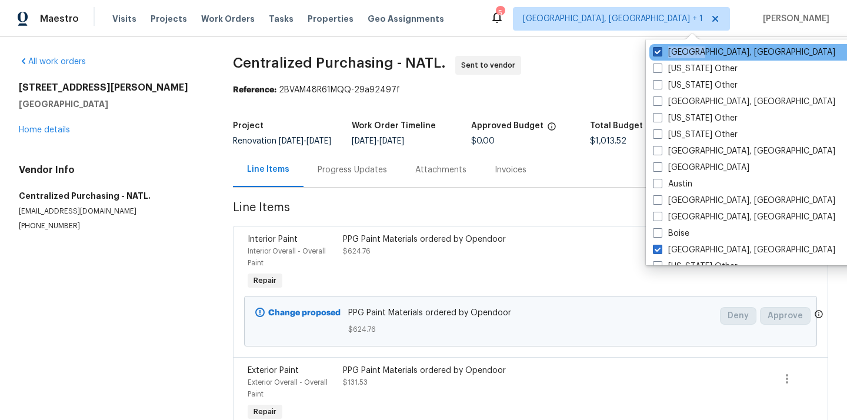
click at [676, 52] on label "[GEOGRAPHIC_DATA], [GEOGRAPHIC_DATA]" at bounding box center [744, 52] width 182 height 12
click at [660, 52] on input "[GEOGRAPHIC_DATA], [GEOGRAPHIC_DATA]" at bounding box center [657, 50] width 8 height 8
checkbox input "false"
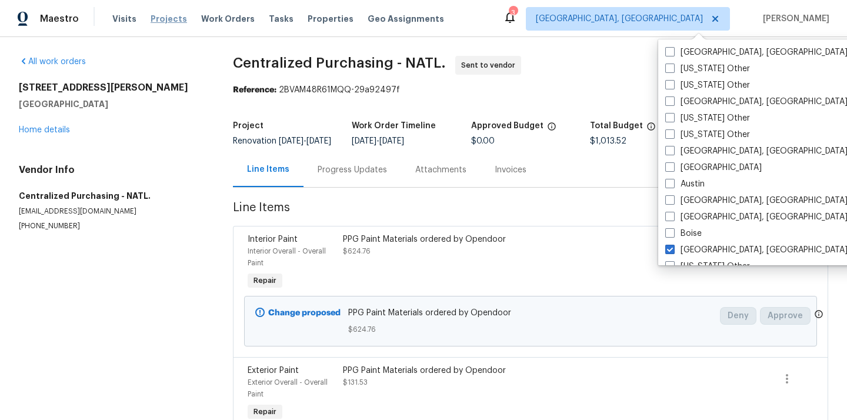
click at [160, 24] on span "Projects" at bounding box center [169, 19] width 36 height 12
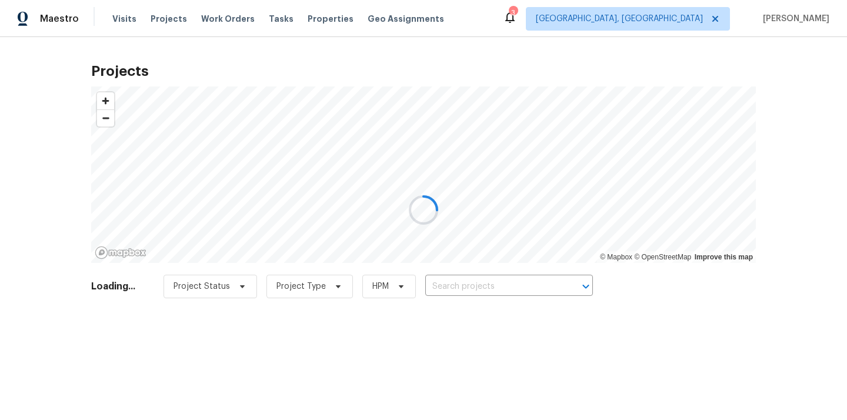
click at [460, 288] on div at bounding box center [423, 210] width 847 height 420
click at [459, 288] on div at bounding box center [423, 210] width 847 height 420
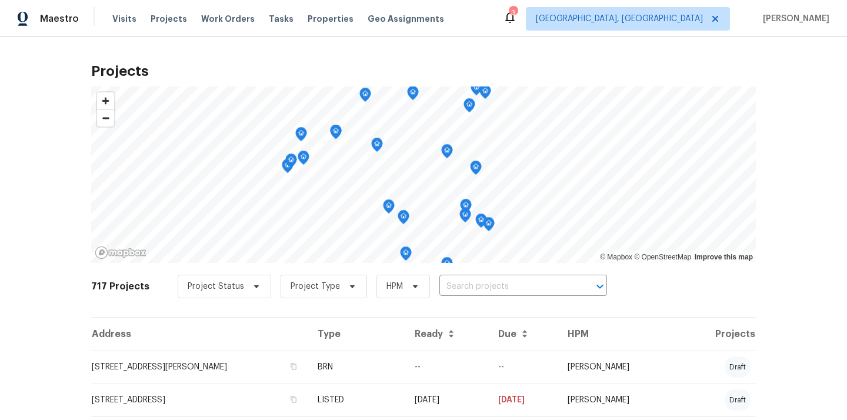
click at [459, 288] on input "text" at bounding box center [506, 287] width 135 height 18
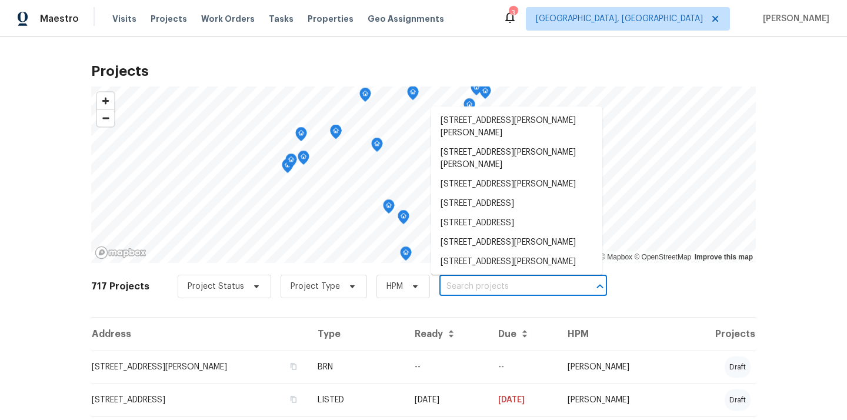
paste input "444 Lowell St, Reading, MA 01867"
type input "444 Lowell St, Reading, MA 01867"
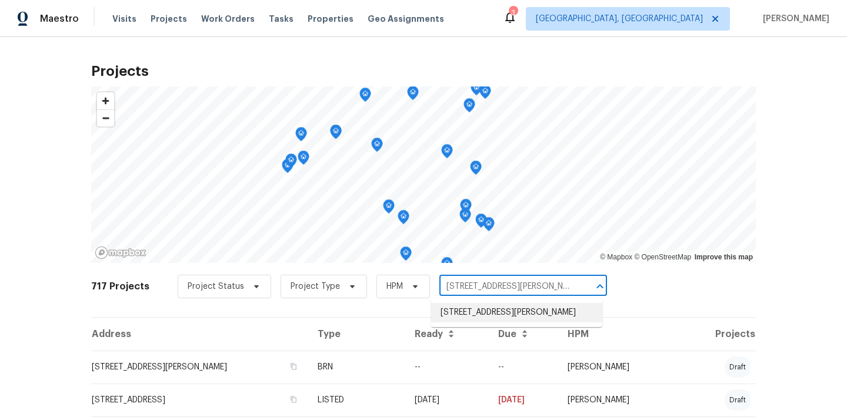
click at [465, 312] on li "444 Lowell St, Reading, MA 01867" at bounding box center [516, 312] width 171 height 19
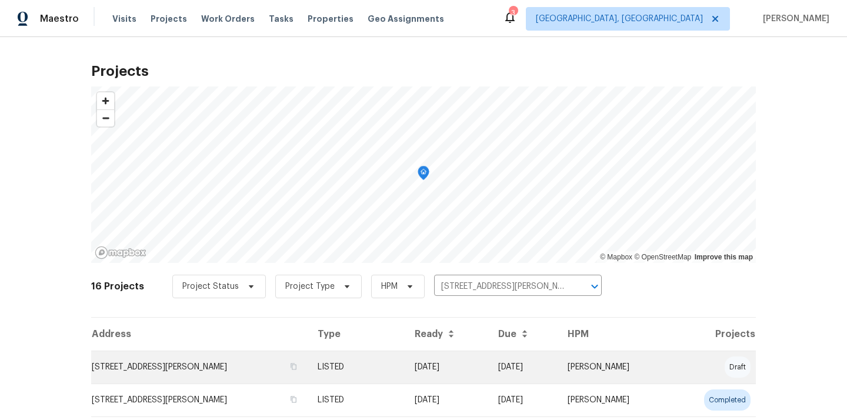
click at [396, 365] on td "LISTED" at bounding box center [356, 366] width 96 height 33
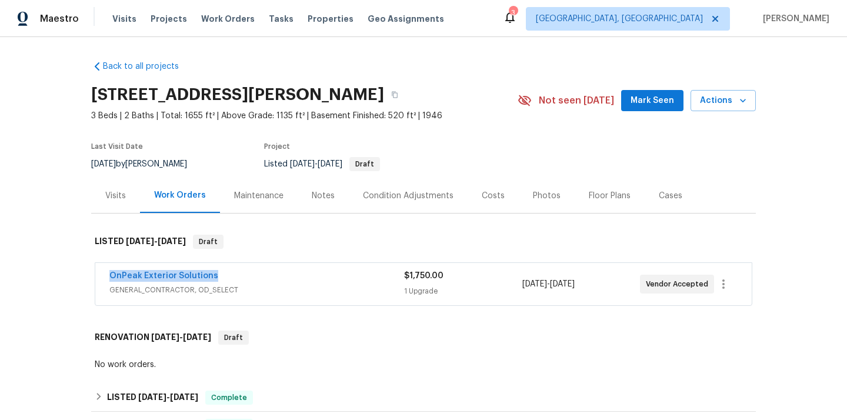
drag, startPoint x: 222, startPoint y: 276, endPoint x: 102, endPoint y: 273, distance: 120.0
click at [102, 273] on div "OnPeak Exterior Solutions GENERAL_CONTRACTOR, OD_SELECT $1,750.00 1 Upgrade 9/2…" at bounding box center [423, 284] width 656 height 42
copy link "OnPeak Exterior Solutions"
